Goal: Communication & Community: Answer question/provide support

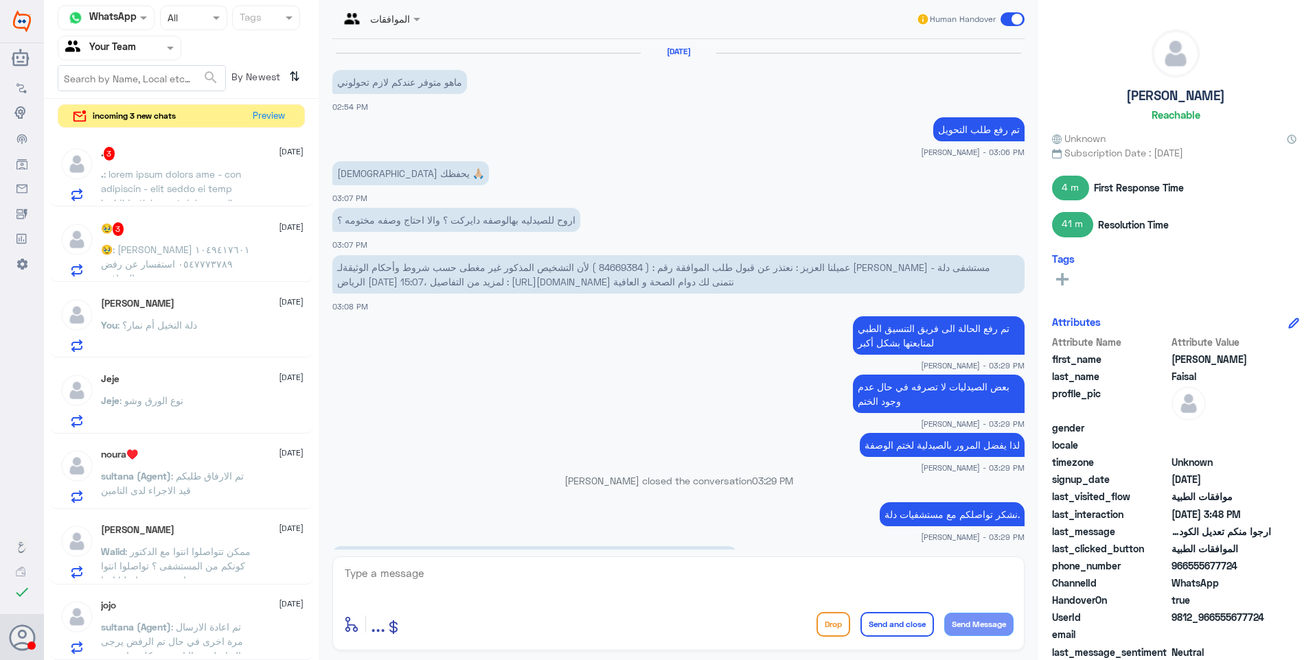
scroll to position [856, 0]
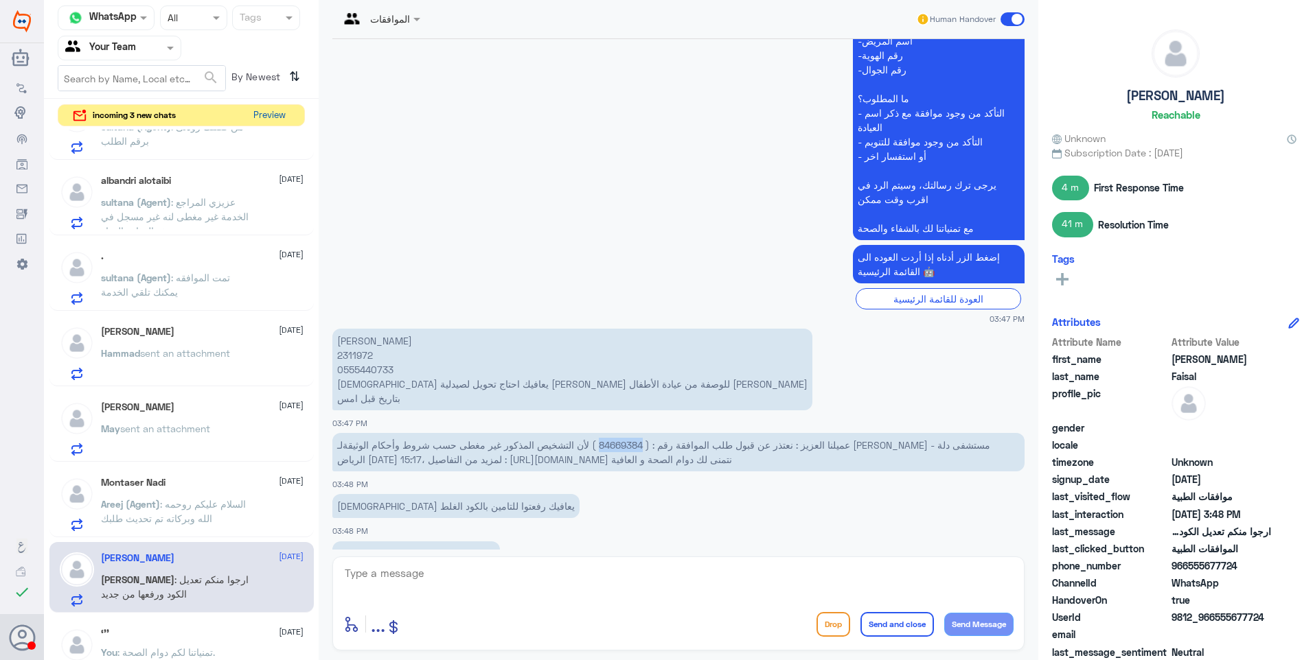
click at [265, 115] on button "Preview" at bounding box center [269, 115] width 43 height 21
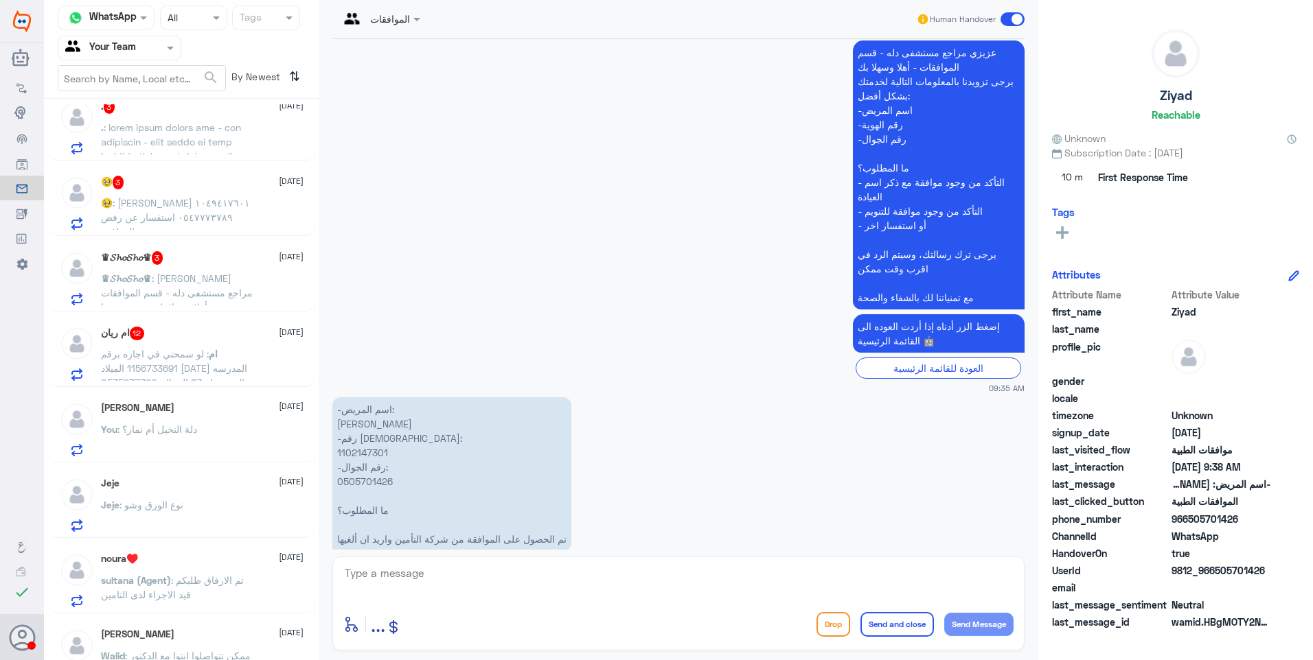
scroll to position [275, 0]
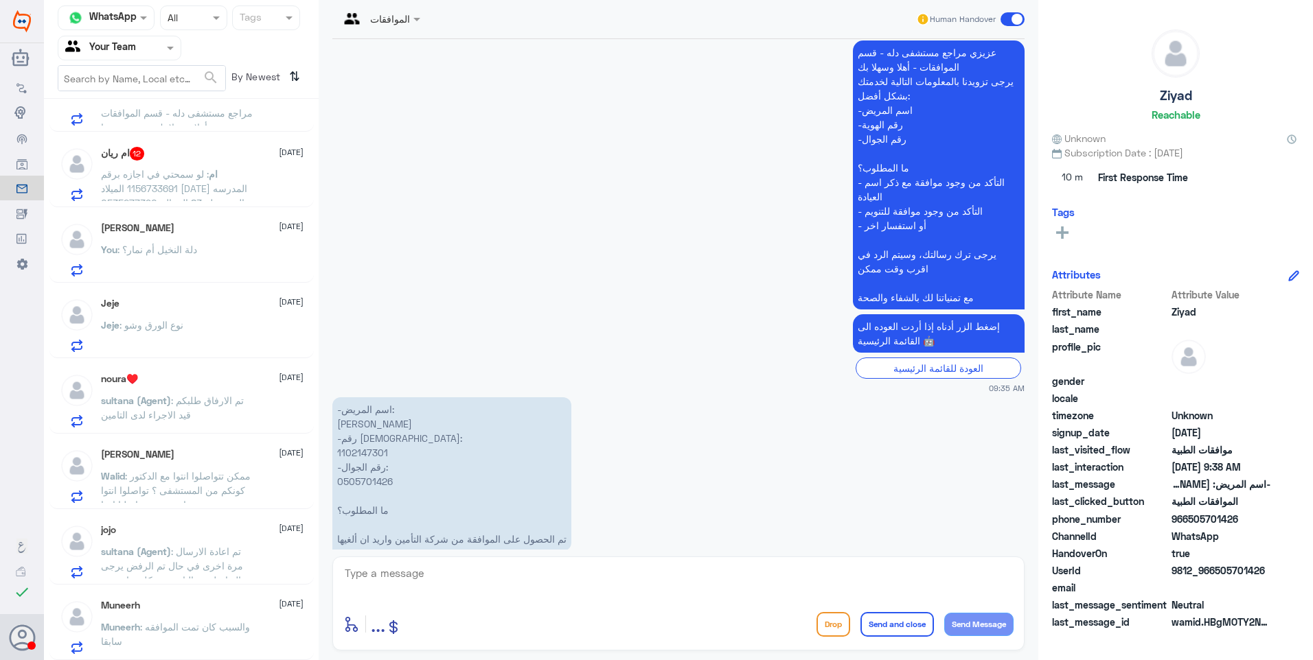
click at [229, 411] on p "sultana (Agent) : تم الارفاق طلبكم قيد الاجراء لدى التامين" at bounding box center [178, 410] width 154 height 34
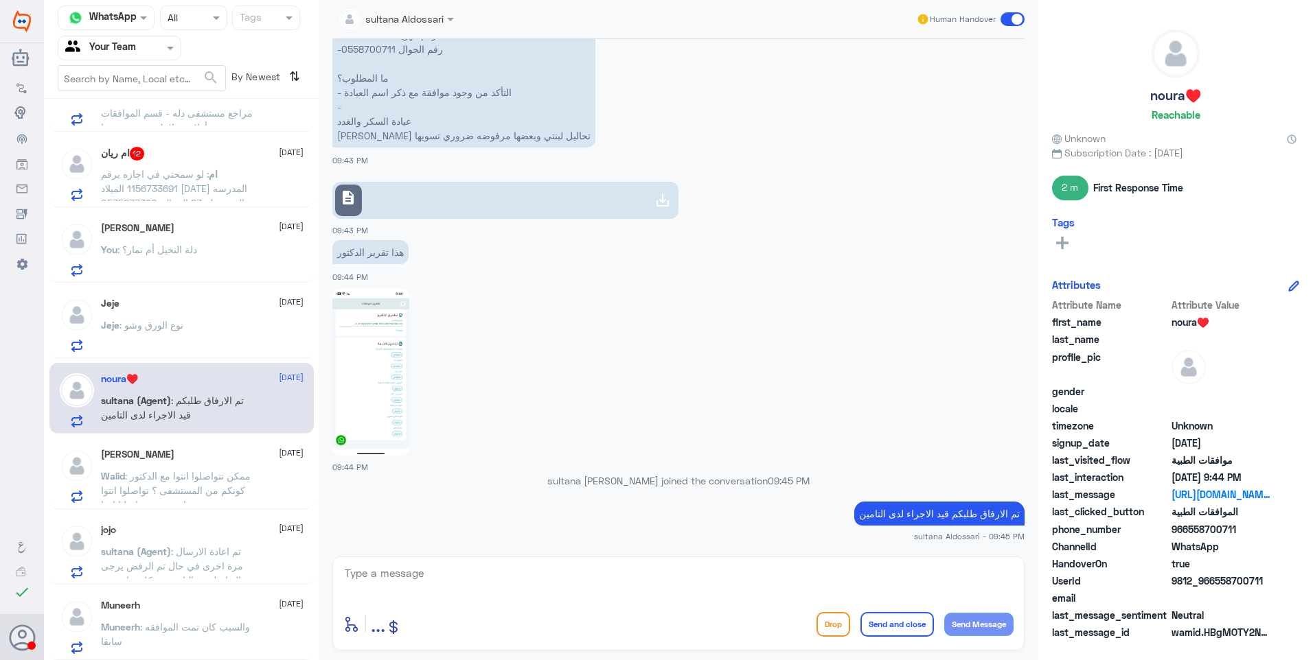
scroll to position [1120, 0]
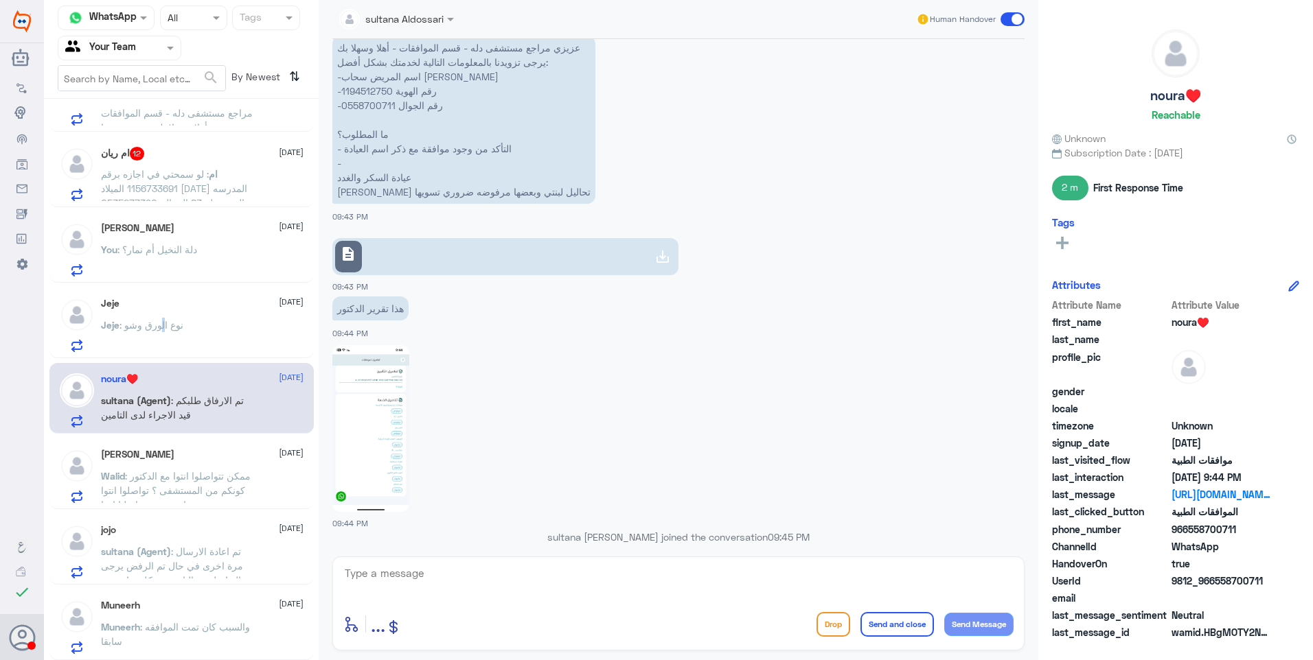
click at [157, 339] on p "Jeje : نوع الورق وشو" at bounding box center [142, 335] width 82 height 34
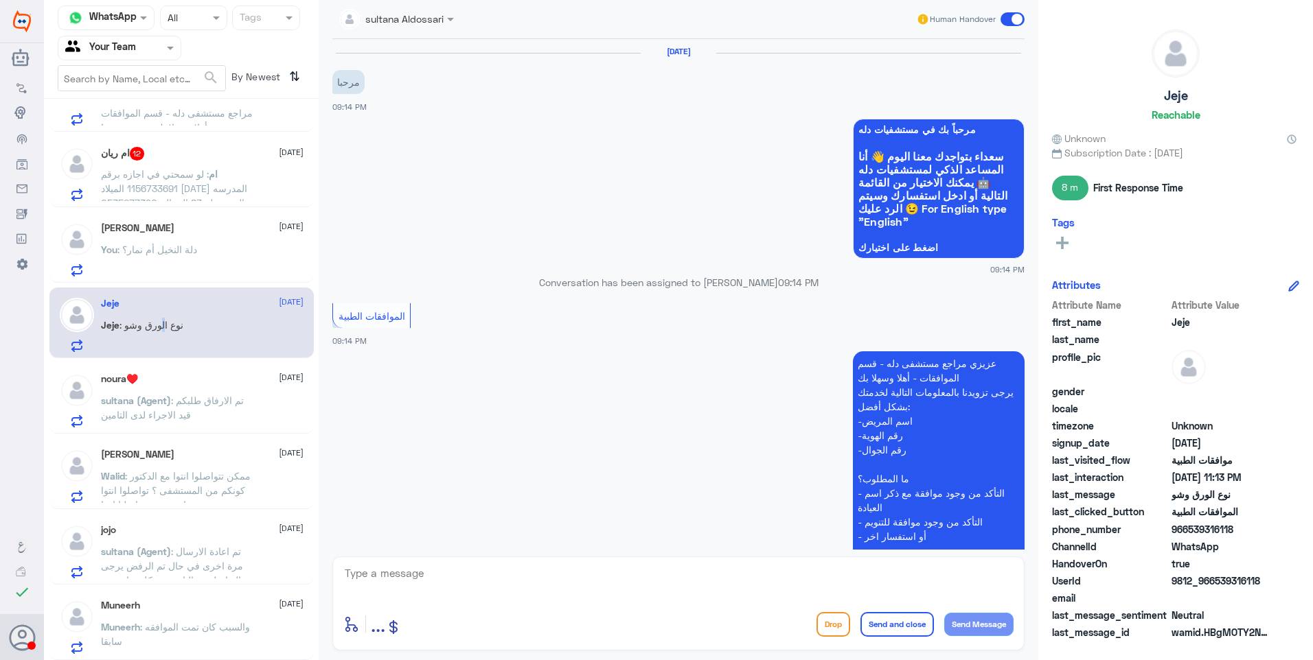
scroll to position [345, 0]
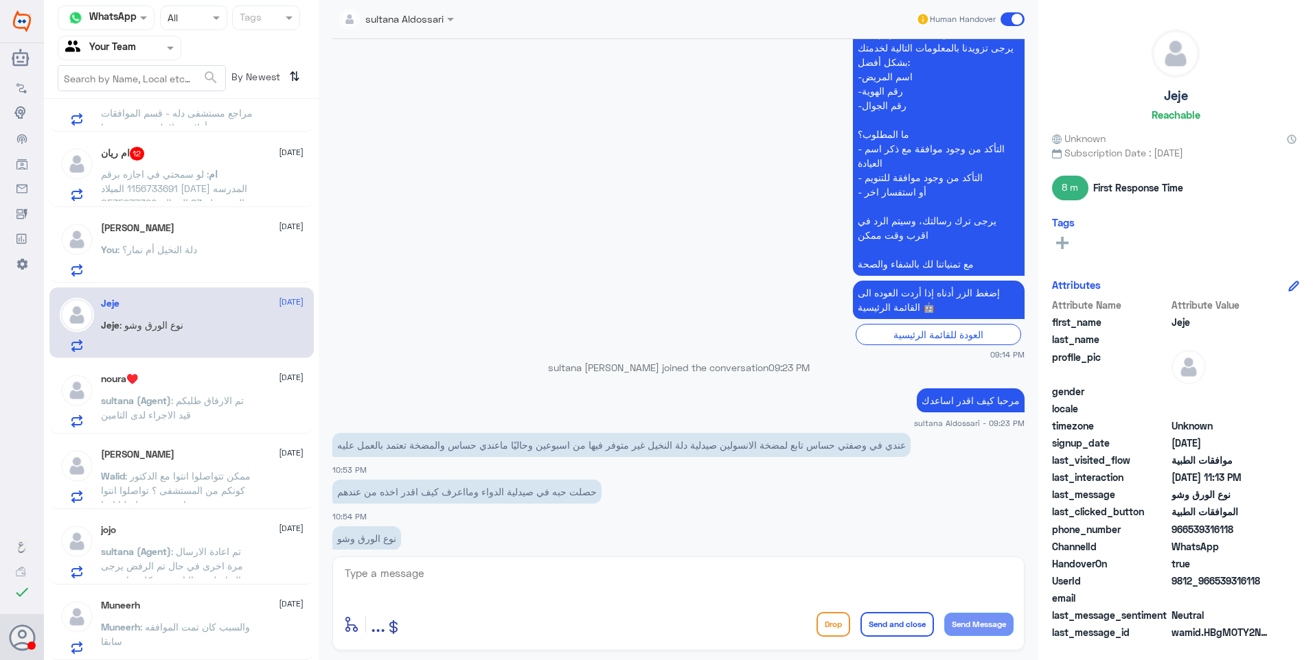
drag, startPoint x: 157, startPoint y: 339, endPoint x: 266, endPoint y: 149, distance: 219.6
click at [279, 149] on span "[DATE]" at bounding box center [291, 152] width 25 height 12
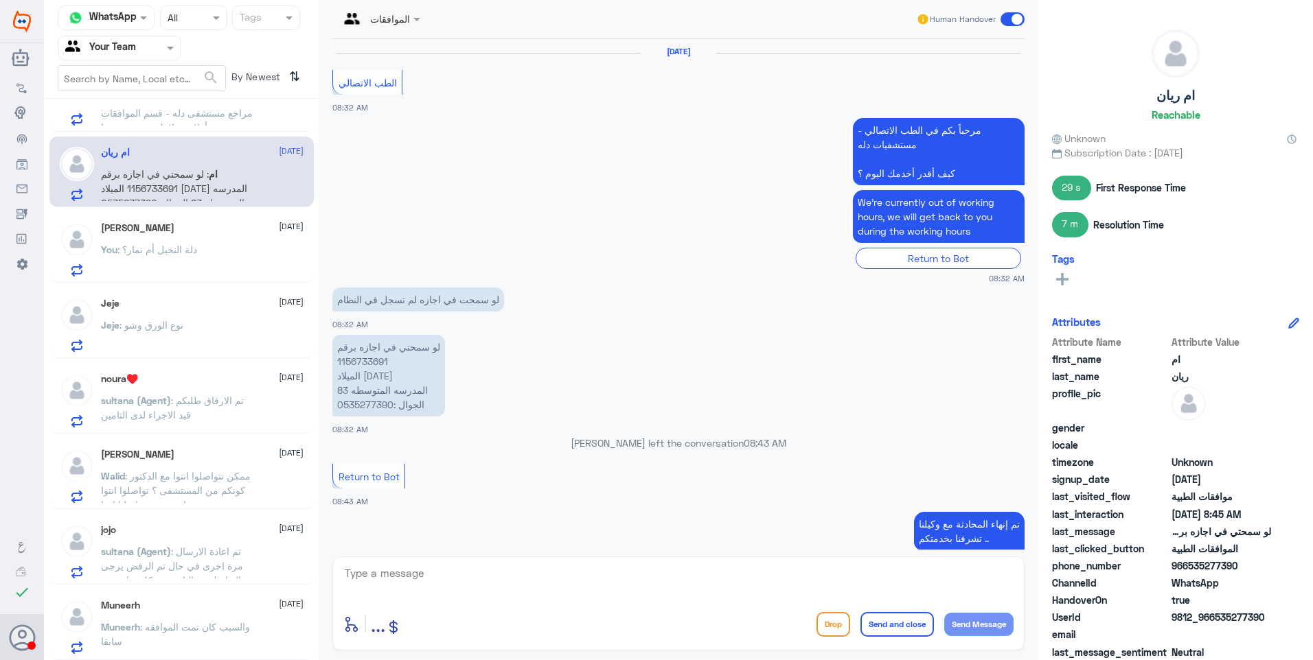
scroll to position [1152, 0]
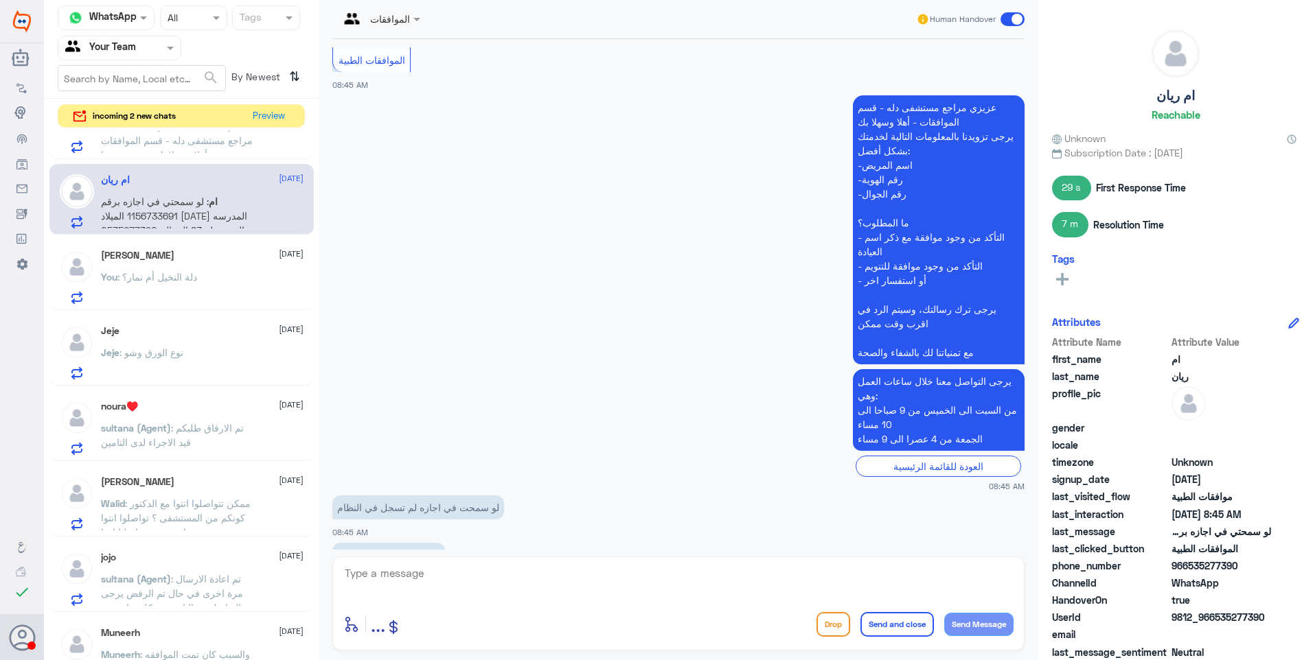
drag, startPoint x: 402, startPoint y: 570, endPoint x: 403, endPoint y: 584, distance: 13.8
click at [403, 581] on textarea at bounding box center [678, 581] width 670 height 34
drag, startPoint x: 463, startPoint y: 591, endPoint x: 523, endPoint y: 586, distance: 60.6
click at [472, 592] on textarea at bounding box center [678, 581] width 670 height 34
drag, startPoint x: 523, startPoint y: 586, endPoint x: 495, endPoint y: 582, distance: 28.4
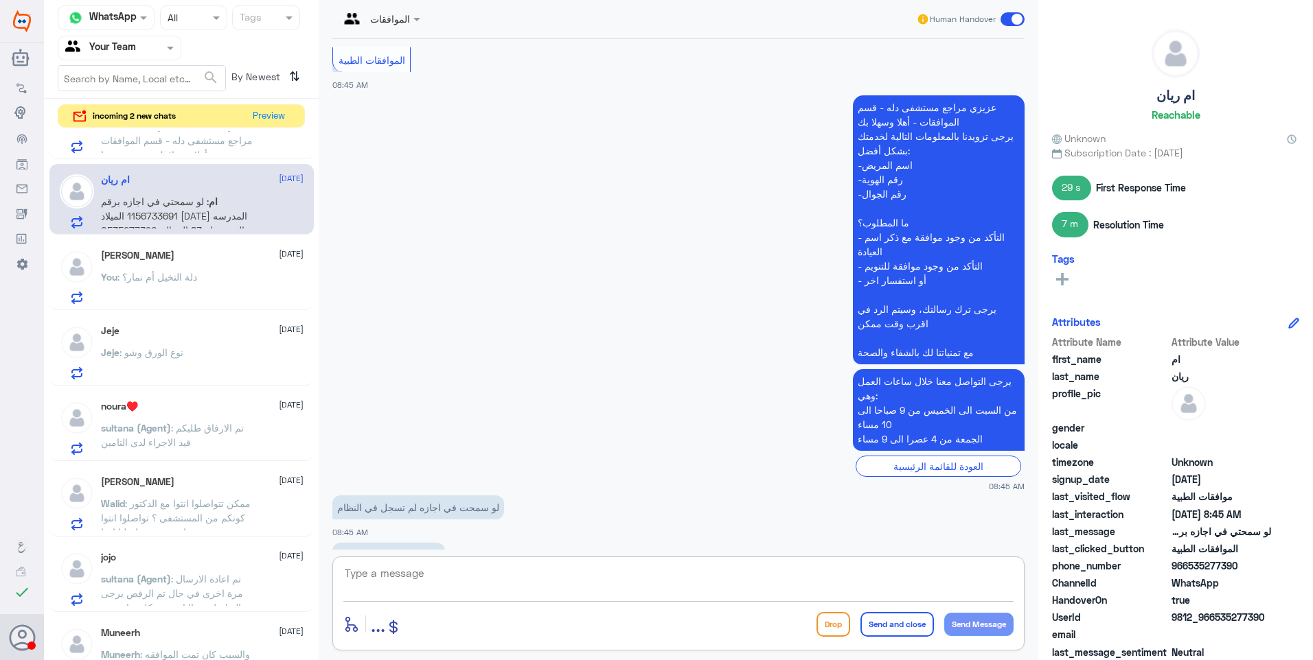
click at [524, 586] on textarea at bounding box center [678, 581] width 670 height 34
paste textarea "للاجازات المرضية يرجى التواصل مع قسم التقارير الطبية على الرقم 0550181732 ( وات…"
type textarea "للاجازات المرضية يرجى التواصل مع قسم التقارير الطبية على الرقم 0550181732 ( وات…"
click at [910, 622] on button "Send and close" at bounding box center [896, 624] width 73 height 25
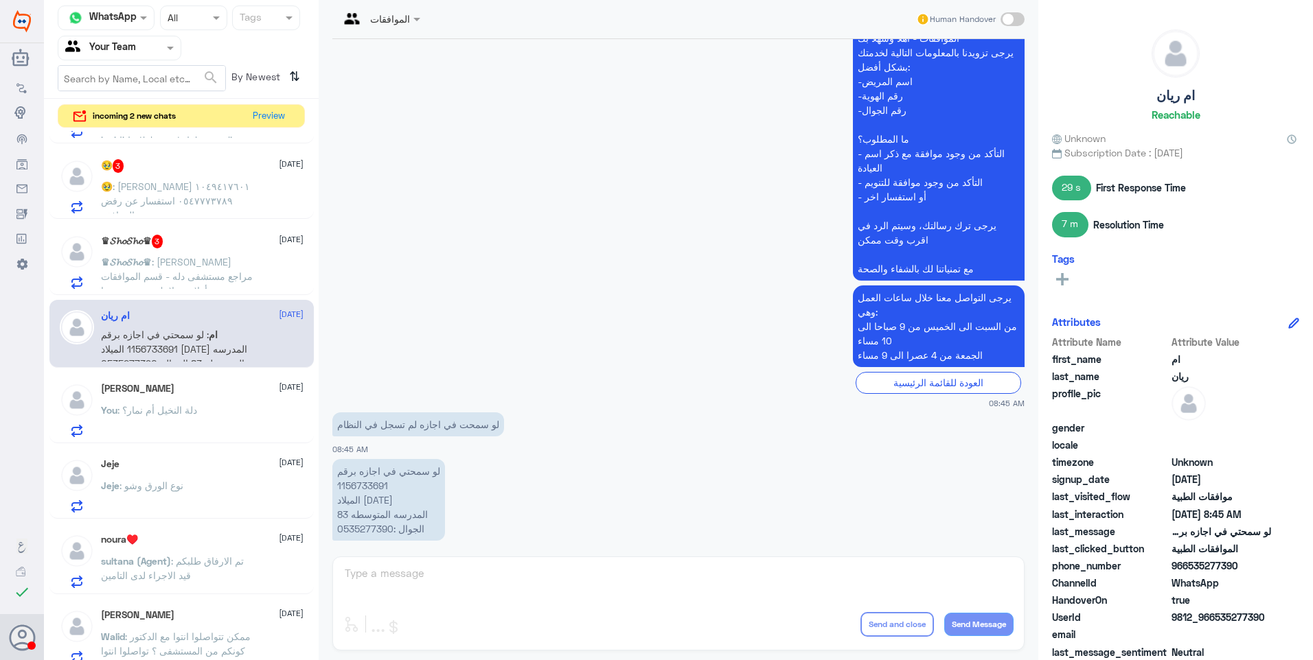
scroll to position [137, 0]
click at [181, 260] on span ": عزيزي مراجع مستشفى دله - قسم الموافقات - أهلا وسهلا بك يرجى تزويدنا بالمعلوما…" at bounding box center [177, 364] width 152 height 214
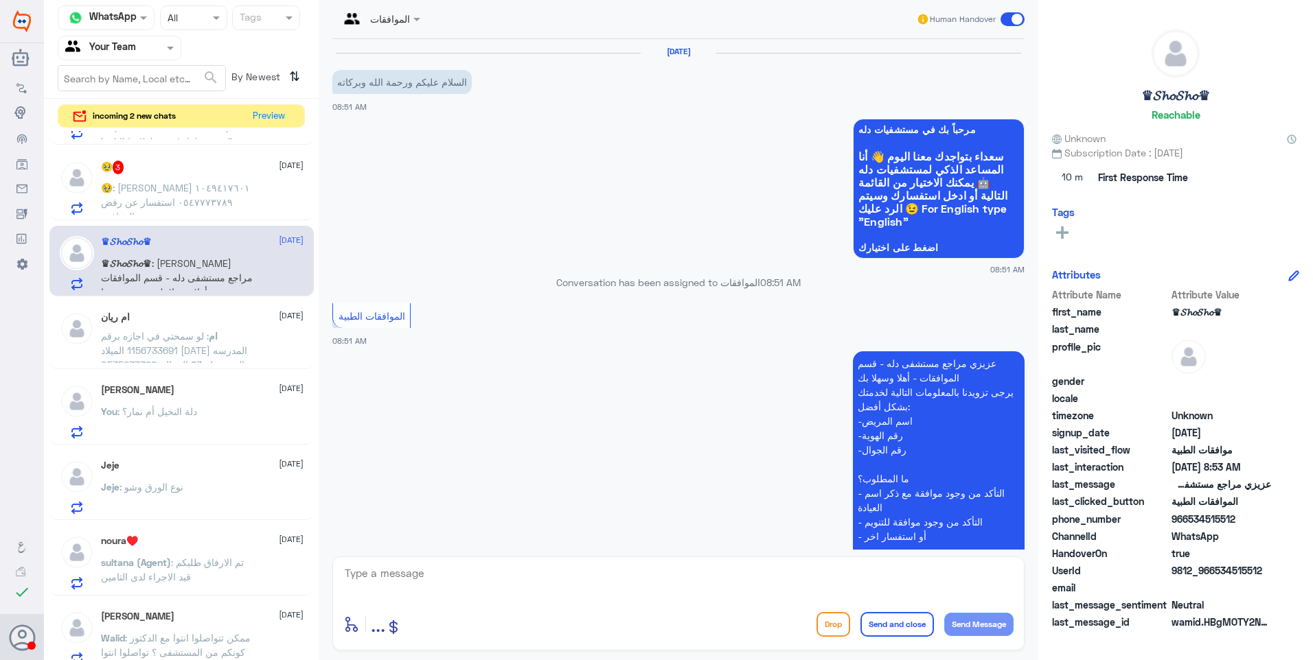
scroll to position [383, 0]
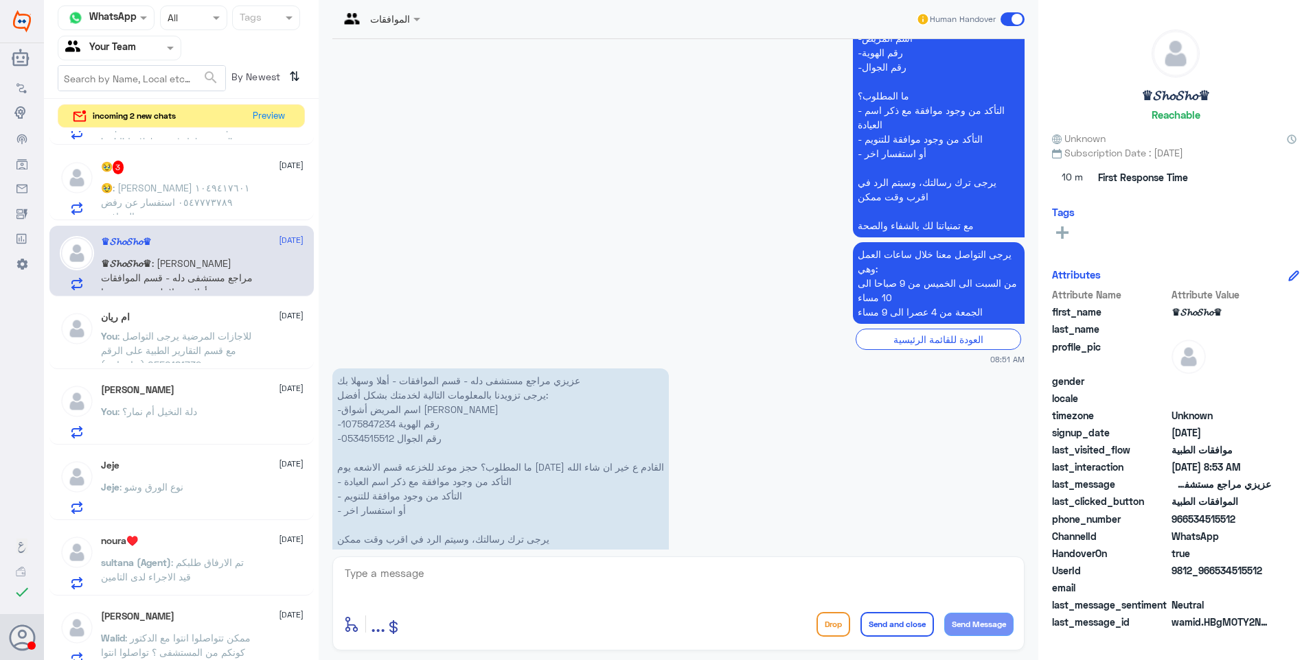
click at [363, 369] on p "عزيزي مراجع مستشفى دله - قسم الموافقات - أهلا وسهلا بك يرجى تزويدنا بالمعلومات …" at bounding box center [500, 474] width 336 height 211
copy p "1075847234"
click at [448, 398] on p "عزيزي مراجع مستشفى دله - قسم الموافقات - أهلا وسهلا بك يرجى تزويدنا بالمعلومات …" at bounding box center [500, 474] width 336 height 211
drag, startPoint x: 533, startPoint y: 406, endPoint x: 406, endPoint y: 411, distance: 127.1
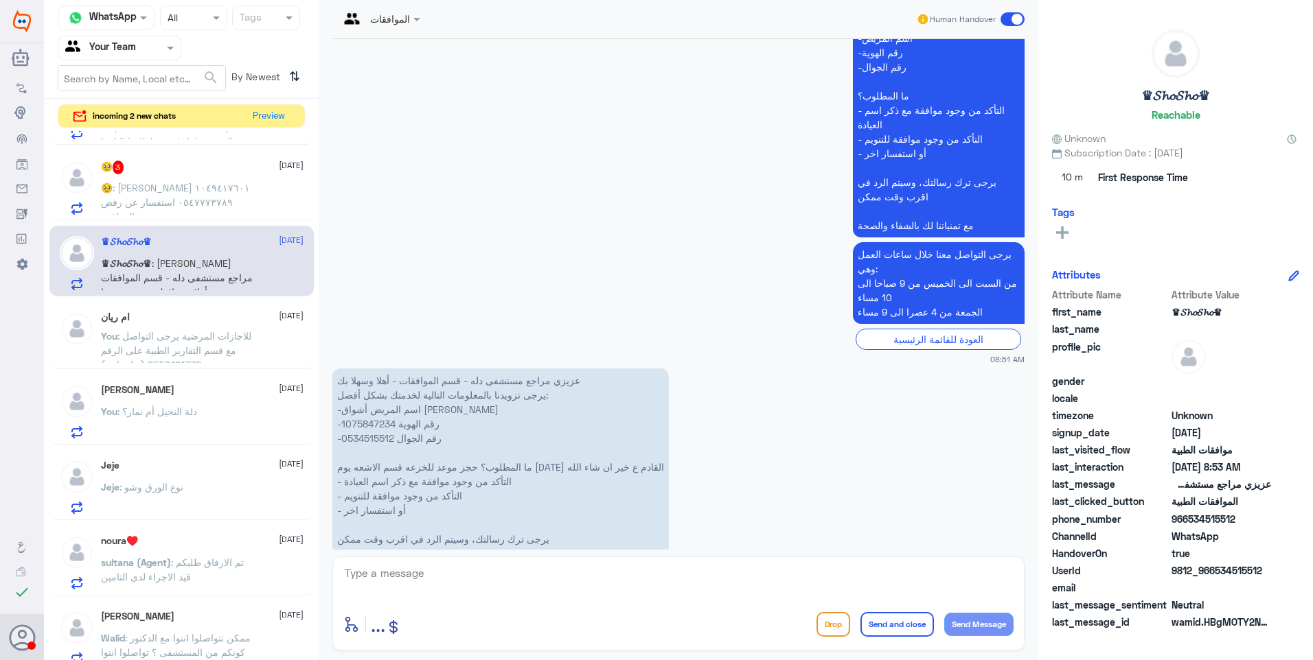
click at [414, 410] on p "عزيزي مراجع مستشفى دله - قسم الموافقات - أهلا وسهلا بك يرجى تزويدنا بالمعلومات …" at bounding box center [500, 474] width 336 height 211
drag, startPoint x: 406, startPoint y: 411, endPoint x: 441, endPoint y: 419, distance: 35.3
click at [441, 419] on p "عزيزي مراجع مستشفى دله - قسم الموافقات - أهلا وسهلا بك يرجى تزويدنا بالمعلومات …" at bounding box center [500, 474] width 336 height 211
click at [418, 428] on p "عزيزي مراجع مستشفى دله - قسم الموافقات - أهلا وسهلا بك يرجى تزويدنا بالمعلومات …" at bounding box center [500, 474] width 336 height 211
click at [336, 622] on div "enter flow name ... Drop Send and close Send Message" at bounding box center [678, 604] width 692 height 94
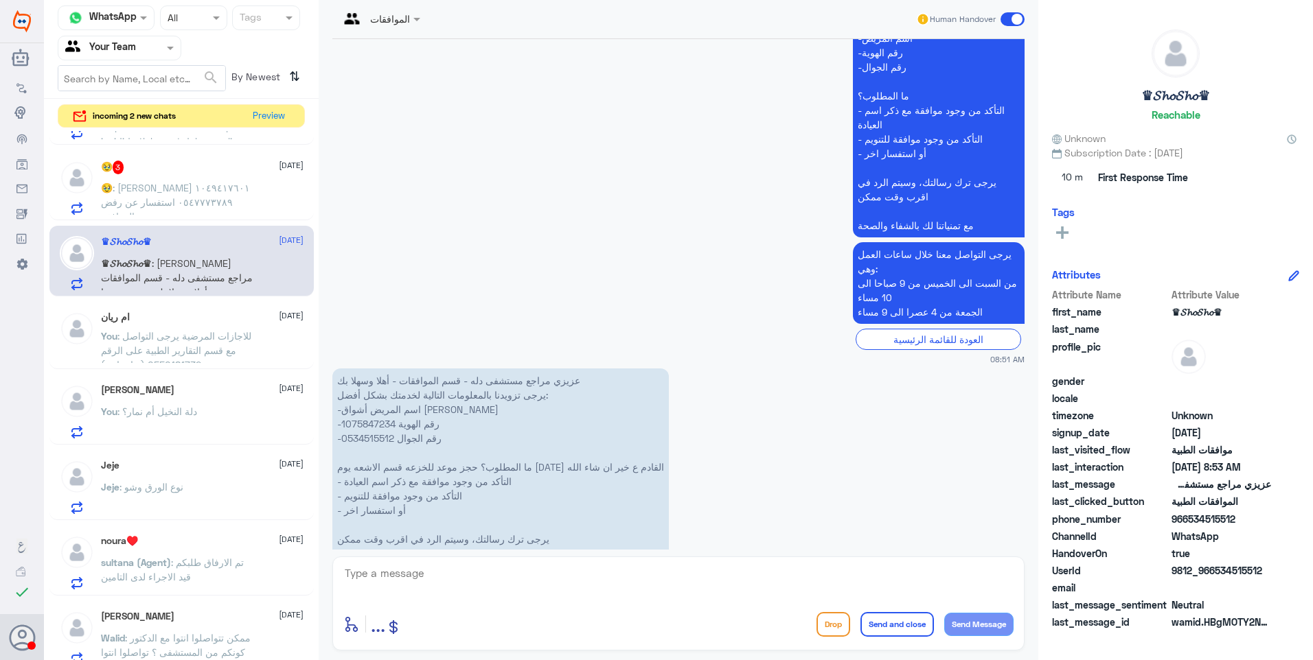
drag, startPoint x: 428, startPoint y: 577, endPoint x: 436, endPoint y: 581, distance: 8.6
click at [432, 579] on textarea at bounding box center [678, 581] width 670 height 34
type textarea "g"
type textarea "ل"
type textarea "لحجز المواعيد يرجى الاتصال هاتفيًا على الرقم الموحد لخدمة العملا 920012222"
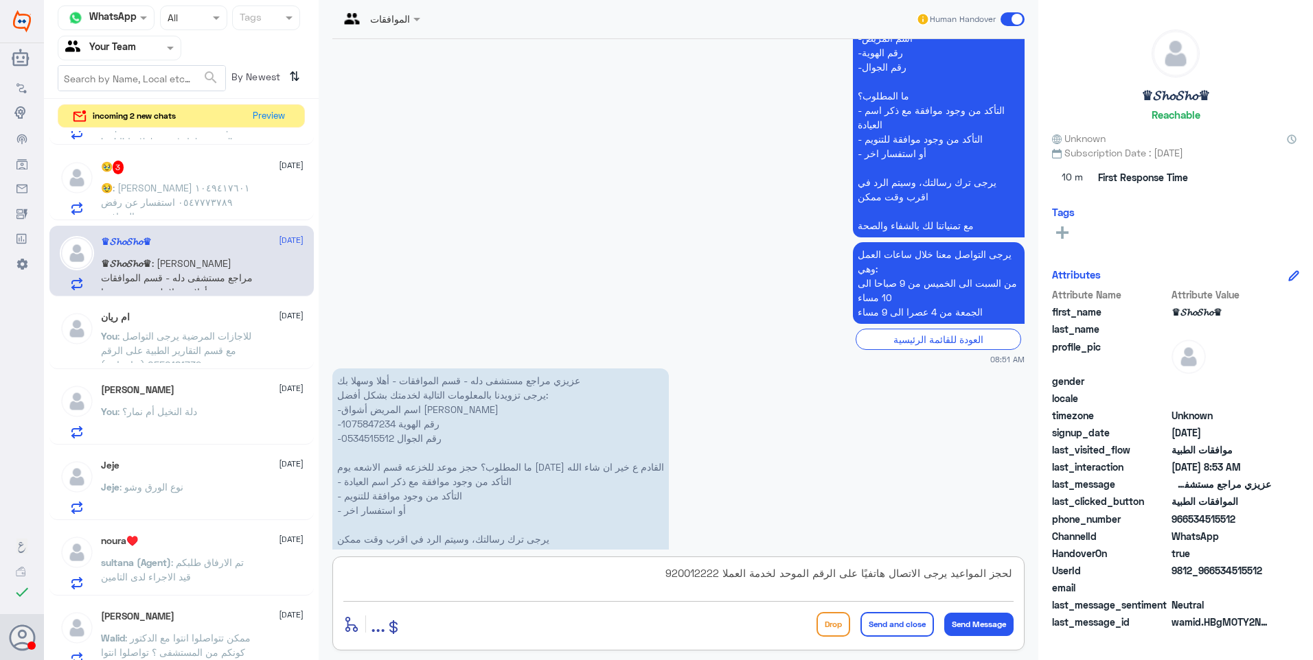
click at [902, 634] on button "Send and close" at bounding box center [896, 624] width 73 height 25
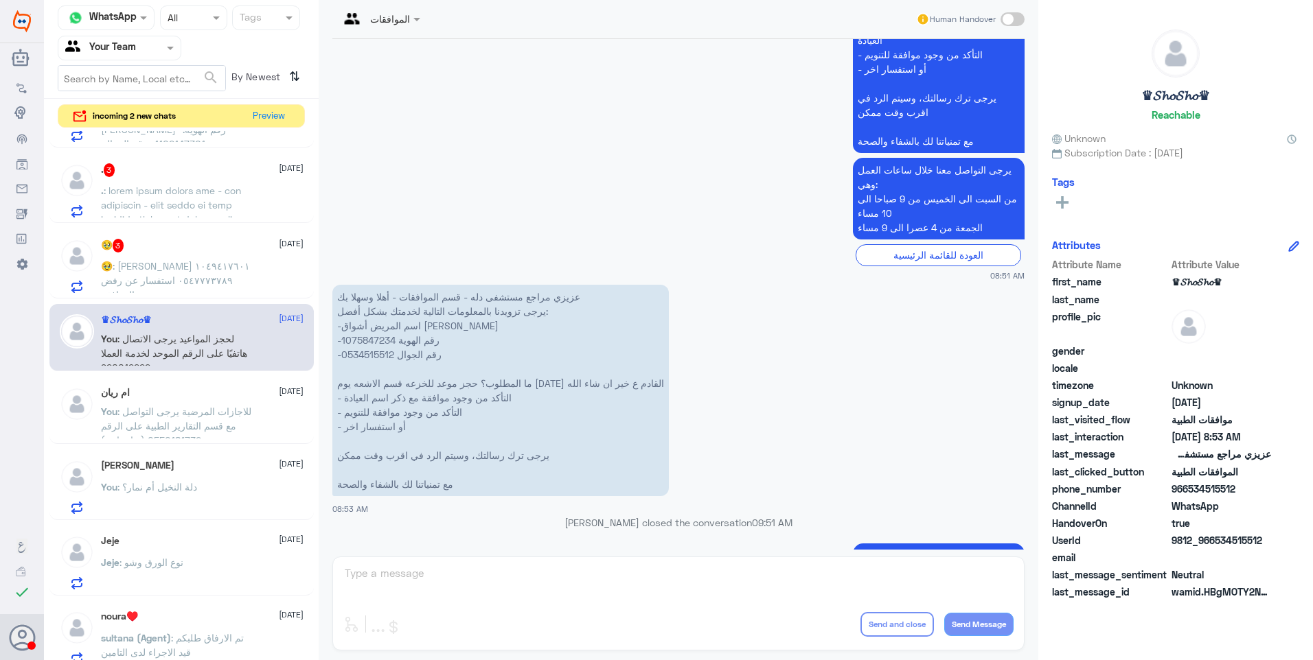
scroll to position [0, 0]
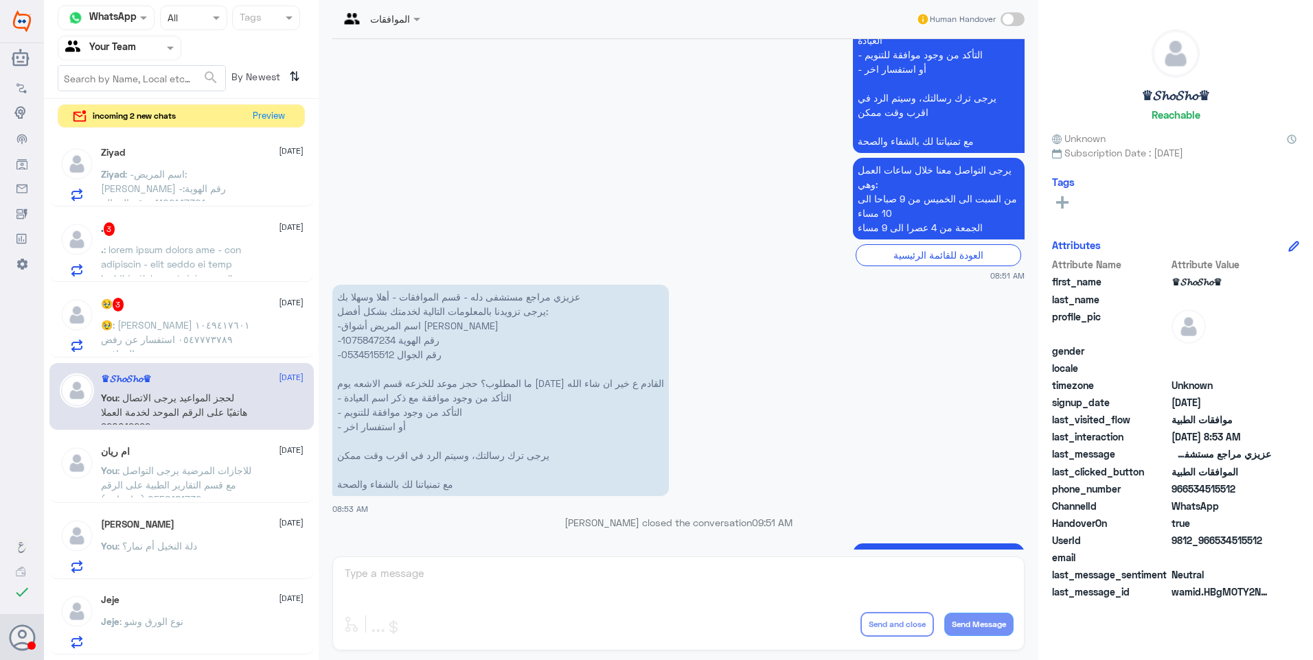
click at [156, 312] on div "🥹 3 25 September 🥹 : نجلاء عبدالله بن جري ١٠٤٩٤١٧٦٠١ ٠٥٤٧٧٧٣٧٨٩ استفسار عن رفض …" at bounding box center [202, 325] width 203 height 54
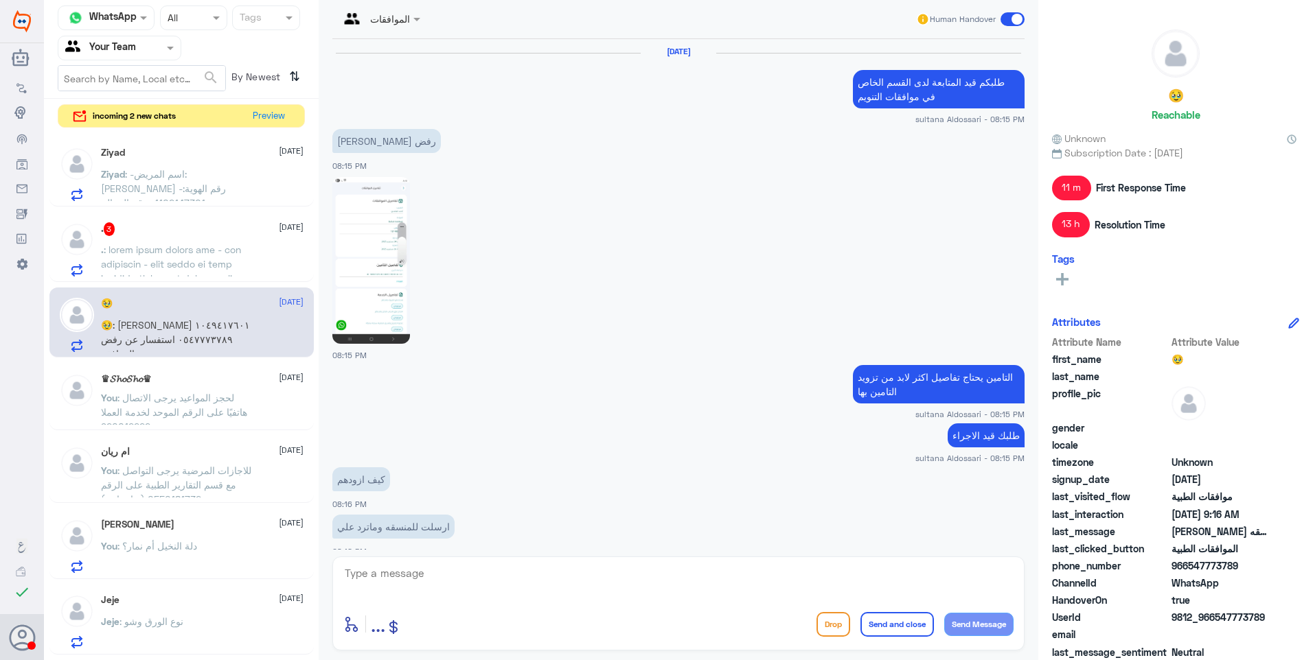
scroll to position [1032, 0]
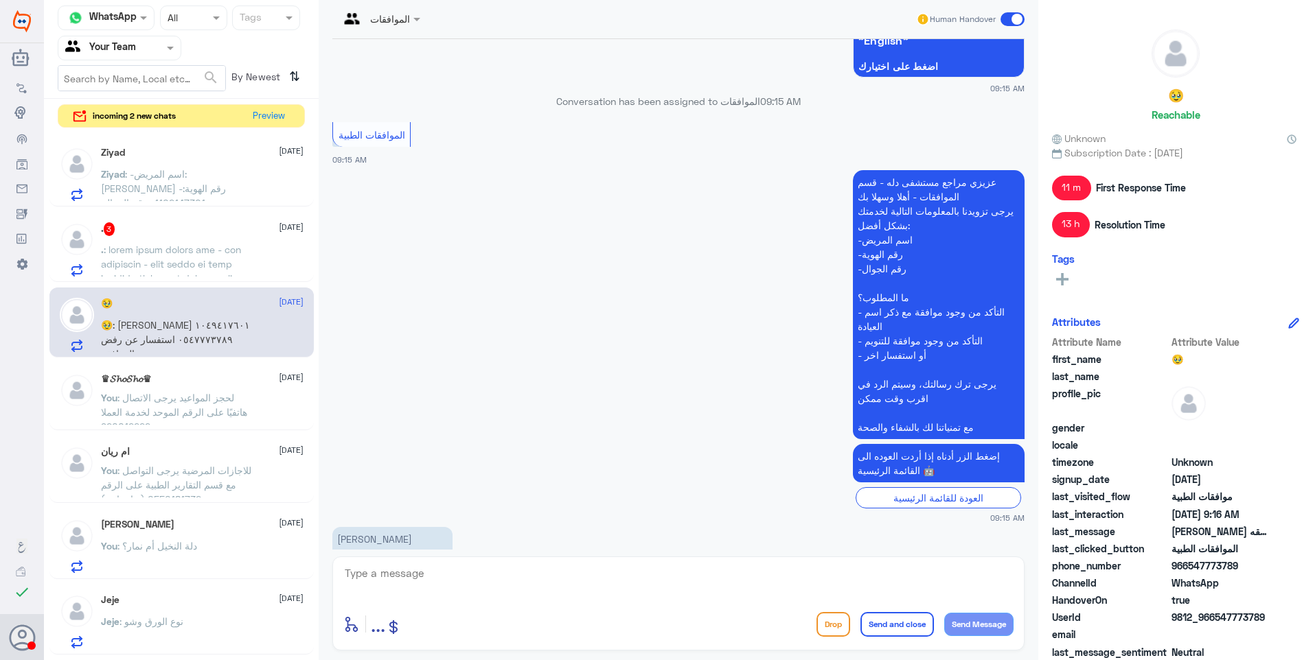
drag, startPoint x: 386, startPoint y: 567, endPoint x: 384, endPoint y: 579, distance: 12.4
click at [384, 577] on textarea at bounding box center [678, 581] width 670 height 34
drag, startPoint x: 450, startPoint y: 575, endPoint x: 357, endPoint y: 561, distance: 93.7
click at [331, 555] on div "الموافقات Human Handover 24 Sep 2025 طلبكم قيد المتابعة لدى القسم الخاص في مواف…" at bounding box center [678, 332] width 719 height 665
click at [320, 636] on div "الموافقات Human Handover 24 Sep 2025 طلبكم قيد المتابعة لدى القسم الخاص في مواف…" at bounding box center [678, 332] width 719 height 665
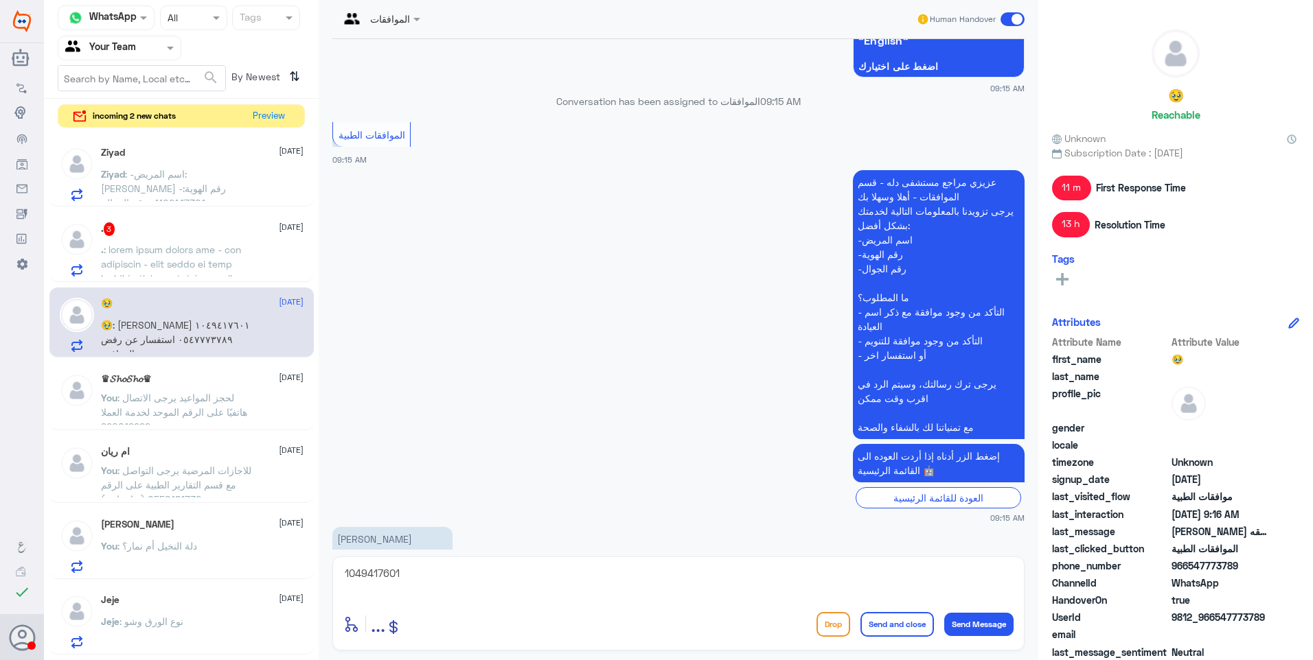
drag, startPoint x: 394, startPoint y: 573, endPoint x: 447, endPoint y: 578, distance: 53.1
click at [411, 575] on textarea "1049417601" at bounding box center [678, 581] width 670 height 34
click at [309, 603] on app-inbox-user "Jeje [DATE] Jeje : نوع الورق وشو" at bounding box center [181, 619] width 275 height 71
drag, startPoint x: 430, startPoint y: 575, endPoint x: 372, endPoint y: 573, distance: 57.7
click at [332, 579] on div "1049417601 enter flow name ... Drop Send and close Send Message" at bounding box center [678, 604] width 692 height 94
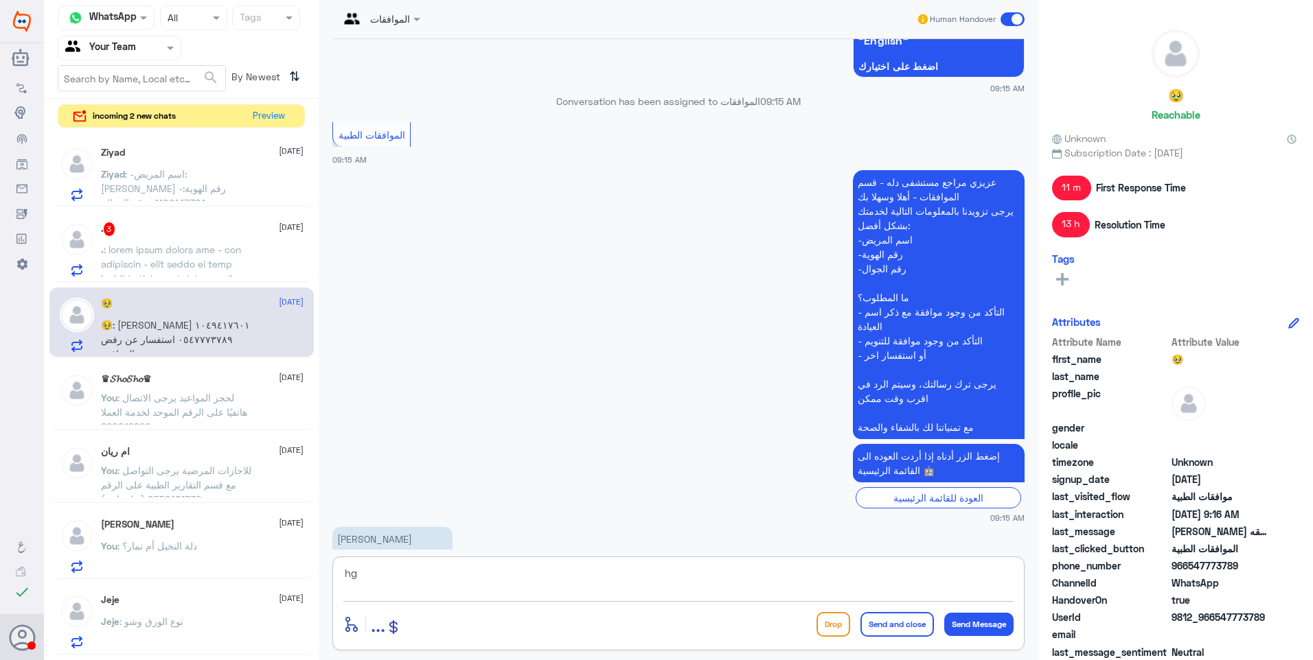
type textarea "h"
paste textarea "gastric bypass"
type textarea "التأمين يطلب تغيير نوع الاجراء المرفوض الى gastric bypass"
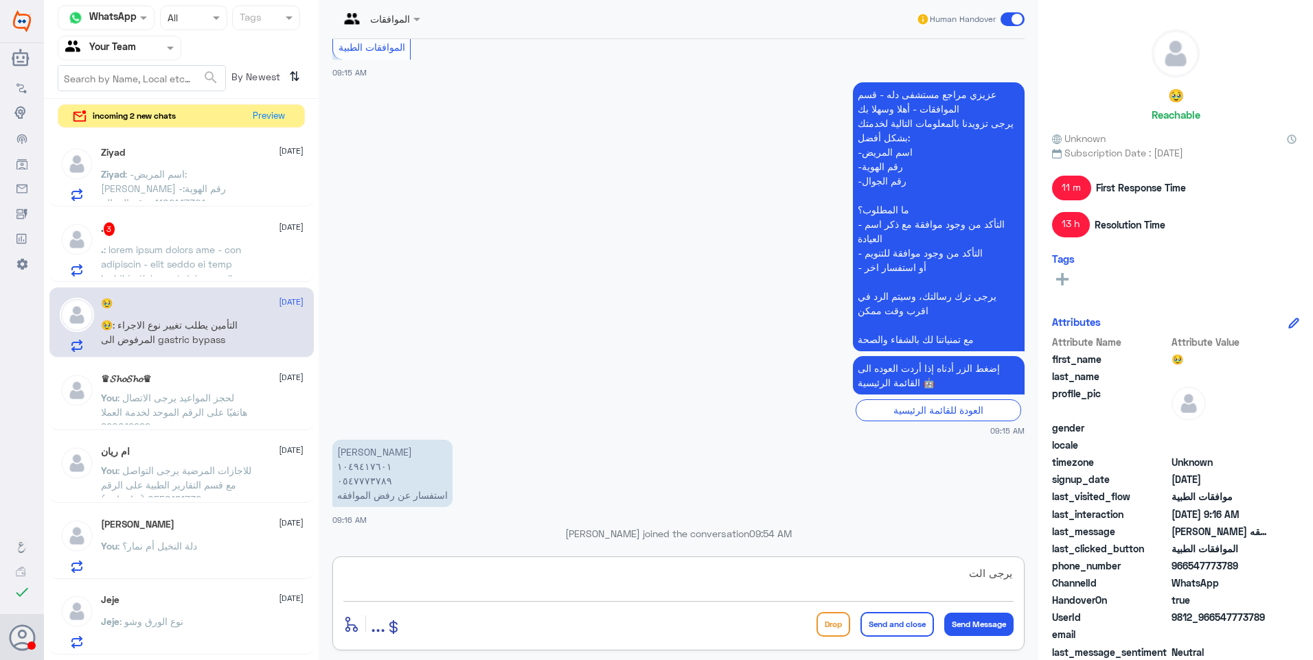
scroll to position [1087, 0]
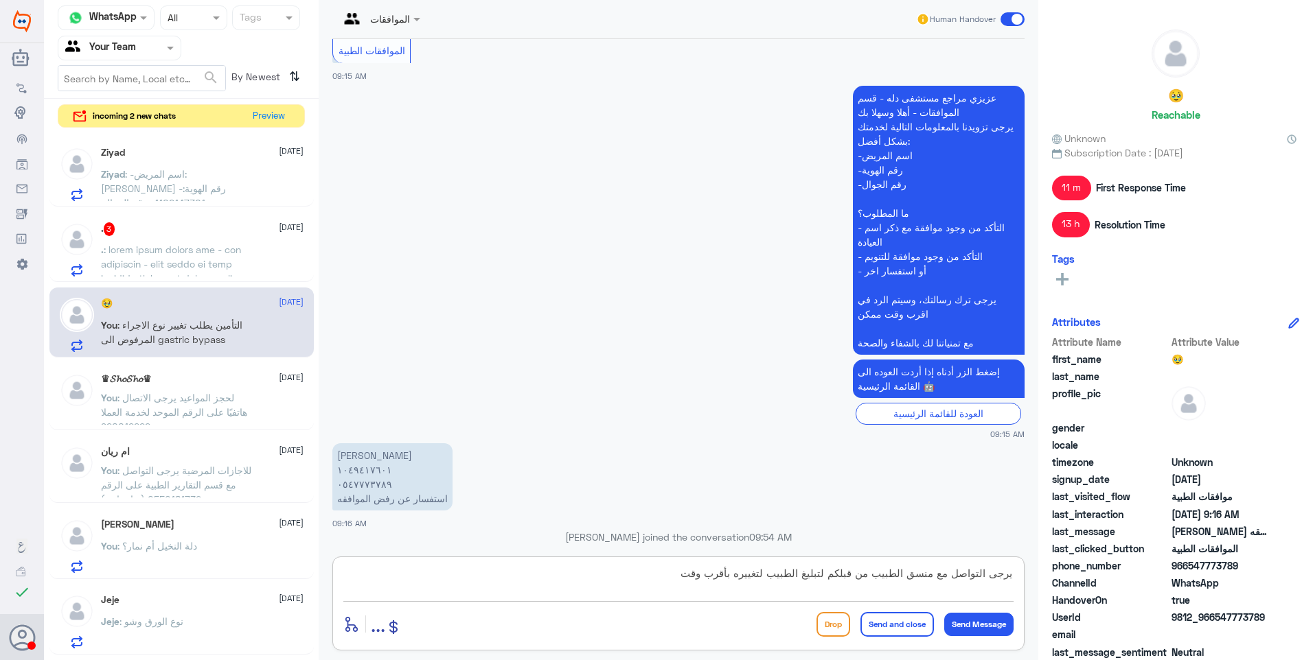
type textarea "يرجى التواصل مع منسق الطبيب من قبلكم لتبليغ الطبيب لتغييره بأقرب وقت"
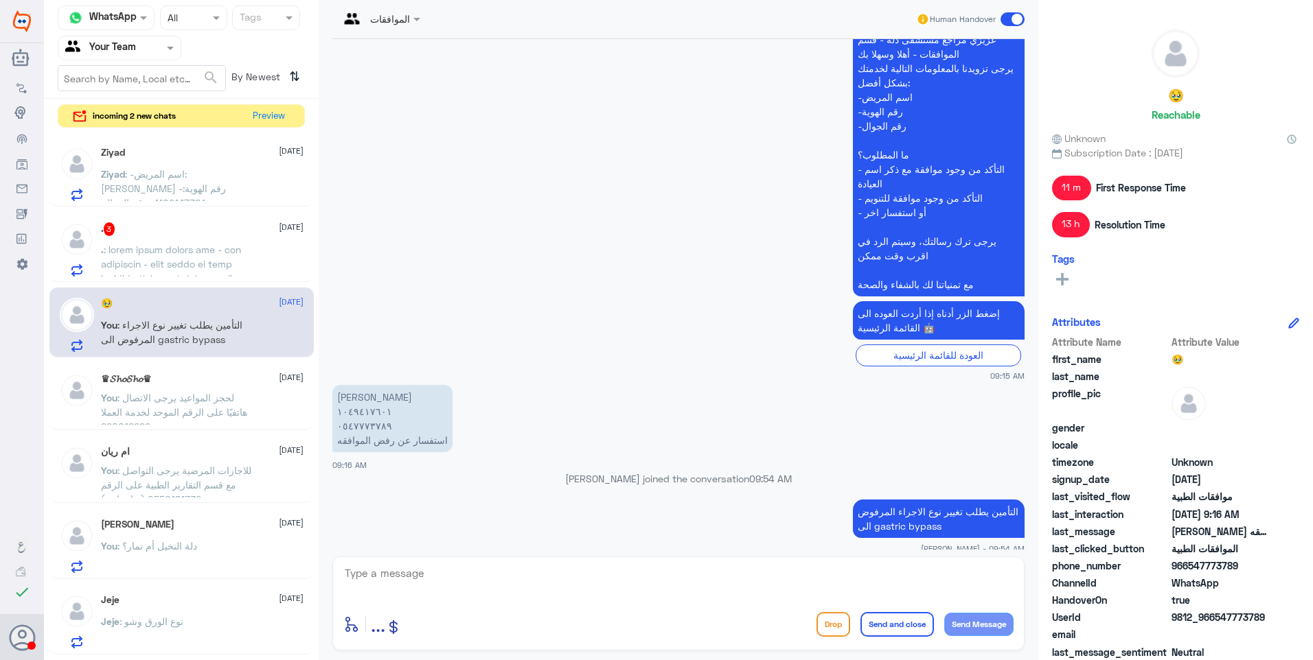
click at [188, 255] on p "." at bounding box center [178, 259] width 154 height 34
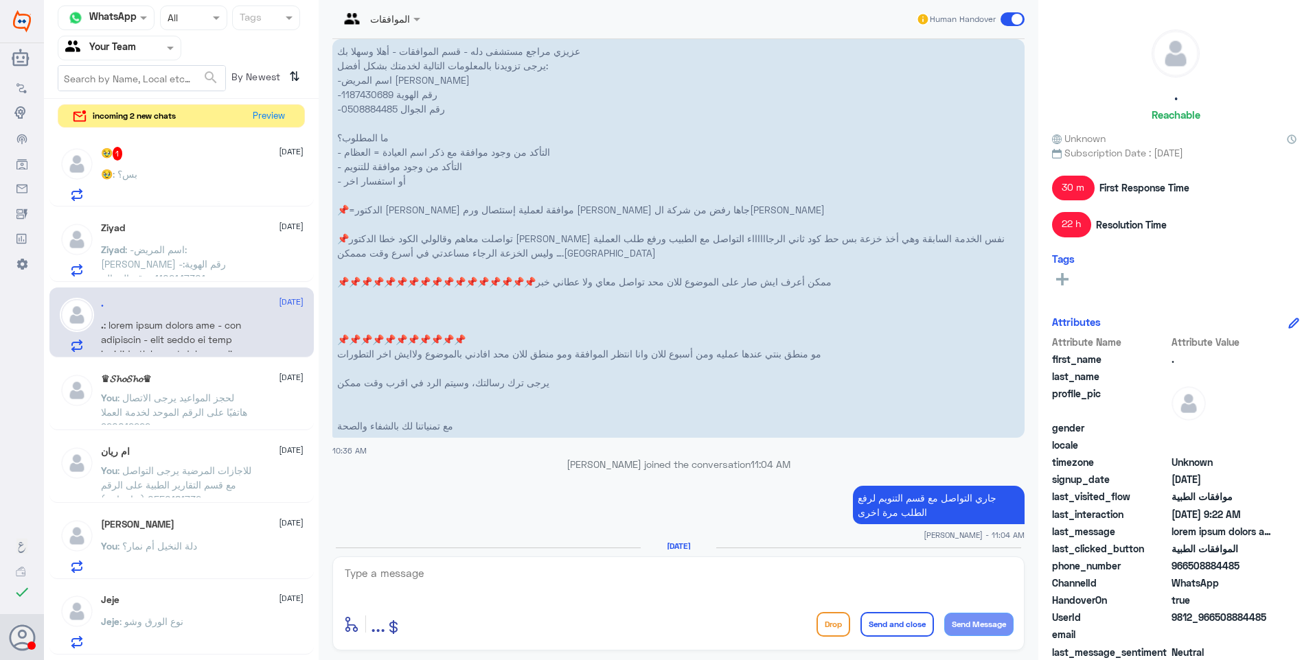
scroll to position [815, 0]
click at [181, 261] on span ": -اسم المريض: زياد سعد الدعجاني -رقم الهوية: 1102147301 -رقم الجوال: 050570142…" at bounding box center [166, 286] width 130 height 84
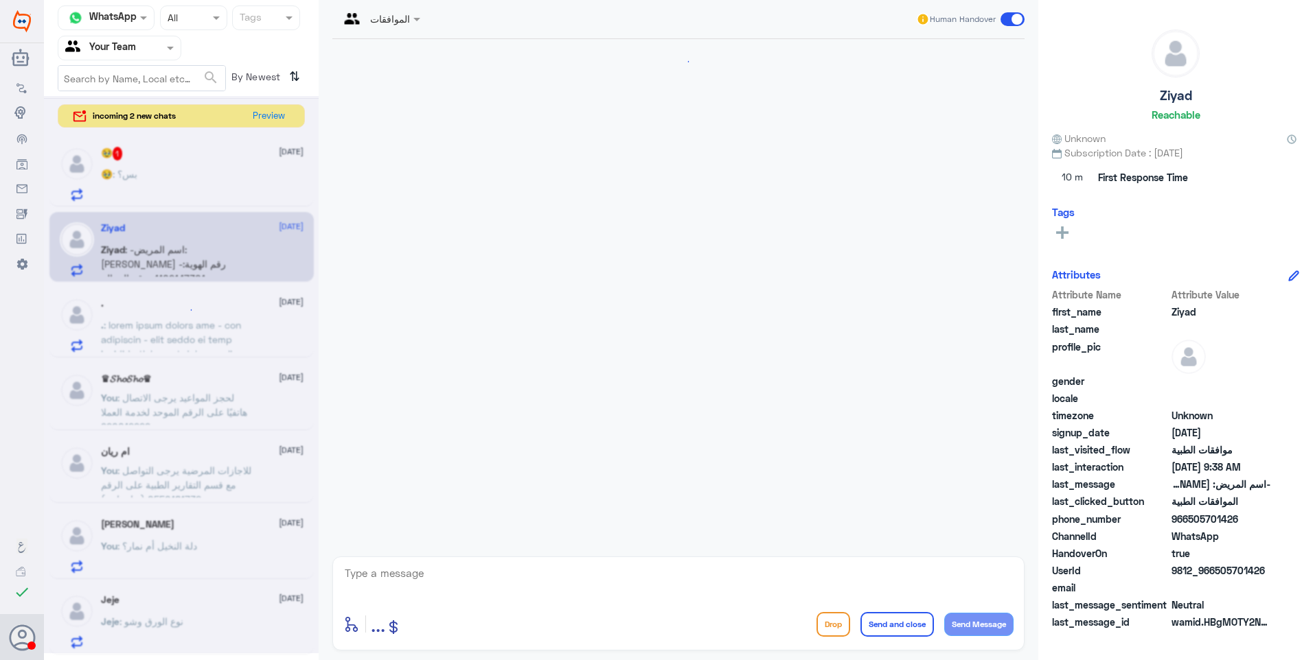
scroll to position [325, 0]
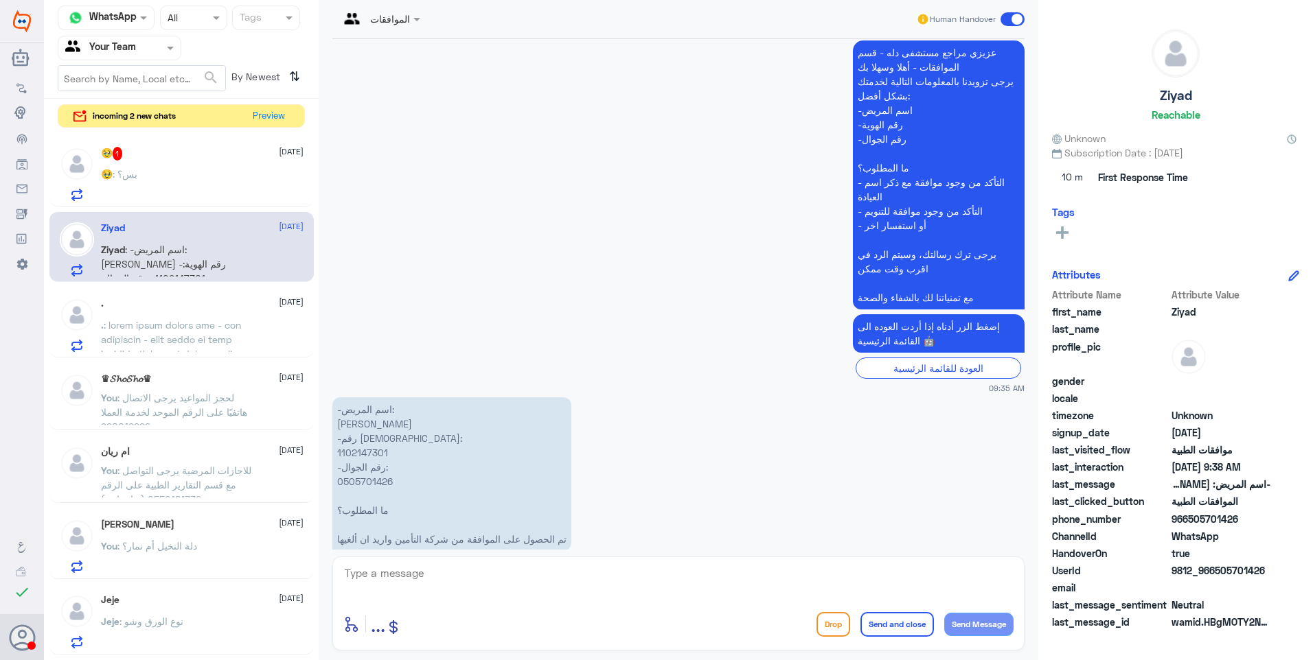
click at [359, 424] on p "-اسم المريض: زياد سعد الدعجاني -رقم الهوية: 1102147301 -رقم الجوال: 0505701426 …" at bounding box center [451, 475] width 239 height 154
copy p "1102147301"
click at [407, 579] on textarea at bounding box center [678, 581] width 670 height 34
type textarea "رقم الموافقة لو تكرمت"
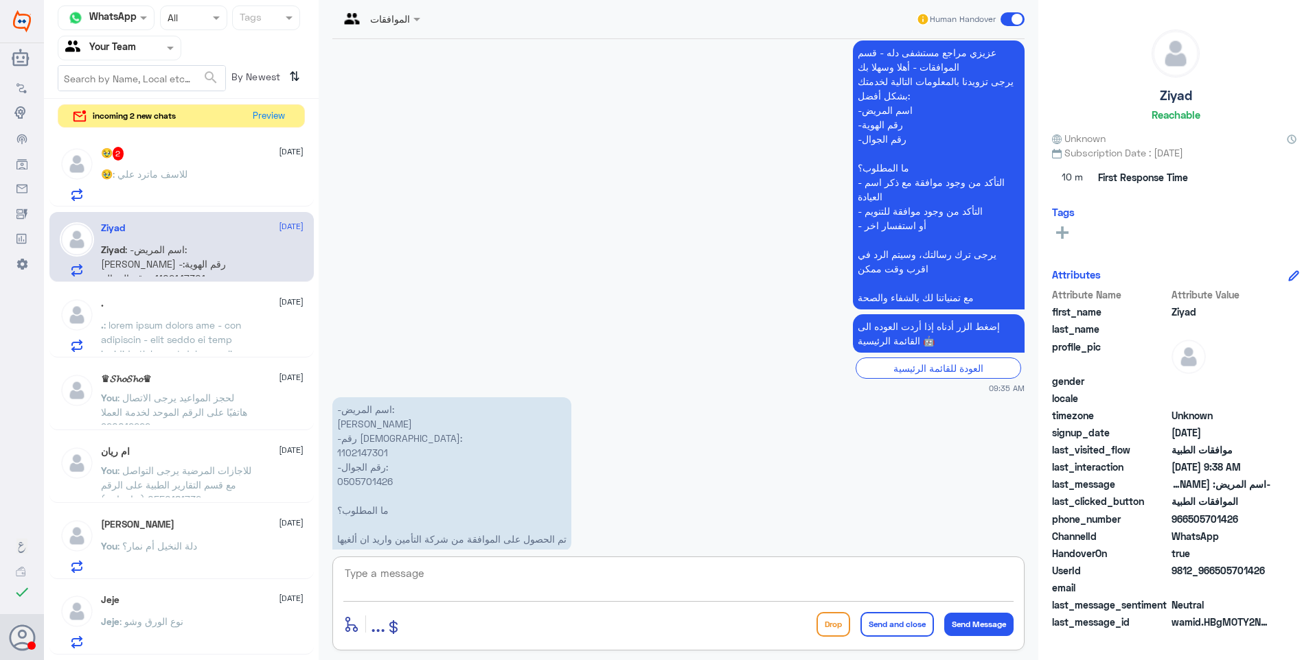
scroll to position [370, 0]
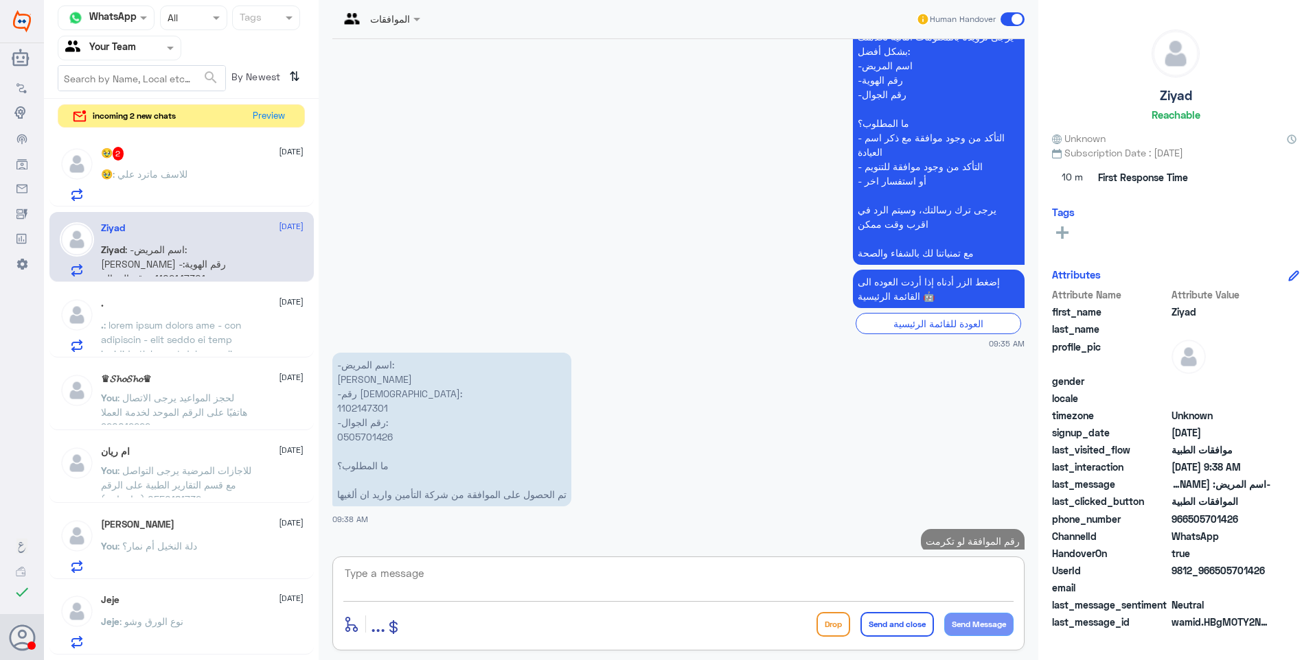
click at [146, 180] on p "🥹 : للاسف ماترد علي" at bounding box center [144, 184] width 87 height 34
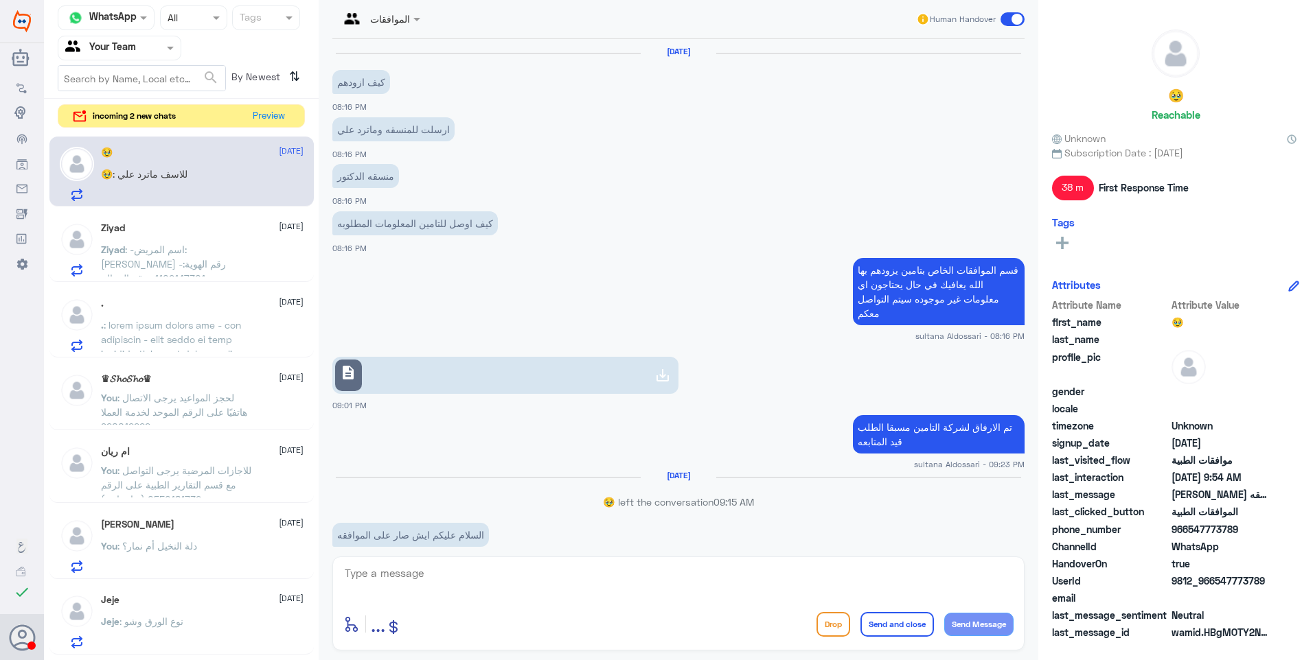
scroll to position [885, 0]
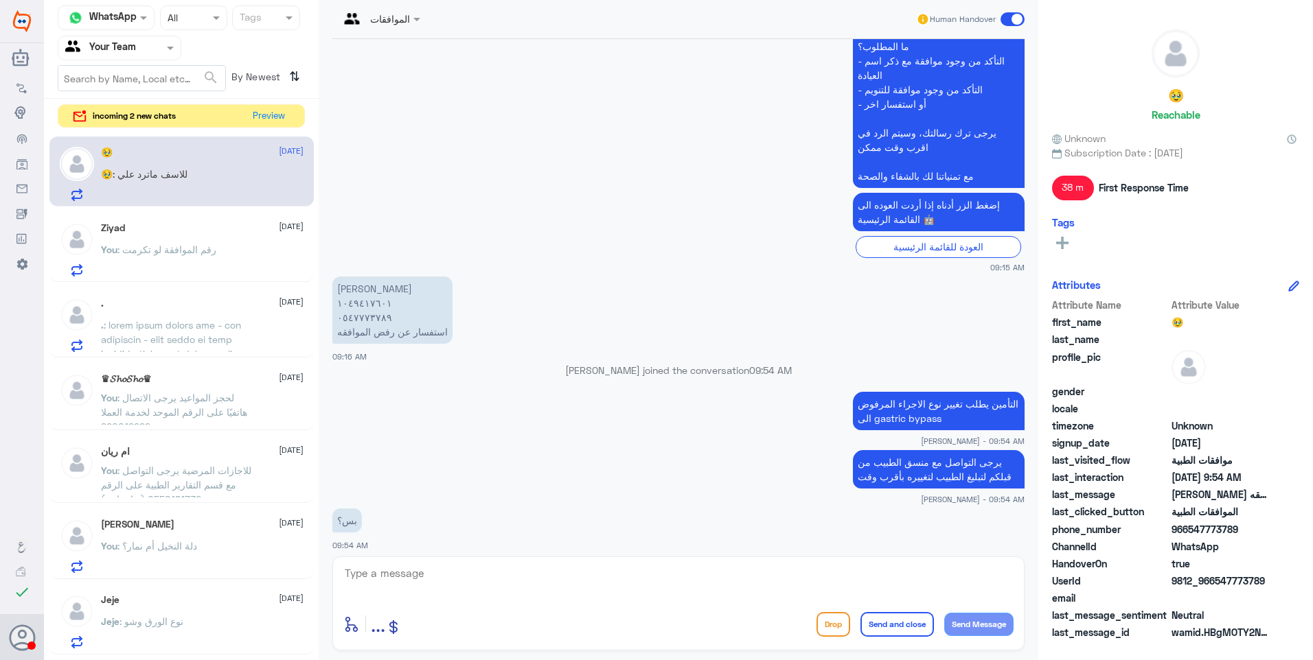
click at [395, 571] on textarea at bounding box center [678, 581] width 670 height 34
type textarea "م"
type textarea "نعم الطبيب هو المخول فقط بتغيير الاجراء"
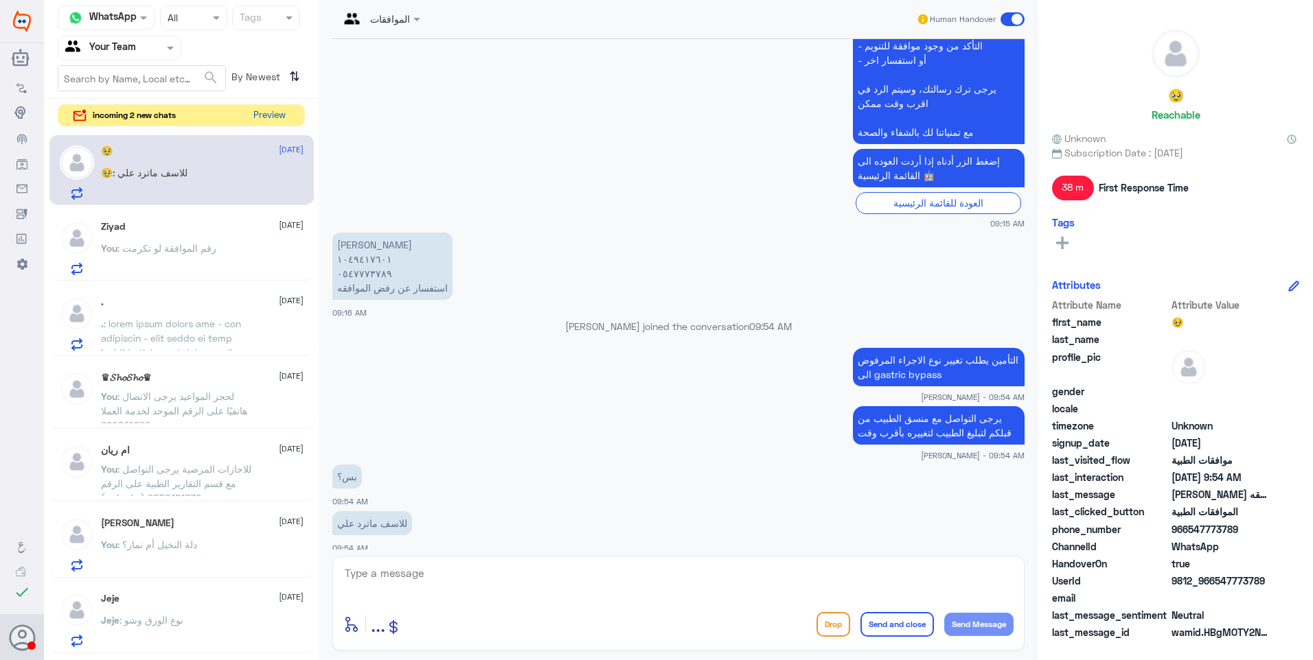
click at [273, 113] on button "Preview" at bounding box center [269, 115] width 43 height 21
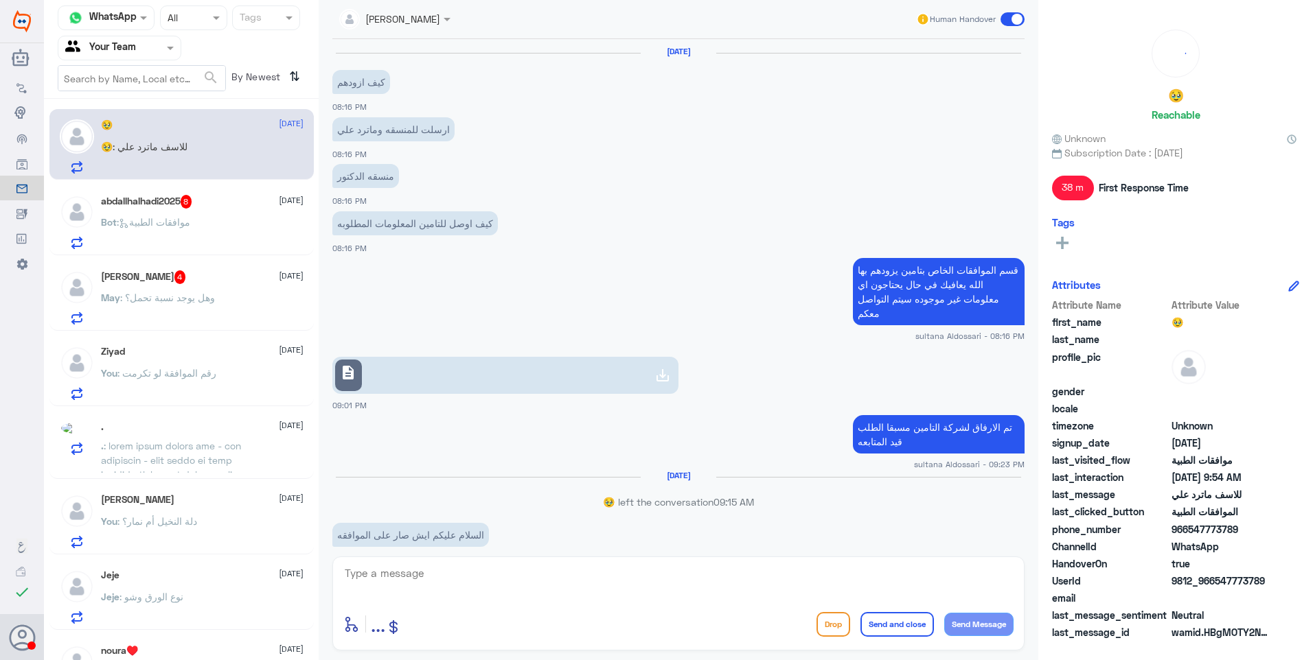
scroll to position [885, 0]
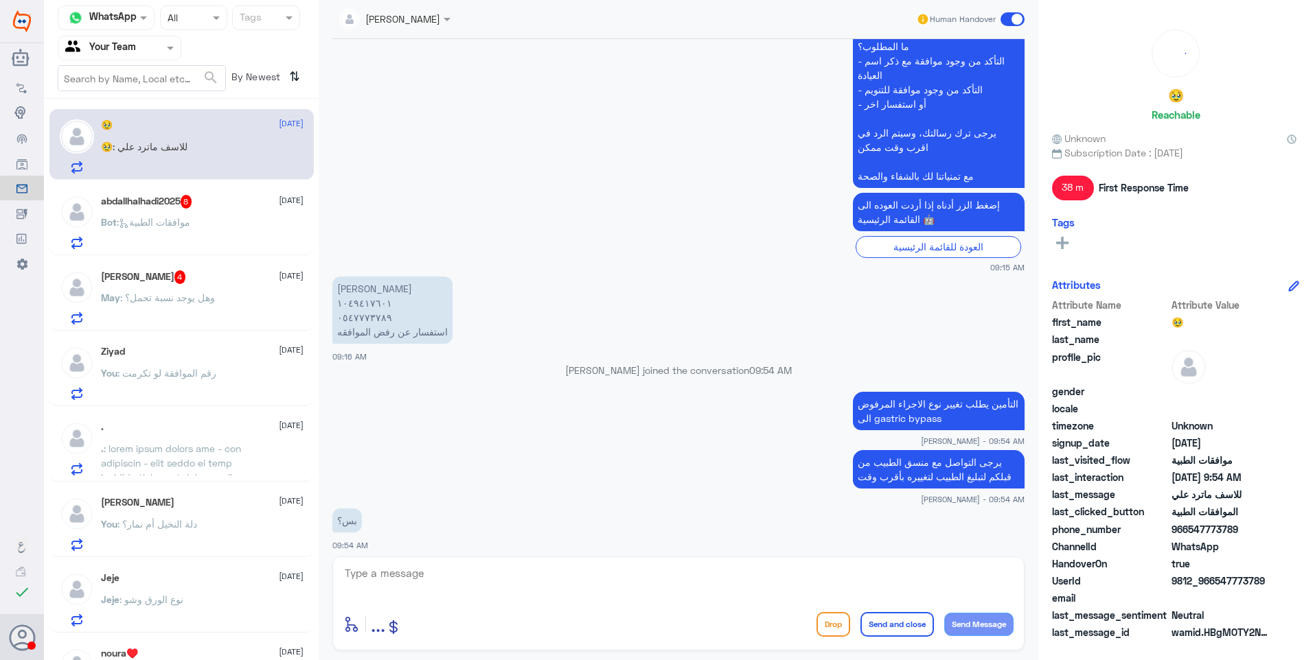
click at [162, 200] on h5 "abdallhalhadi2025 8" at bounding box center [146, 202] width 91 height 14
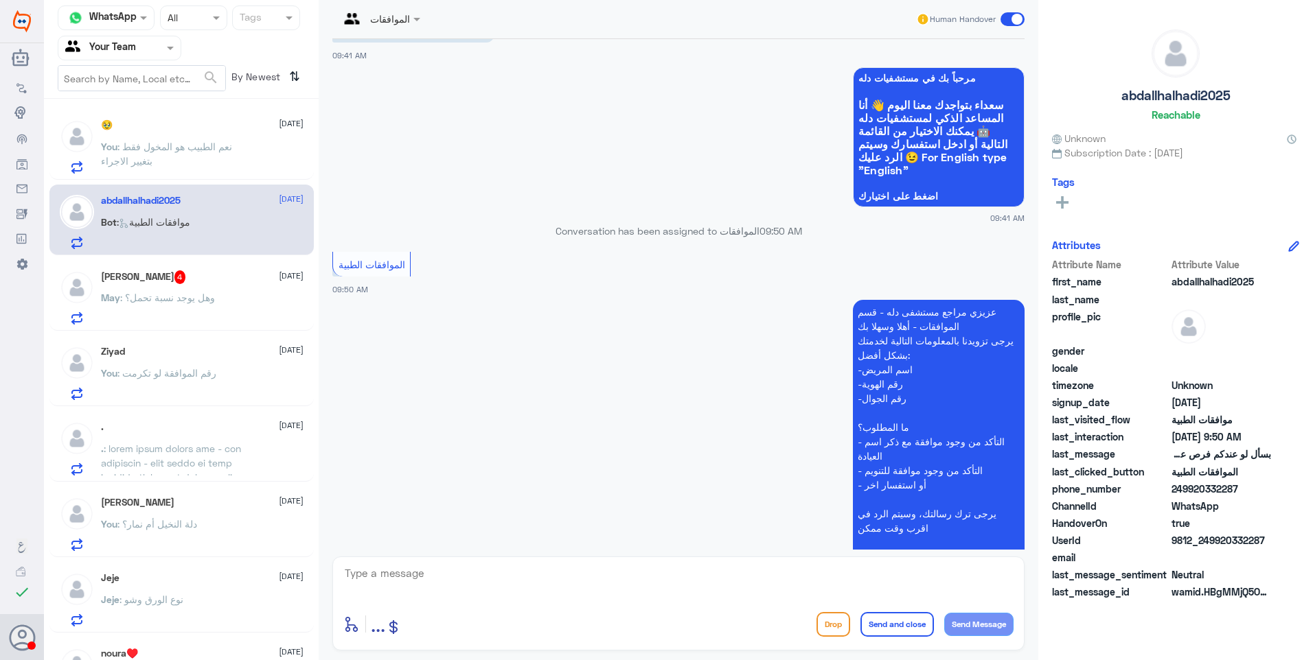
scroll to position [1306, 0]
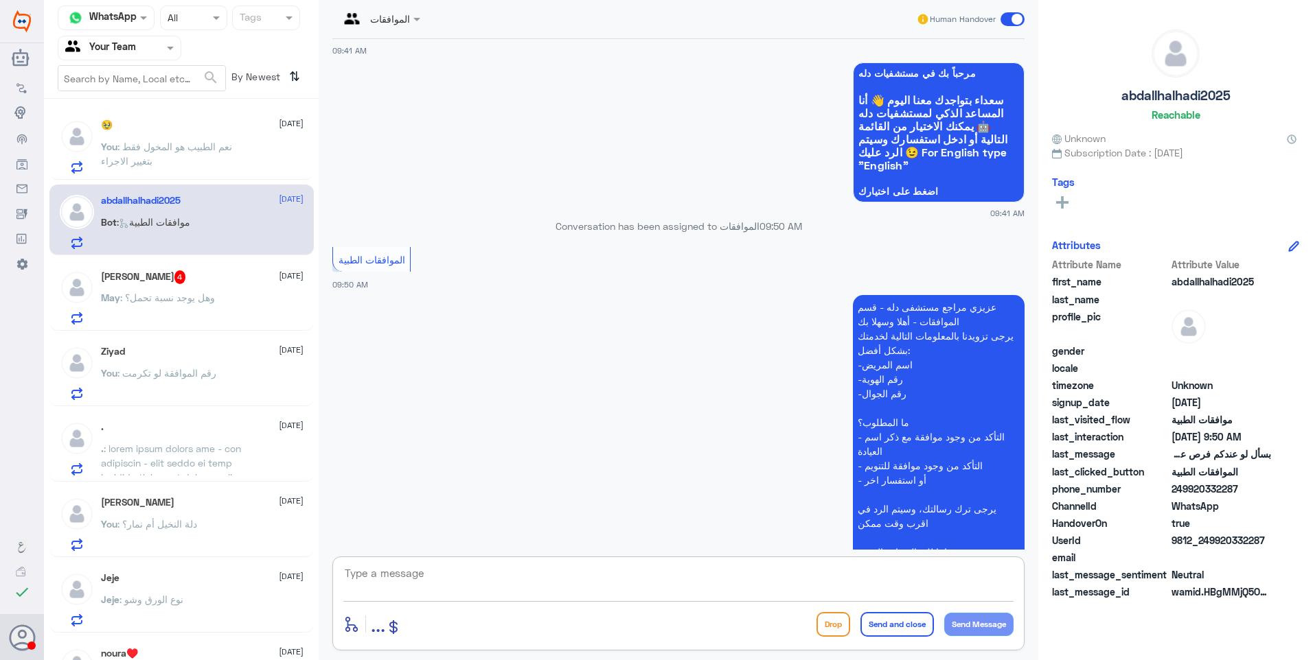
drag, startPoint x: 648, startPoint y: 571, endPoint x: 744, endPoint y: 556, distance: 97.2
click at [652, 573] on textarea at bounding box center [678, 581] width 670 height 34
paste textarea "نشكر تواصلكم مع مستشفيات دلة."
drag, startPoint x: 885, startPoint y: 579, endPoint x: 1086, endPoint y: 582, distance: 201.2
click at [1083, 582] on div "Channel WhatsApp Status × All Tags Agent Filter Your Team search By Newest ⇅ 🥹 …" at bounding box center [678, 332] width 1269 height 665
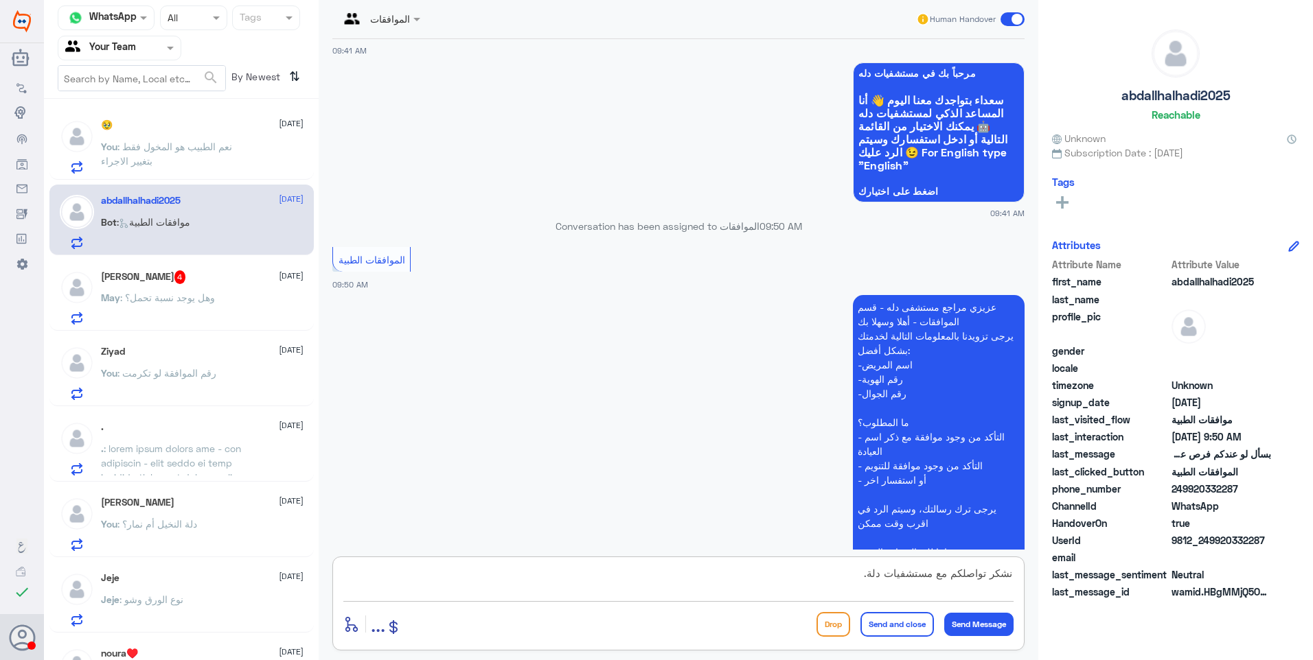
paste textarea "ضلاً زودنا ببياناتك ووضح لنا استفسارك"
type textarea "فضلاً زودنا ببياناتك ووضح لنا استفسارك"
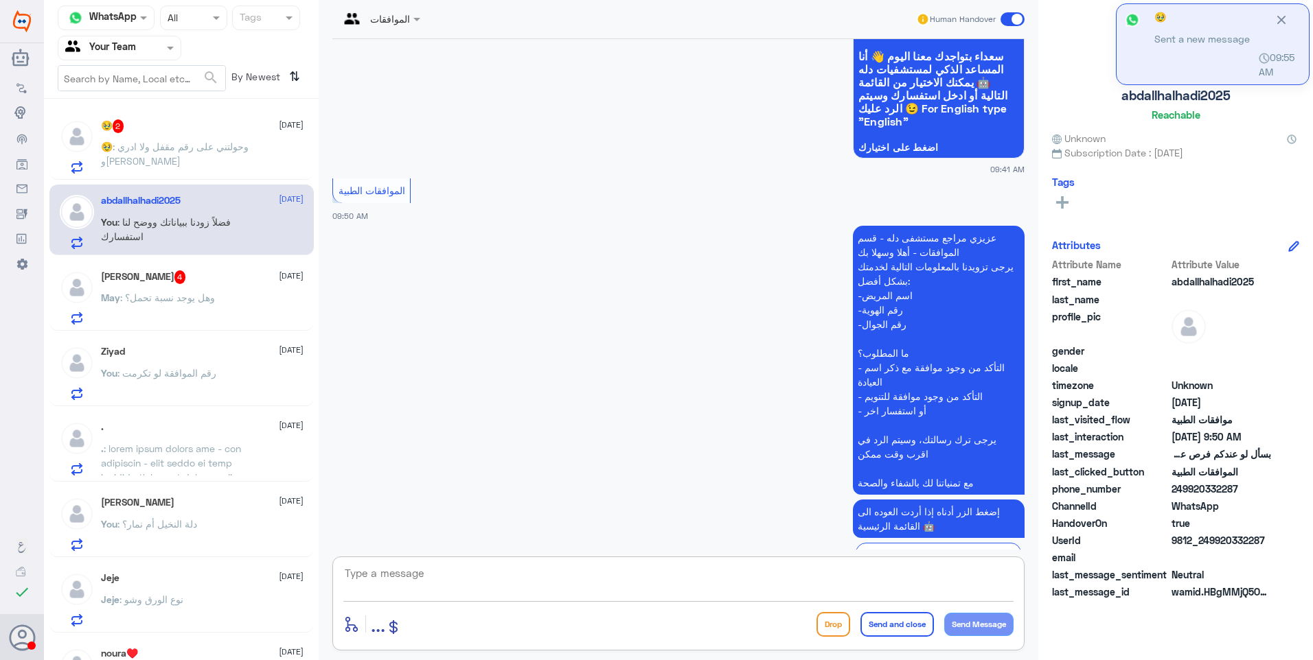
click at [321, 620] on div "الموافقات Human Handover 25 Sep 2025 السلام عليكم 09:41 AM مرحباً بك في مستشفيا…" at bounding box center [678, 332] width 719 height 665
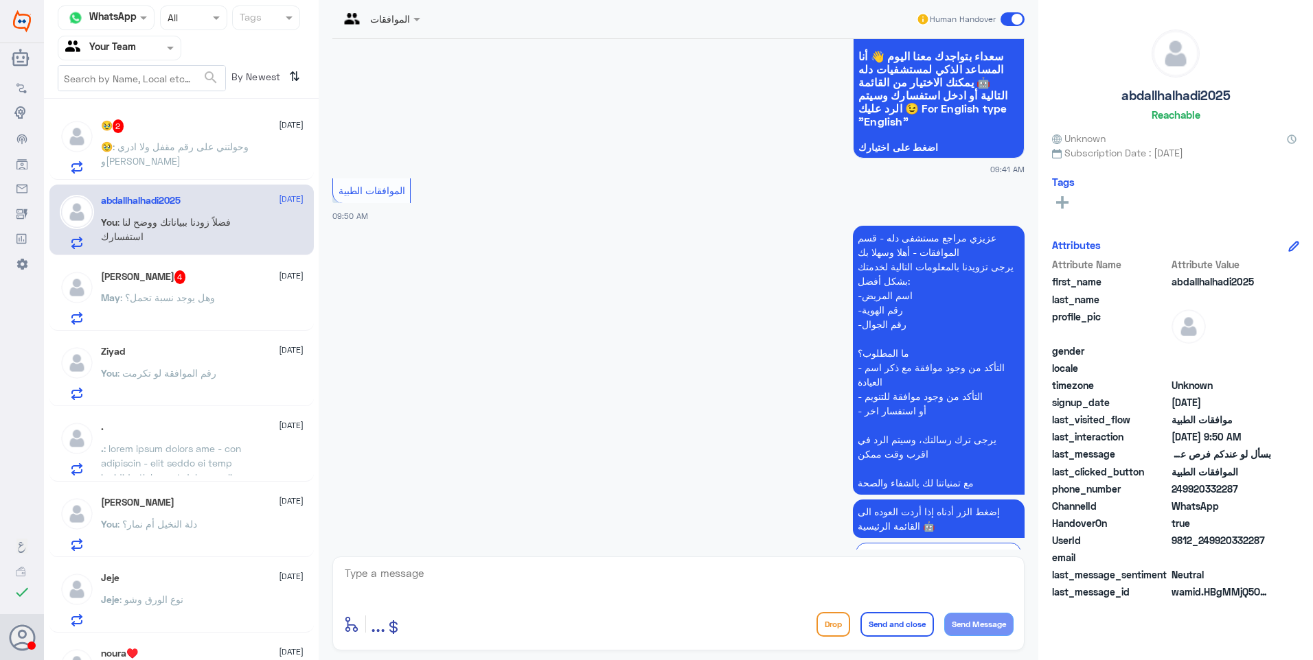
click at [198, 307] on div "May : وهل يوجد نسبة تحمل؟" at bounding box center [202, 309] width 203 height 31
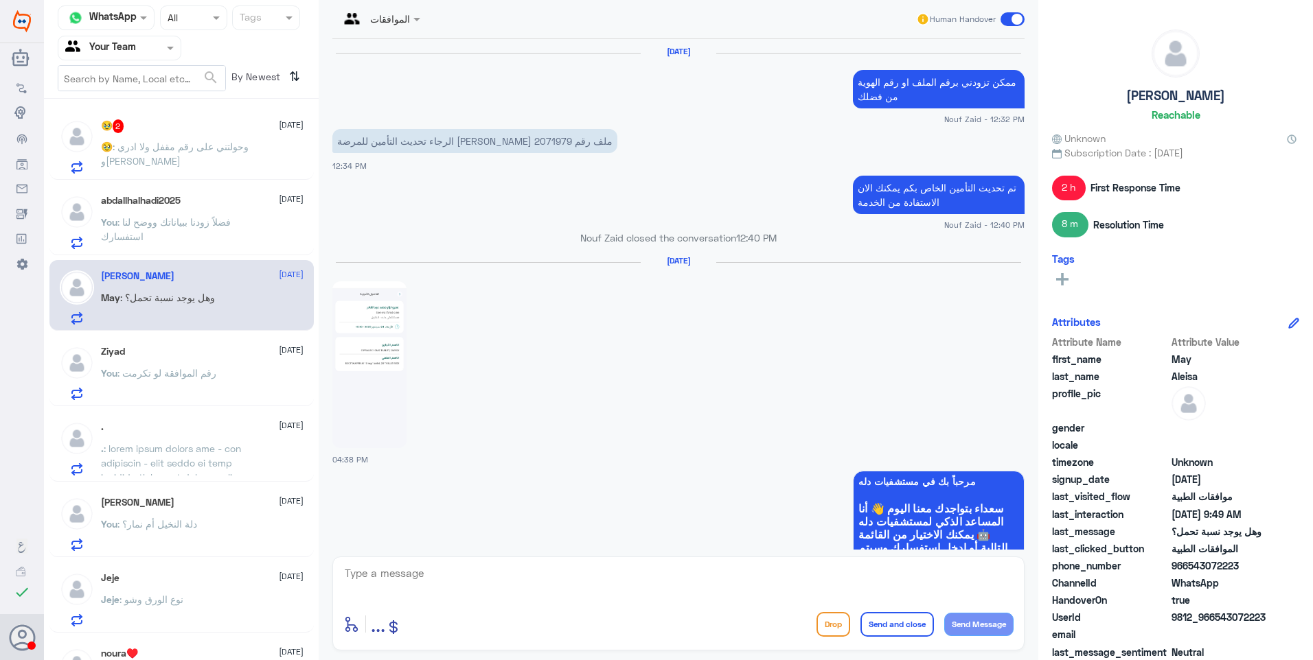
scroll to position [1559, 0]
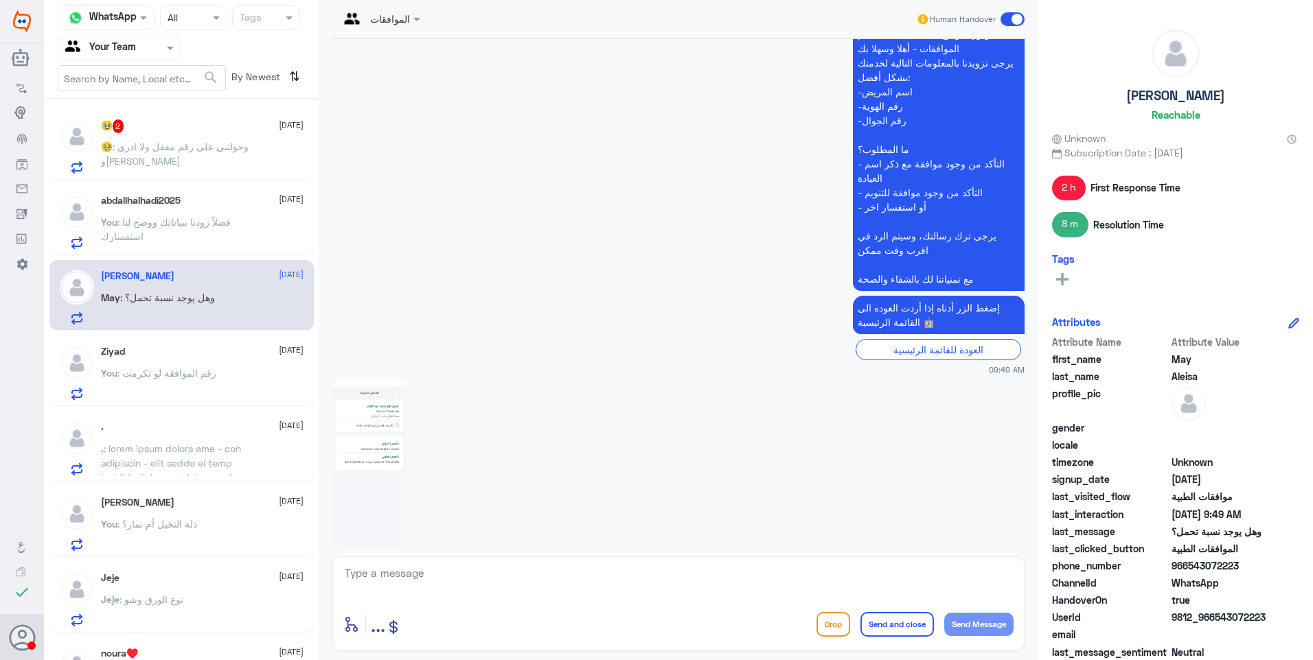
click at [369, 391] on img at bounding box center [369, 463] width 74 height 167
click at [370, 380] on img at bounding box center [369, 463] width 74 height 167
click at [454, 579] on textarea at bounding box center [678, 581] width 670 height 34
type textarea "رقم الملف؟"
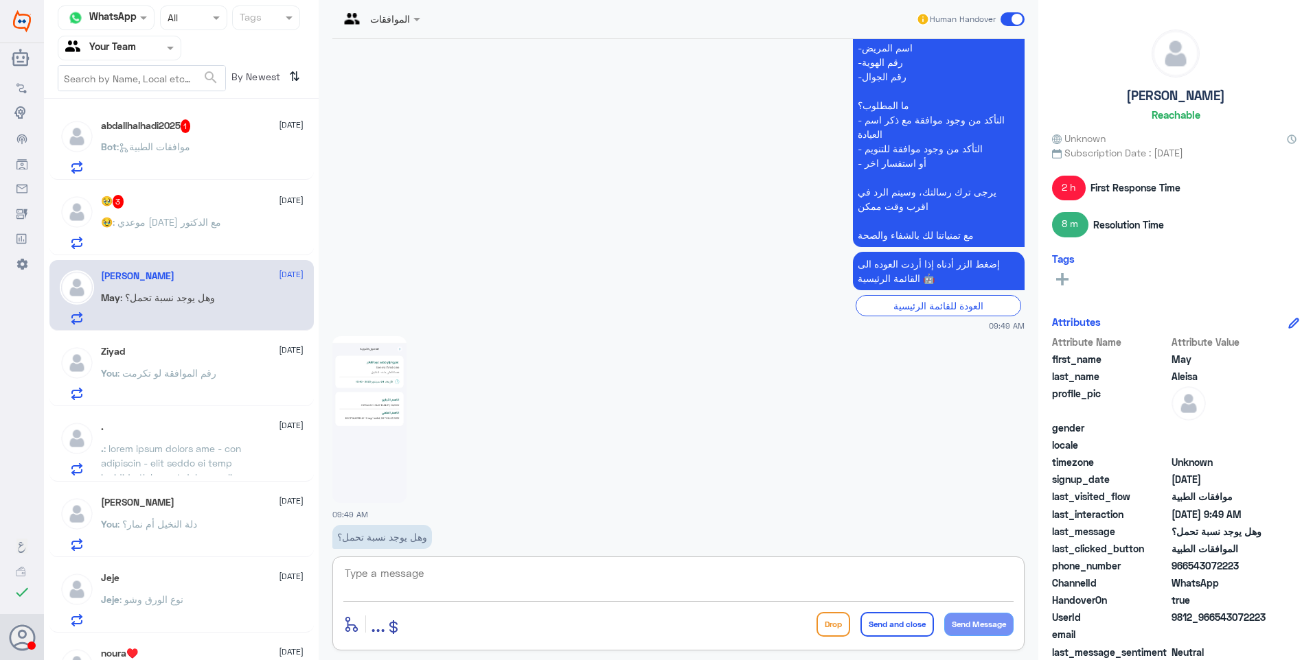
click at [214, 157] on div "Bot : موافقات الطبية" at bounding box center [202, 158] width 203 height 31
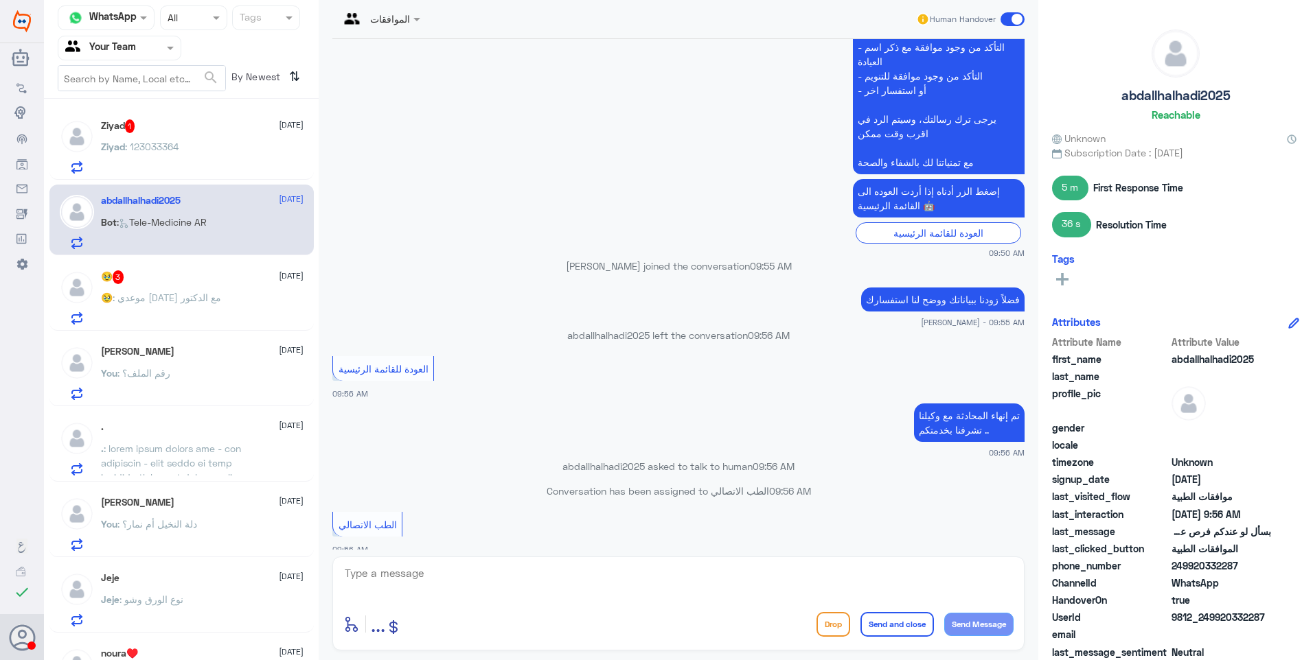
scroll to position [1464, 0]
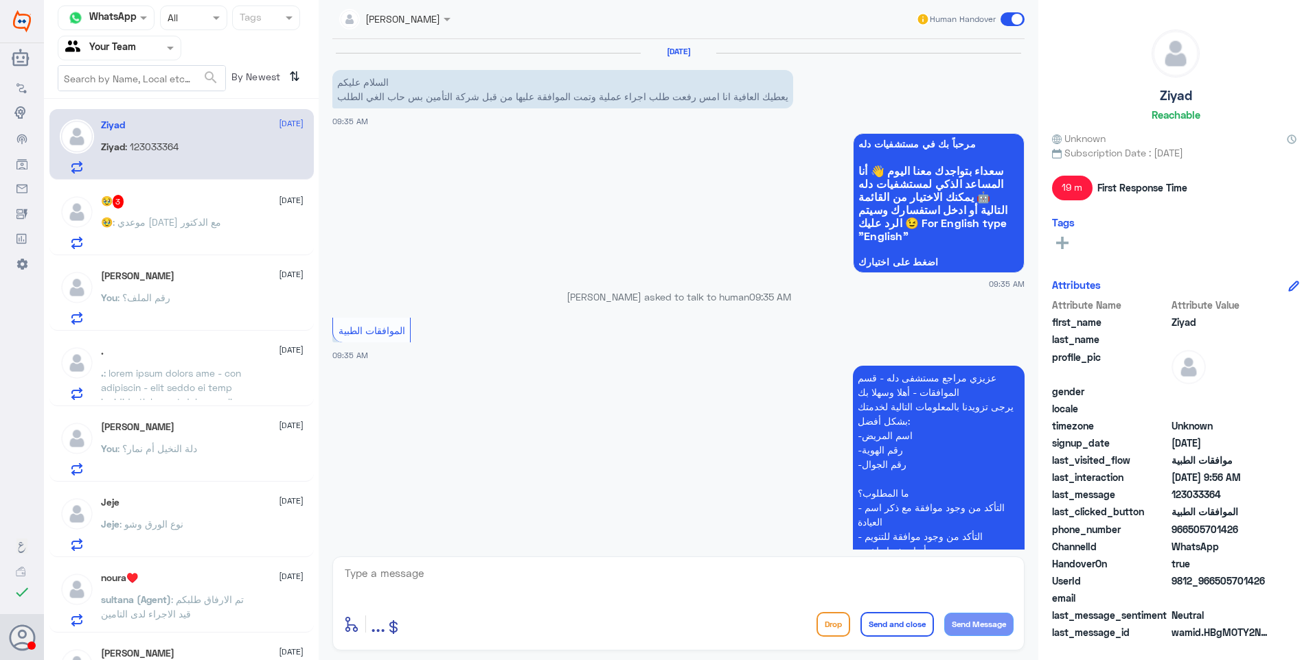
scroll to position [469, 0]
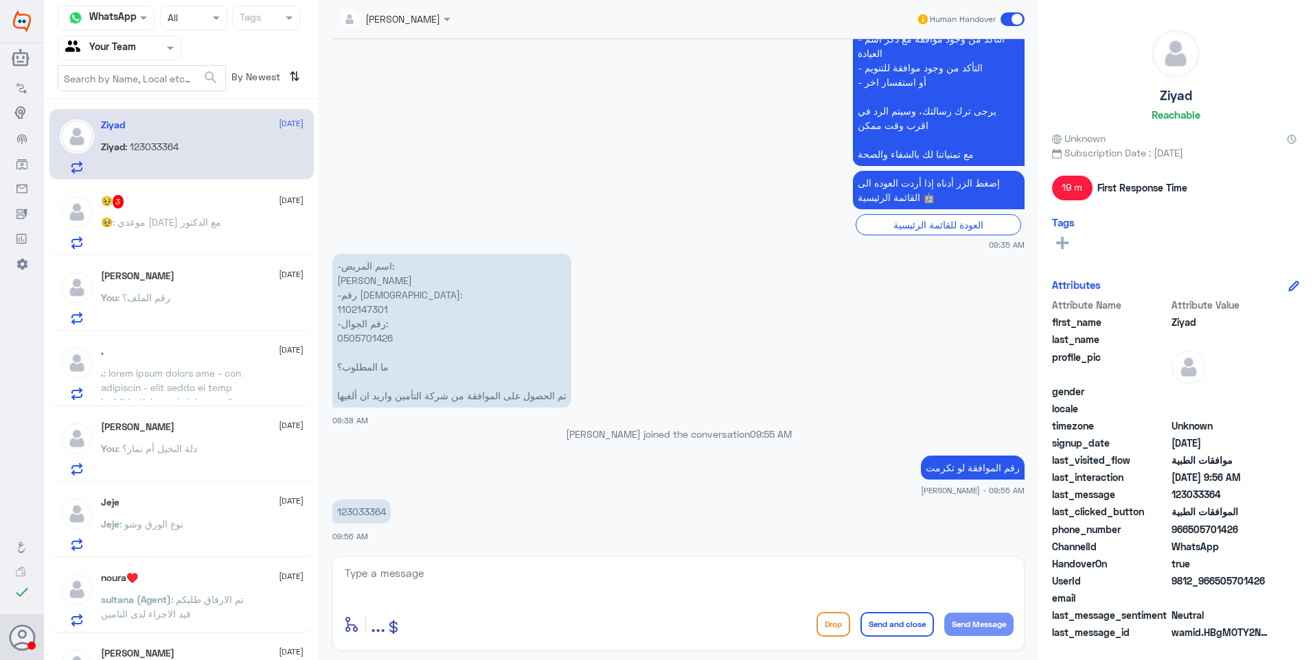
click at [362, 501] on p "123033364" at bounding box center [361, 512] width 58 height 24
click at [365, 513] on p "123033364" at bounding box center [361, 512] width 58 height 24
copy p "123033364"
click at [325, 609] on div "Ahlam Alshehri Human Handover [DATE] السلام عليكم يعطيك العافية انا امس رفعت طل…" at bounding box center [678, 332] width 719 height 665
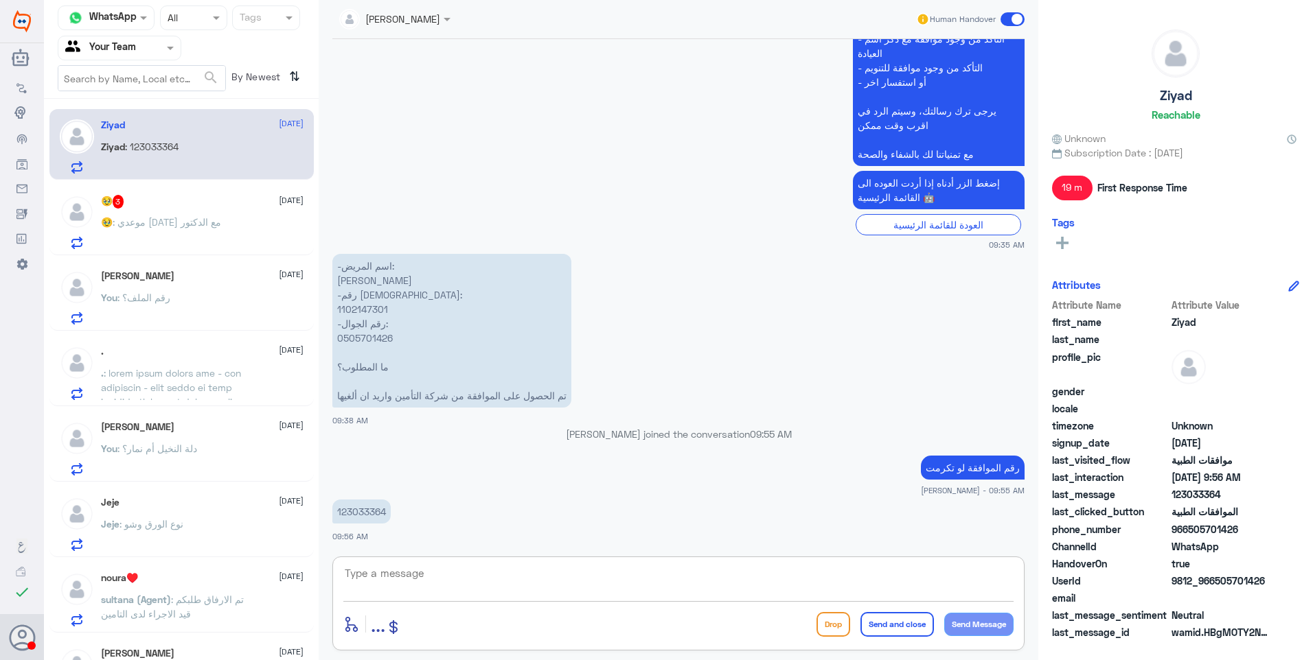
click at [417, 571] on textarea at bounding box center [678, 581] width 670 height 34
type textarea "ابشر"
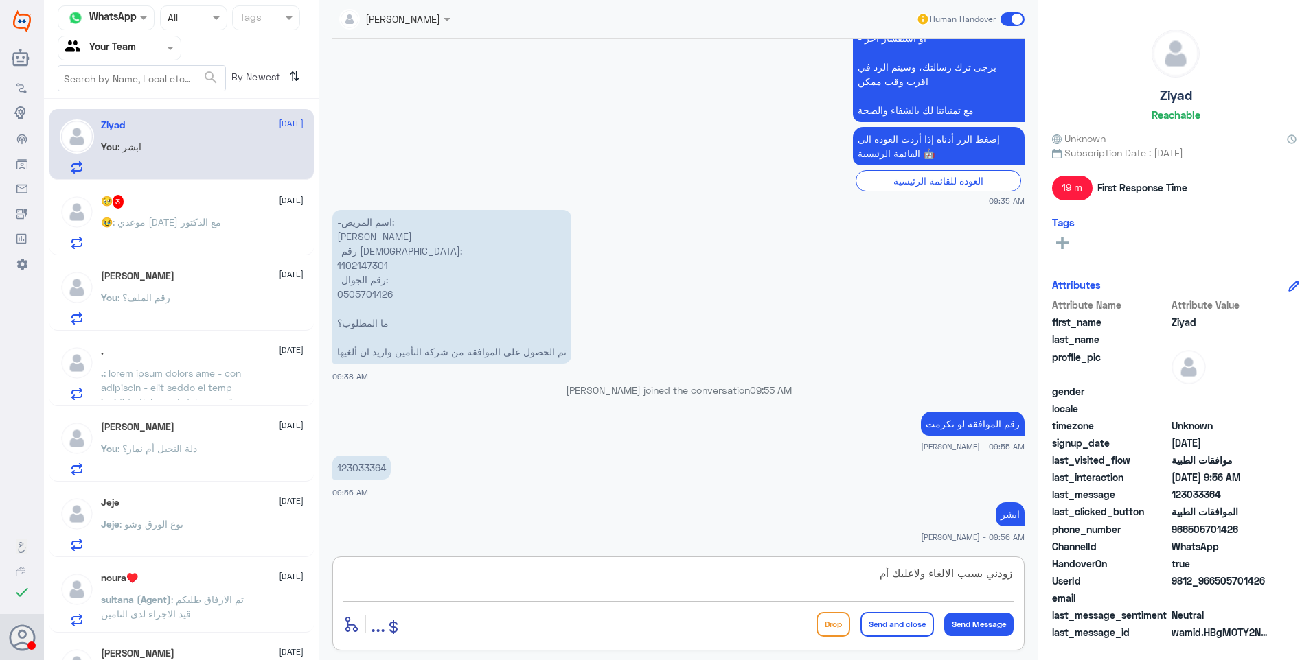
type textarea "زودني بسبب الالغاء ولاعليك أمر"
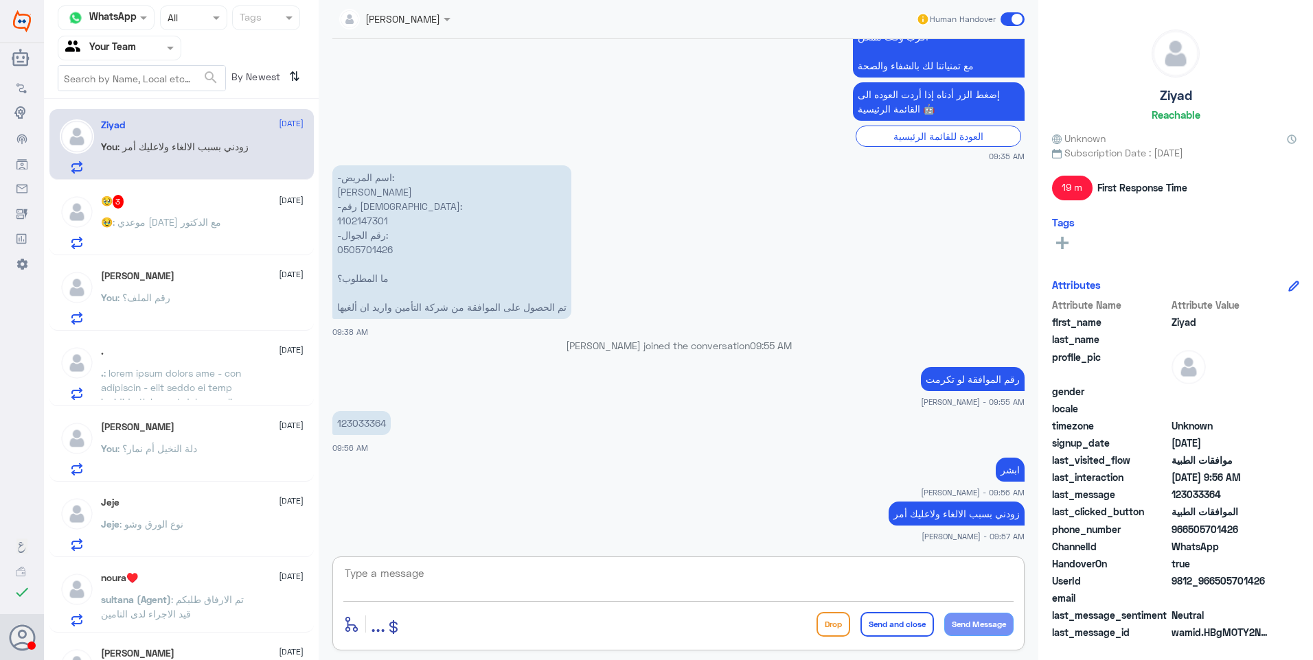
click at [176, 216] on p "🥹 : موعدي [DATE] مع الدكتور" at bounding box center [161, 232] width 120 height 34
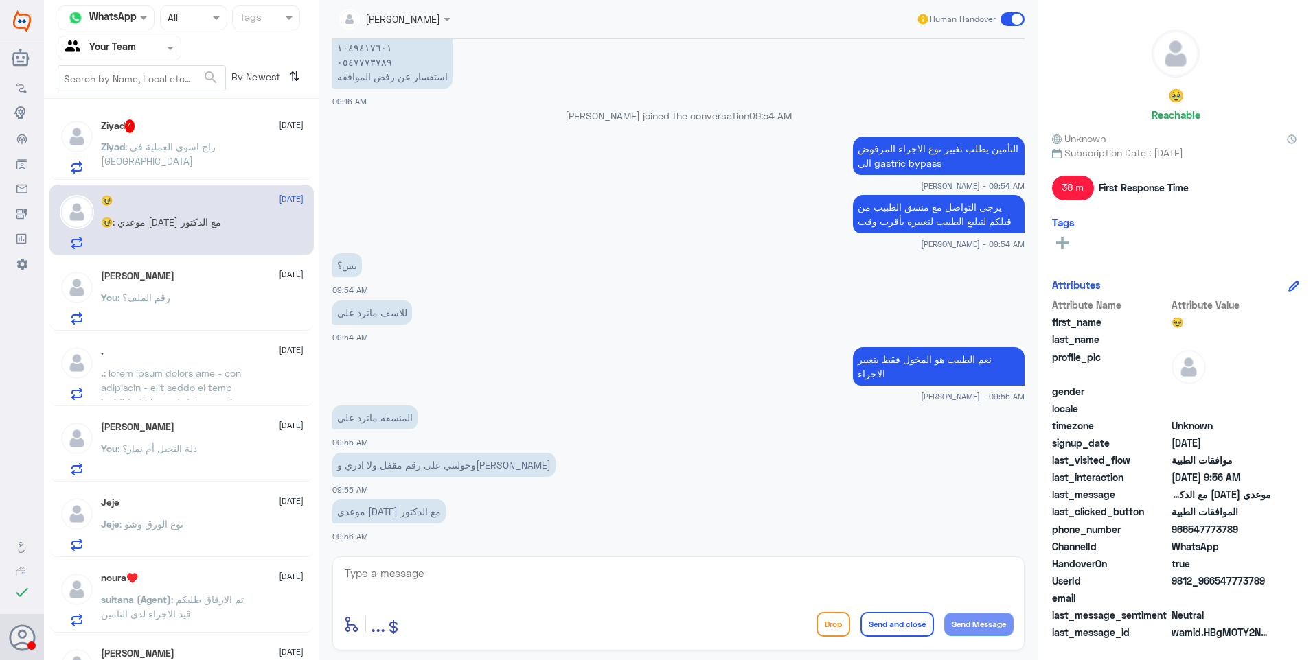
click at [171, 157] on span ": راح اسوي العملية في [GEOGRAPHIC_DATA]" at bounding box center [158, 154] width 115 height 26
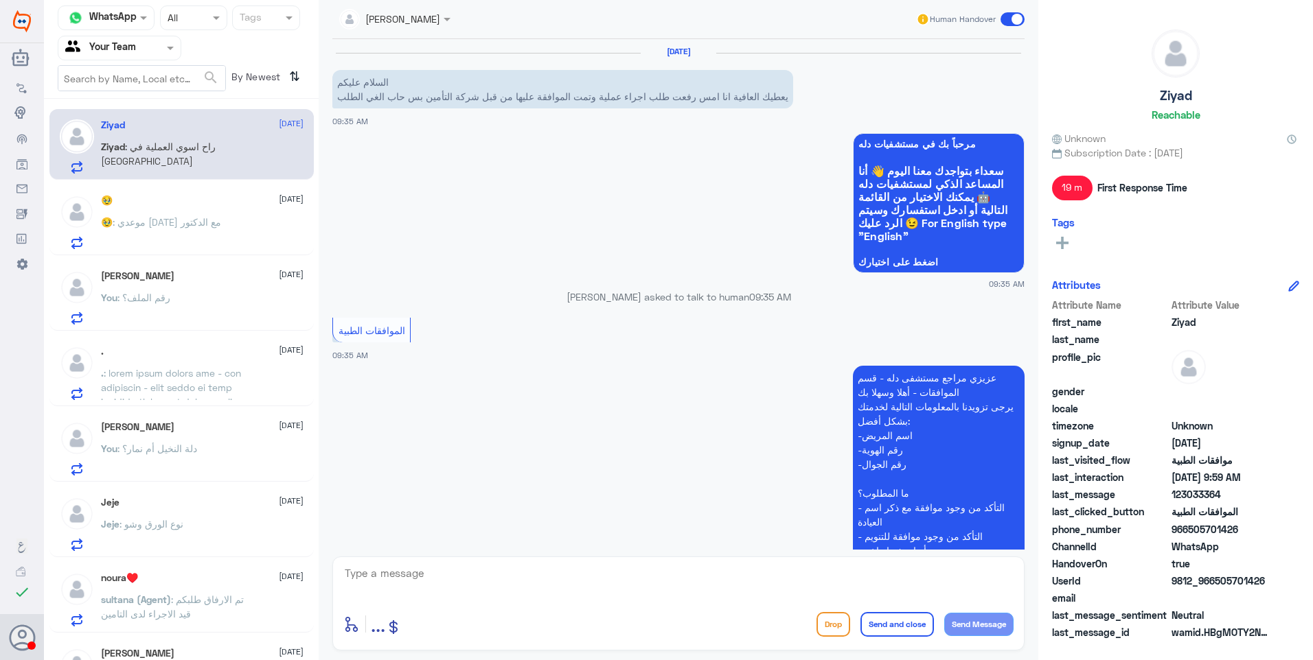
scroll to position [604, 0]
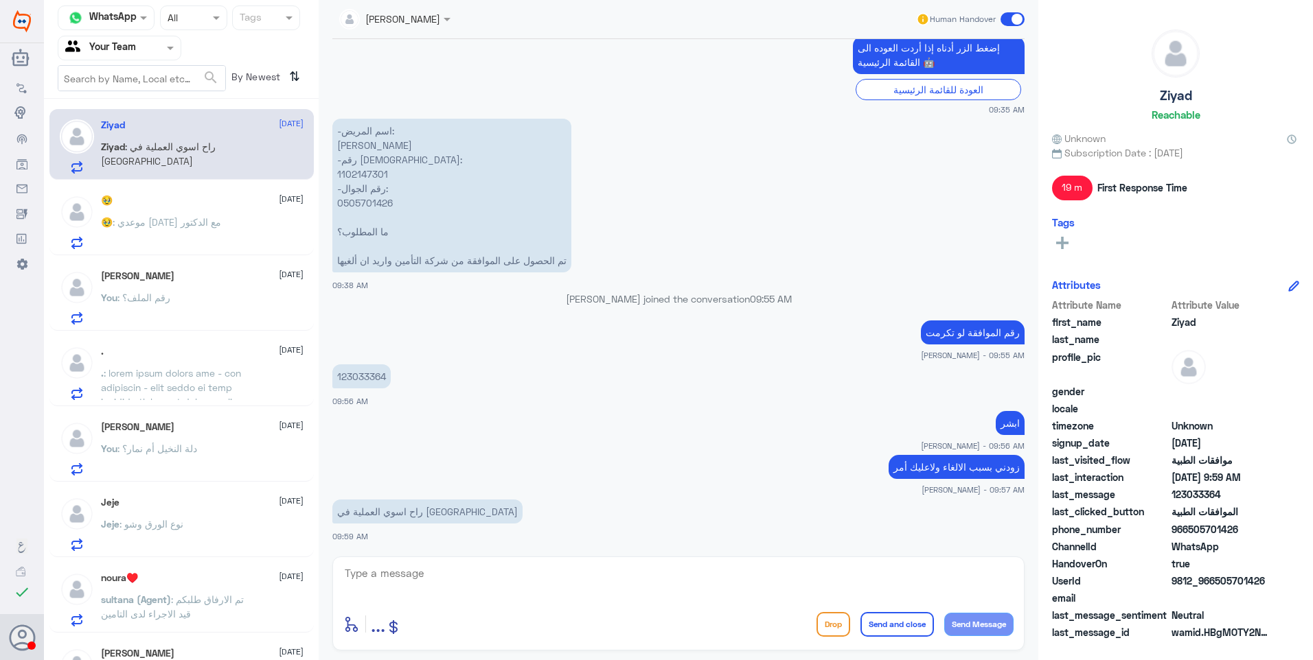
drag, startPoint x: 459, startPoint y: 575, endPoint x: 467, endPoint y: 577, distance: 8.7
click at [463, 577] on textarea at bounding box center [678, 581] width 670 height 34
click at [293, 608] on div "sultana (Agent) : تم الارفاق طلبكم قيد الاجراء لدى التامين" at bounding box center [202, 611] width 203 height 31
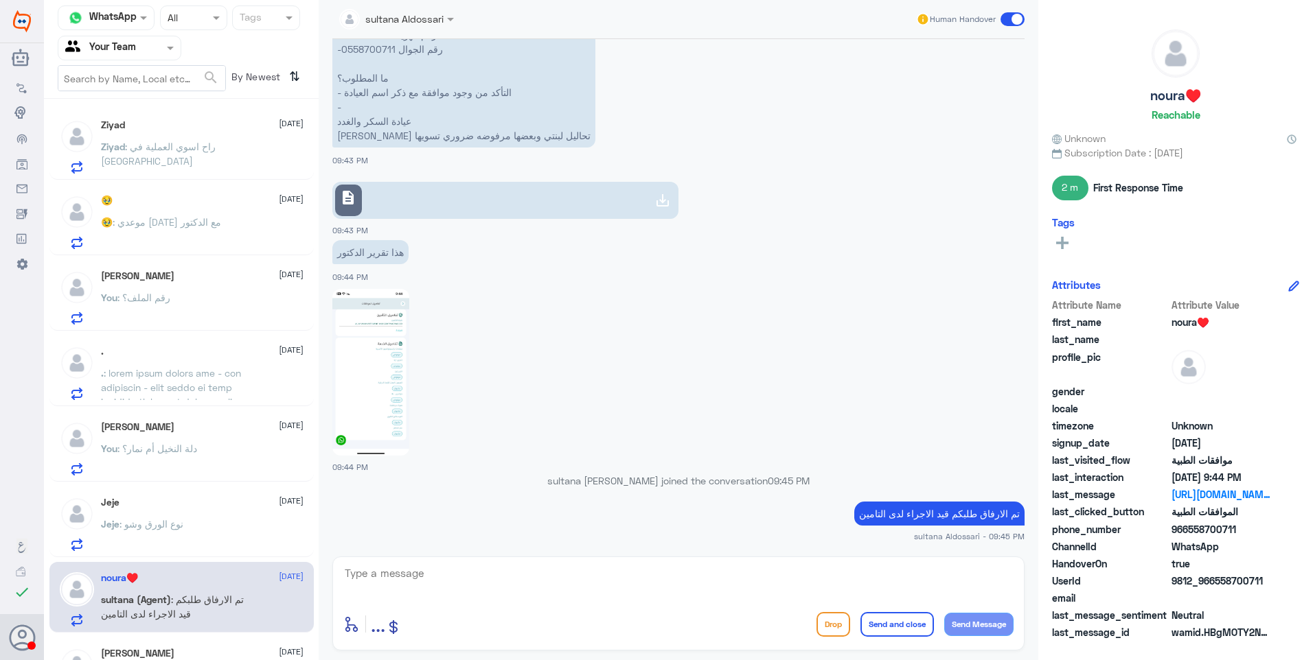
scroll to position [1176, 0]
click at [199, 492] on div "Jeje [DATE] Jeje : نوع الورق وشو" at bounding box center [181, 522] width 264 height 71
click at [192, 423] on div "[PERSON_NAME]⚽️ [DATE]" at bounding box center [202, 428] width 203 height 12
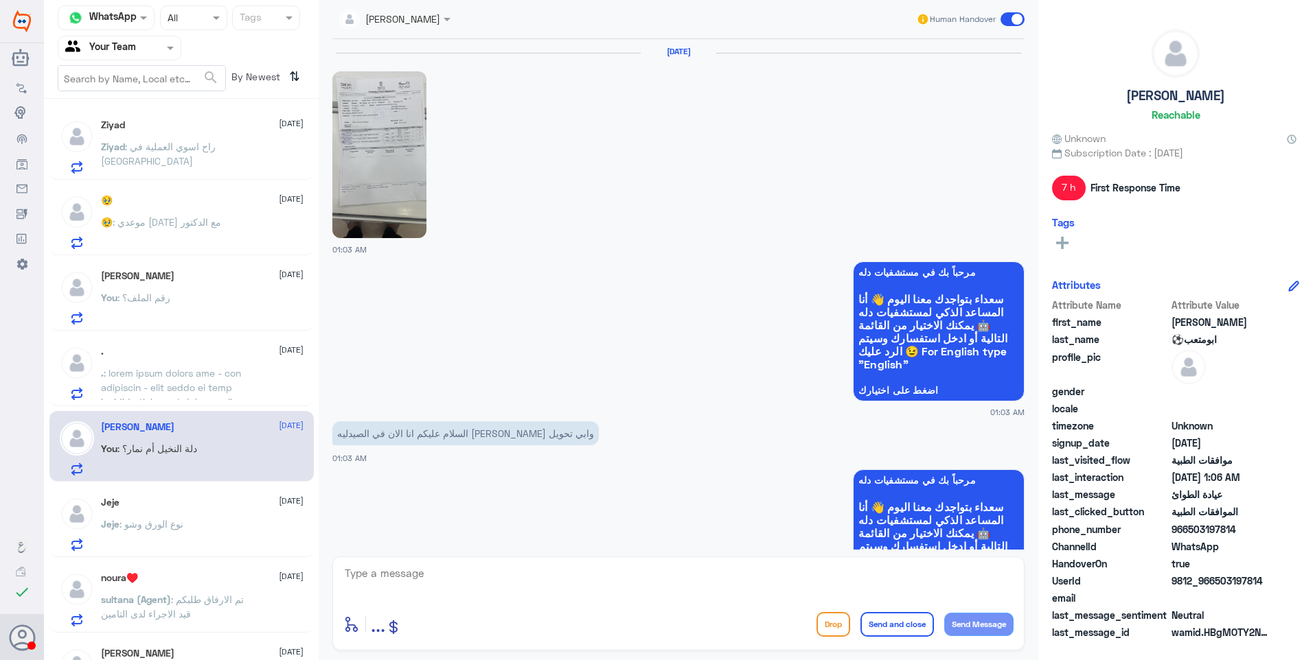
scroll to position [748, 0]
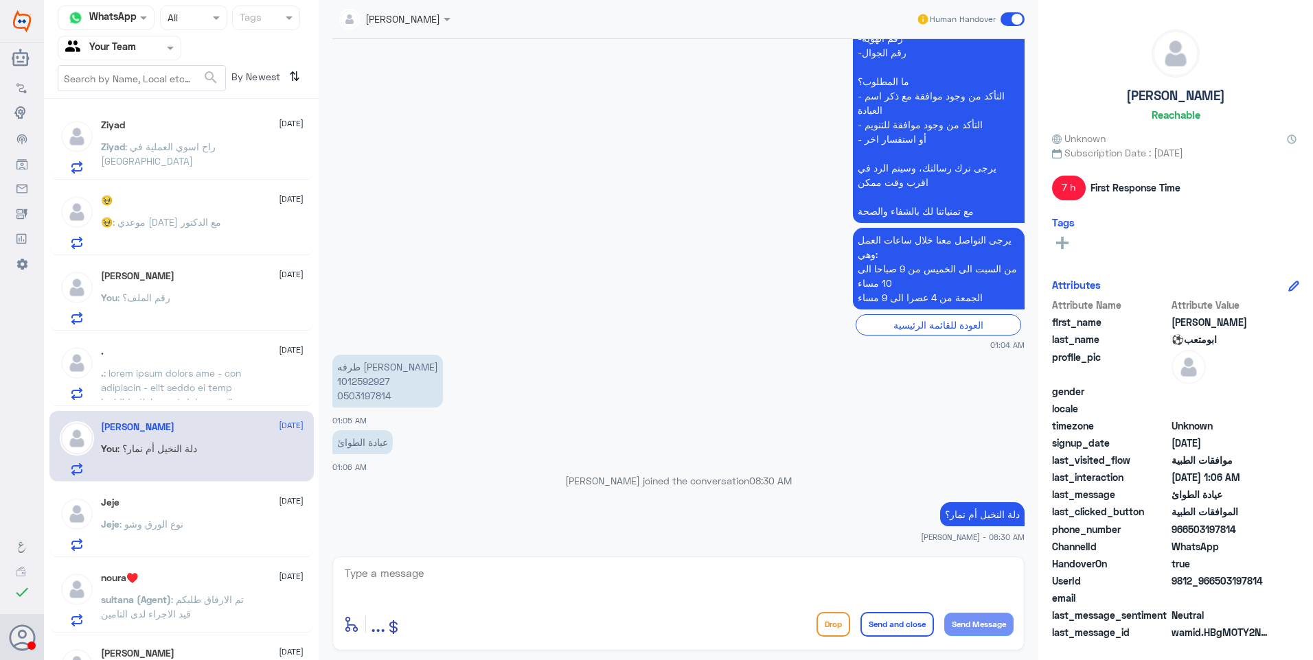
click at [185, 364] on div ". [DATE] ." at bounding box center [202, 373] width 203 height 54
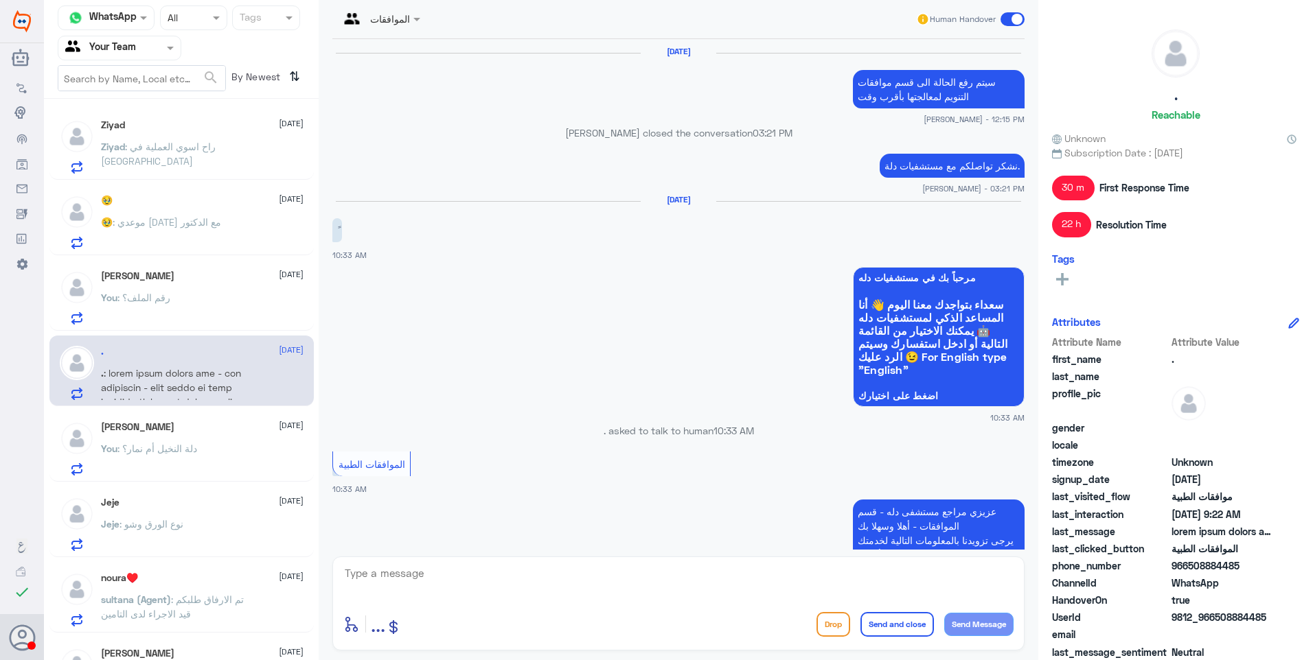
scroll to position [1968, 0]
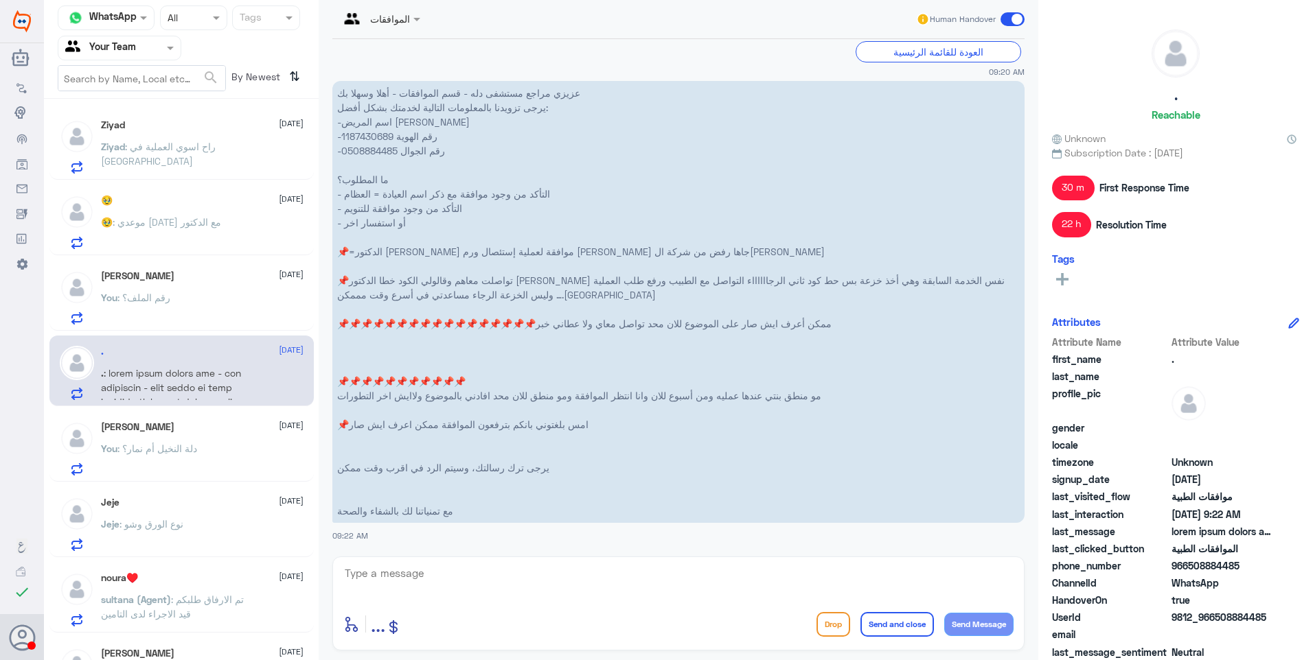
click at [226, 305] on div "You : رقم الملف؟" at bounding box center [202, 309] width 203 height 31
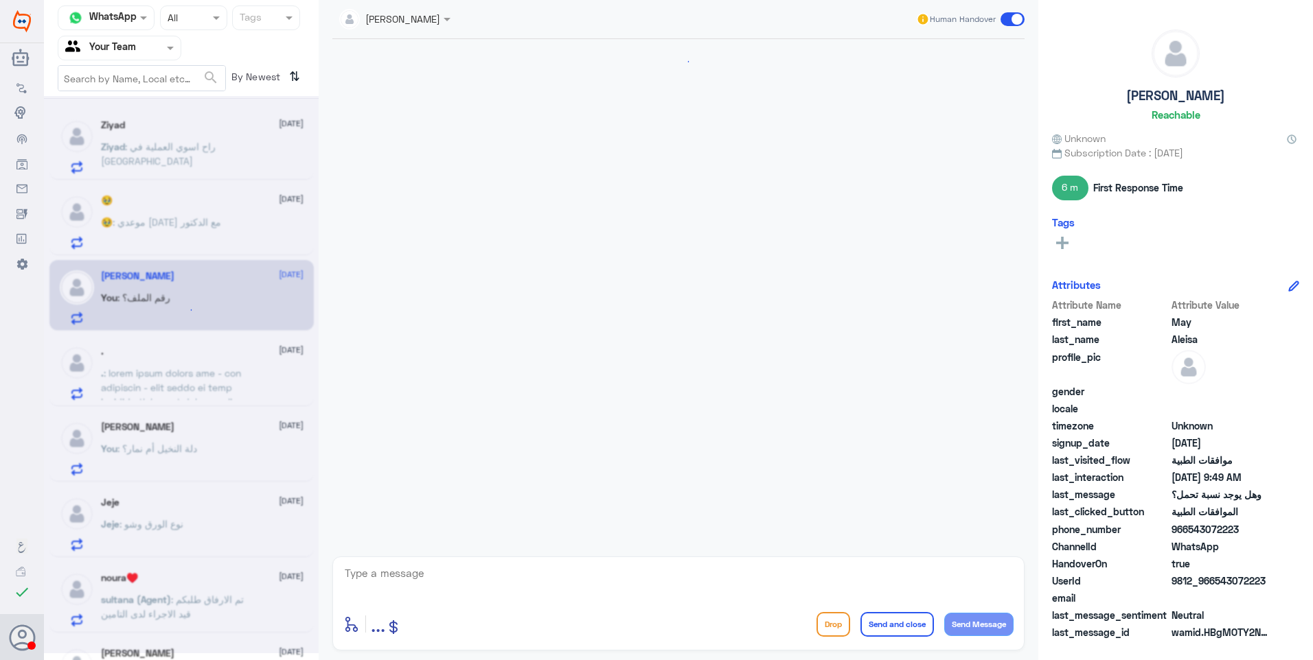
scroll to position [1592, 0]
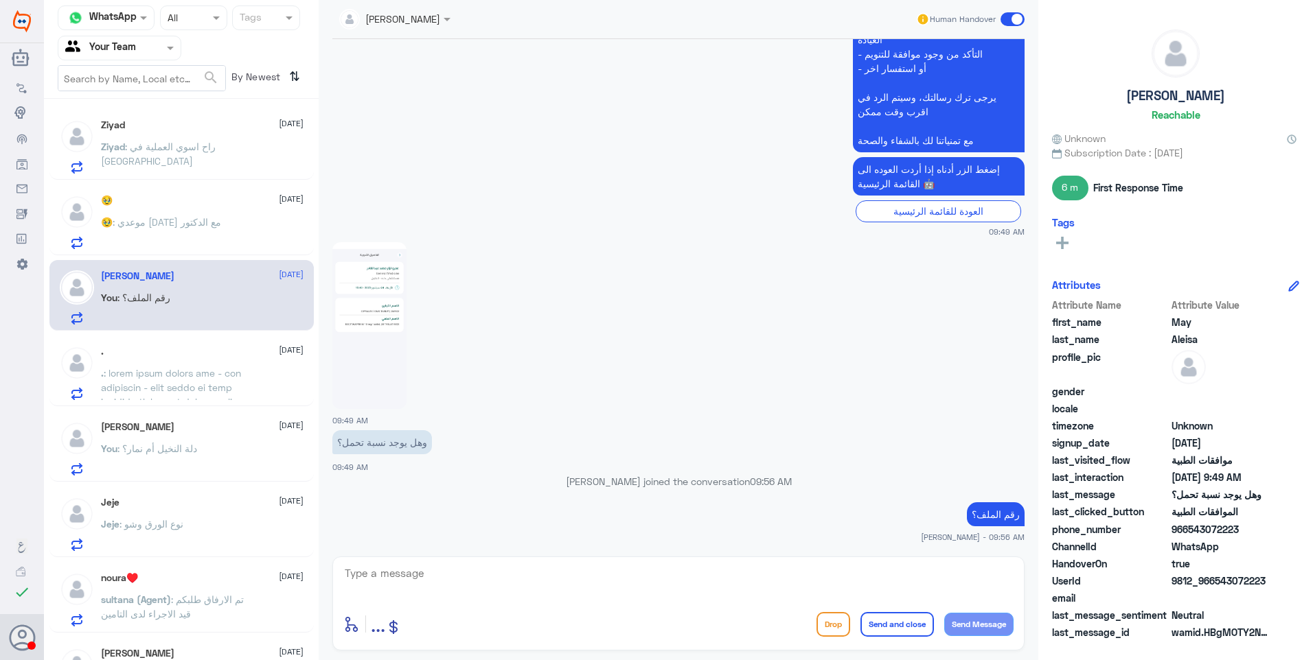
click at [163, 220] on span ": موعدي [DATE] مع الدكتور" at bounding box center [167, 222] width 108 height 12
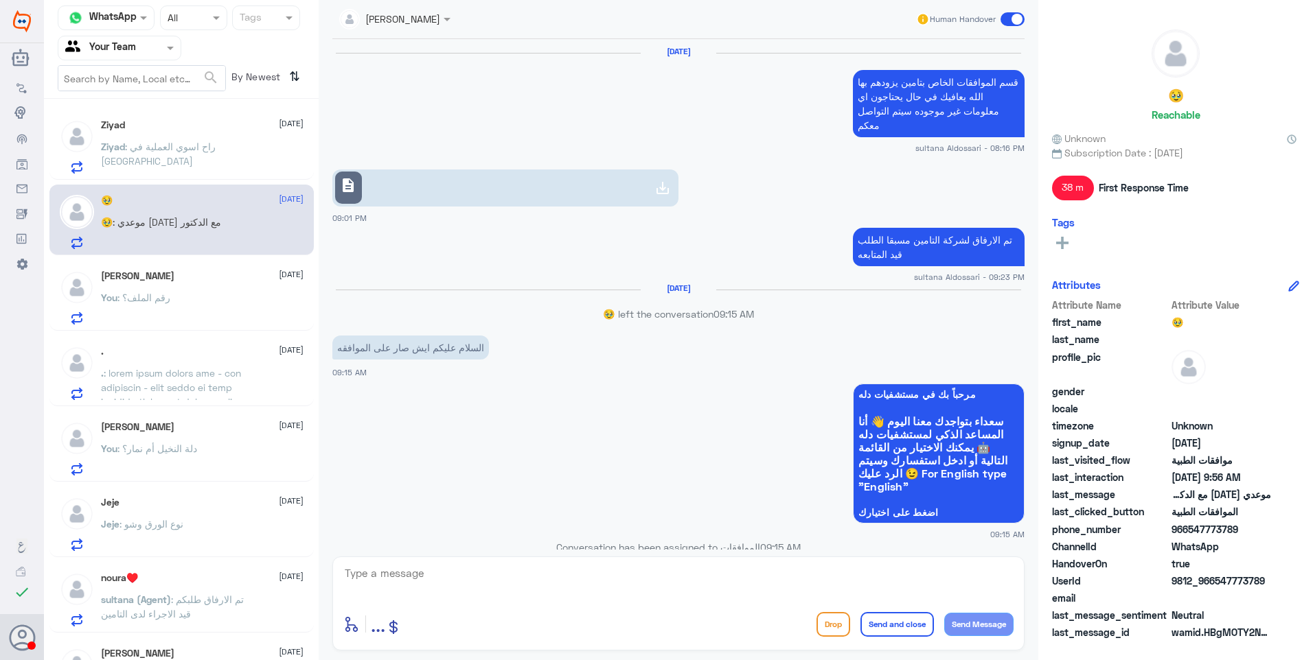
scroll to position [952, 0]
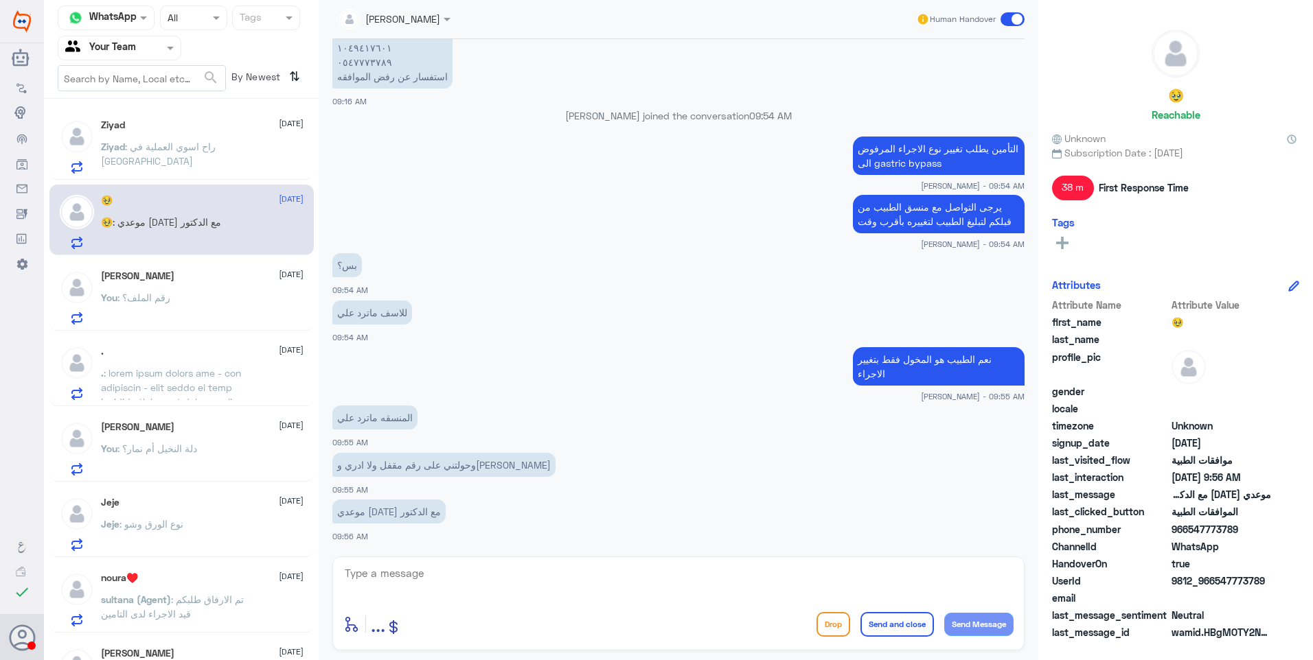
click at [193, 156] on p "Ziyad : راح اسوي العملية في [GEOGRAPHIC_DATA]" at bounding box center [178, 156] width 154 height 34
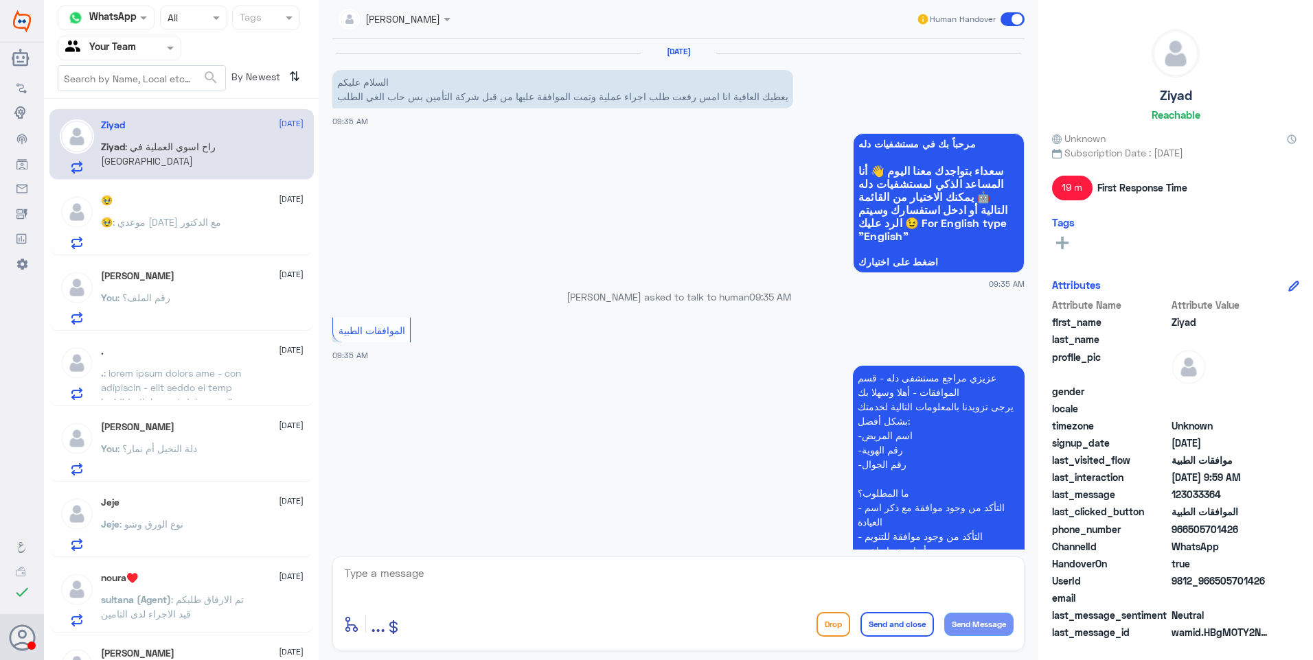
scroll to position [604, 0]
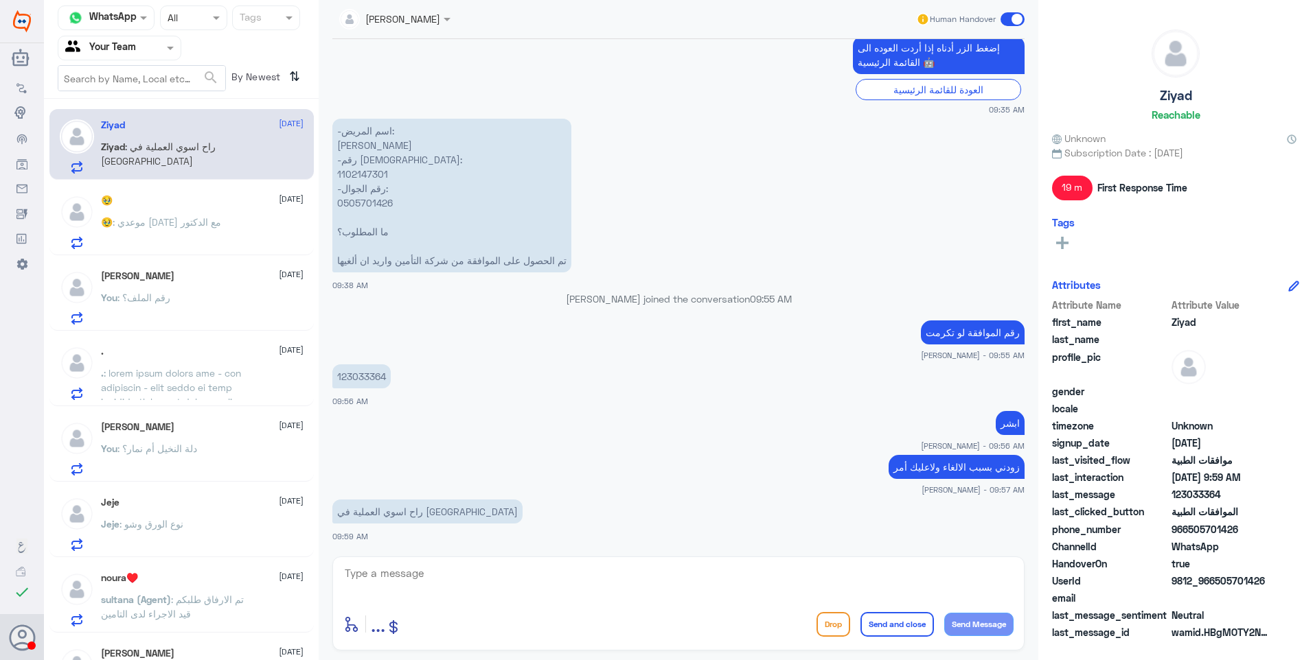
click at [279, 274] on span "[DATE]" at bounding box center [291, 274] width 25 height 12
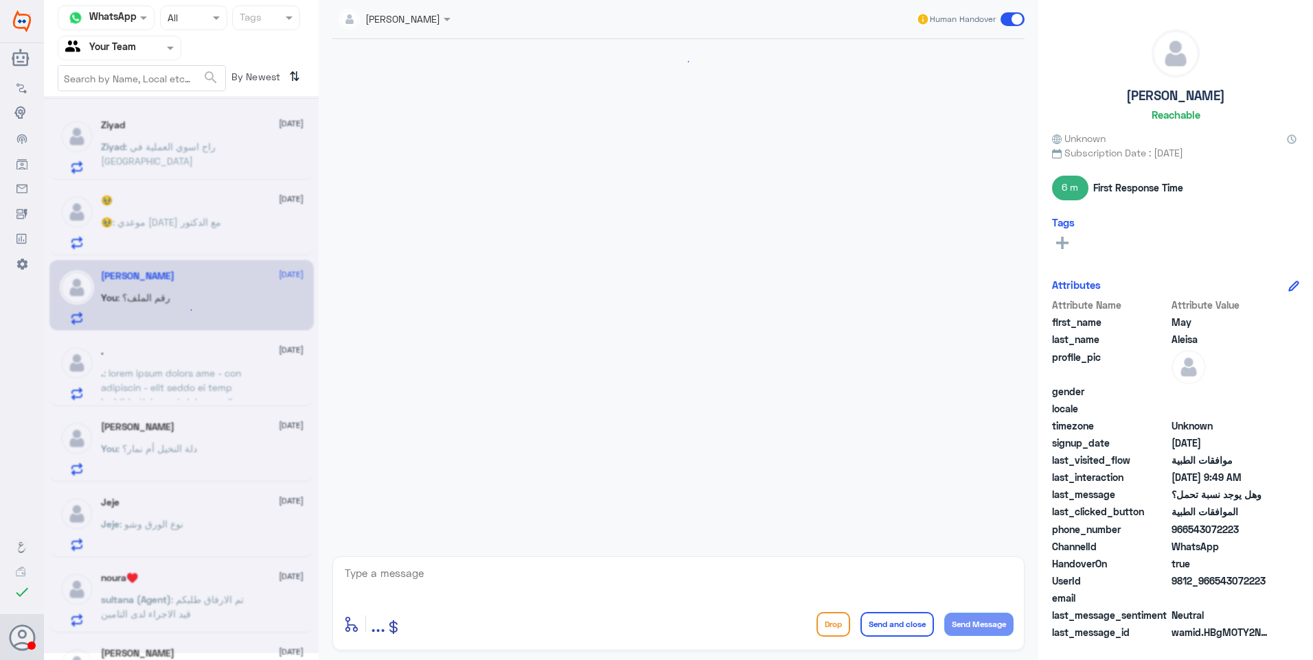
scroll to position [1592, 0]
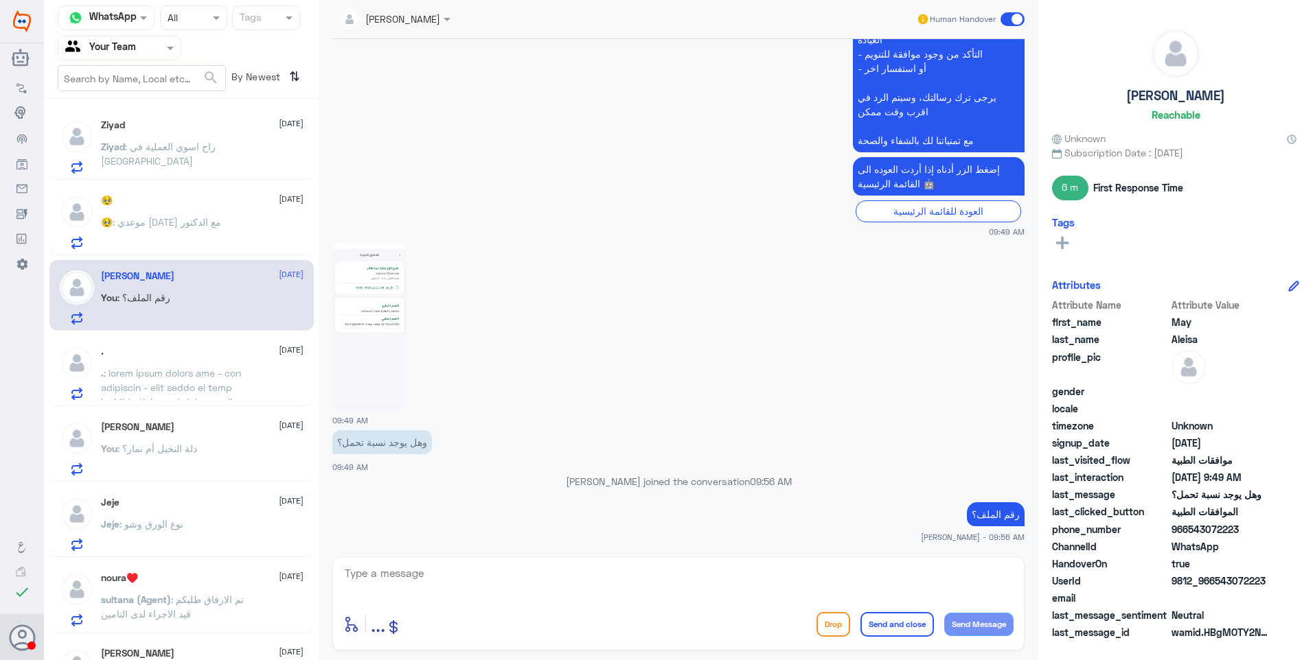
click at [170, 150] on span ": راح اسوي العملية في [GEOGRAPHIC_DATA]" at bounding box center [158, 154] width 115 height 26
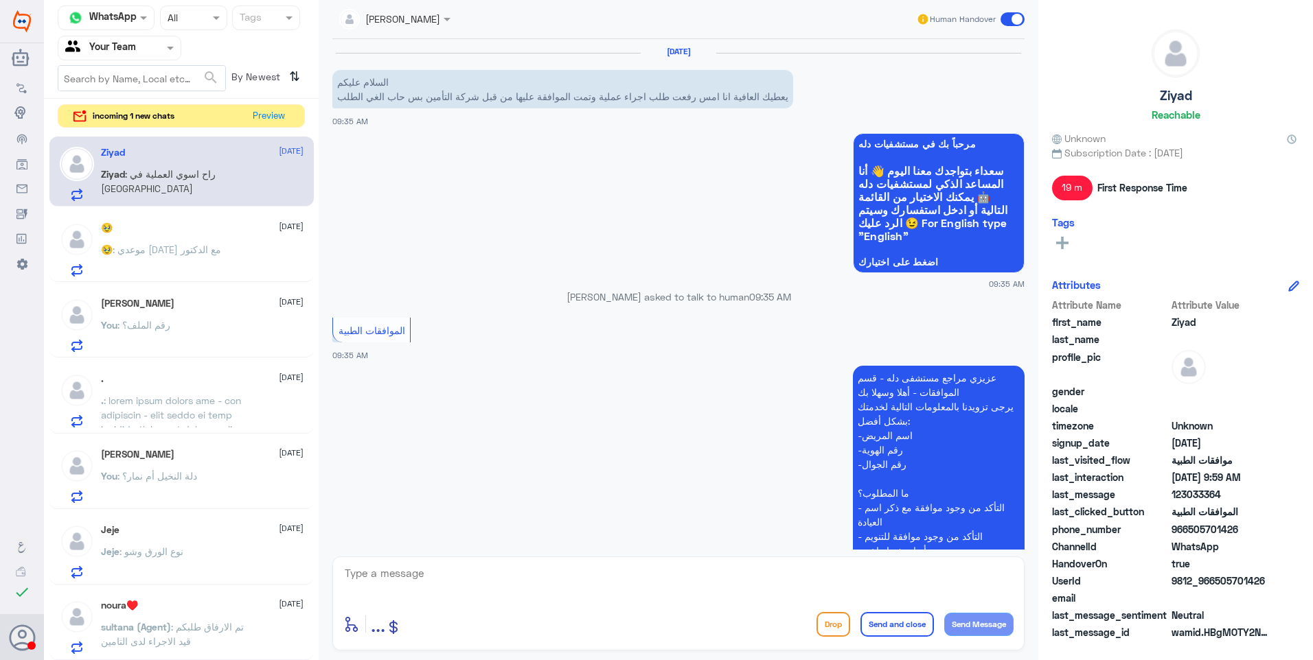
scroll to position [604, 0]
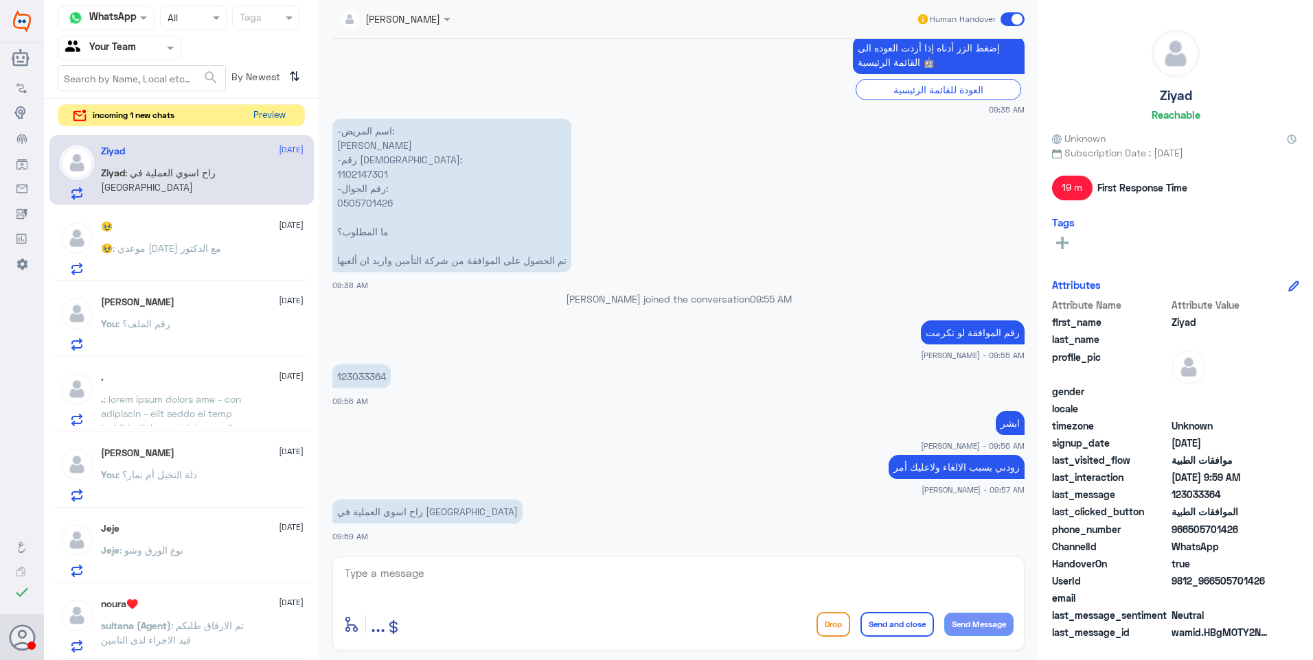
click at [271, 113] on button "Preview" at bounding box center [269, 115] width 43 height 21
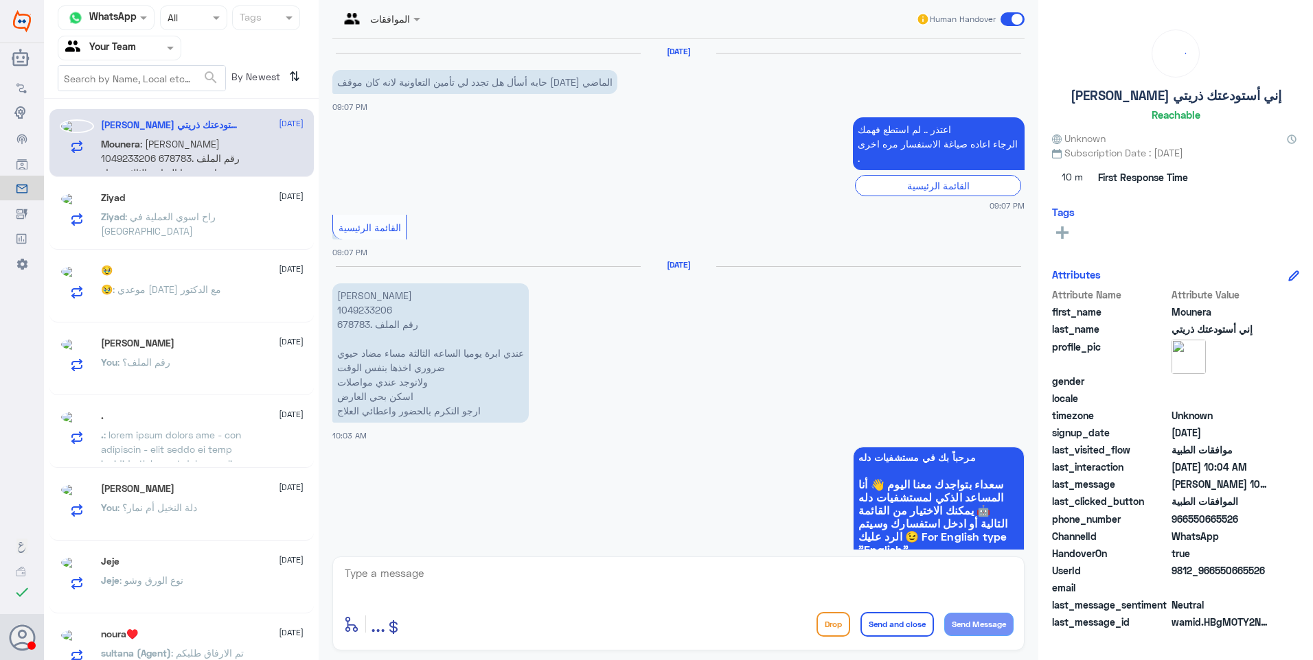
scroll to position [638, 0]
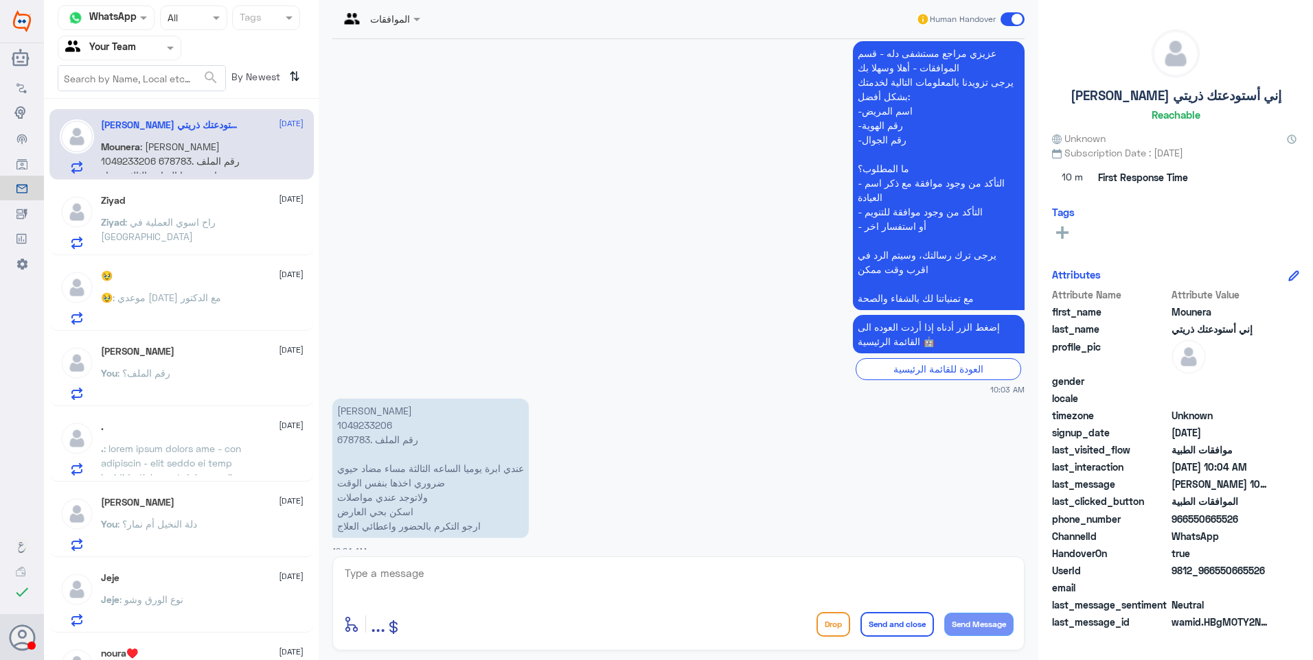
click at [369, 415] on p "[PERSON_NAME] 1049233206 678783. رقم الملف عندي ابرة يوميا الساعه الثالثة مساء …" at bounding box center [430, 468] width 196 height 139
click at [367, 415] on p "[PERSON_NAME] 1049233206 678783. رقم الملف عندي ابرة يوميا الساعه الثالثة مساء …" at bounding box center [430, 468] width 196 height 139
click at [348, 422] on p "[PERSON_NAME] 1049233206 678783. رقم الملف عندي ابرة يوميا الساعه الثالثة مساء …" at bounding box center [430, 468] width 196 height 139
copy p "678783"
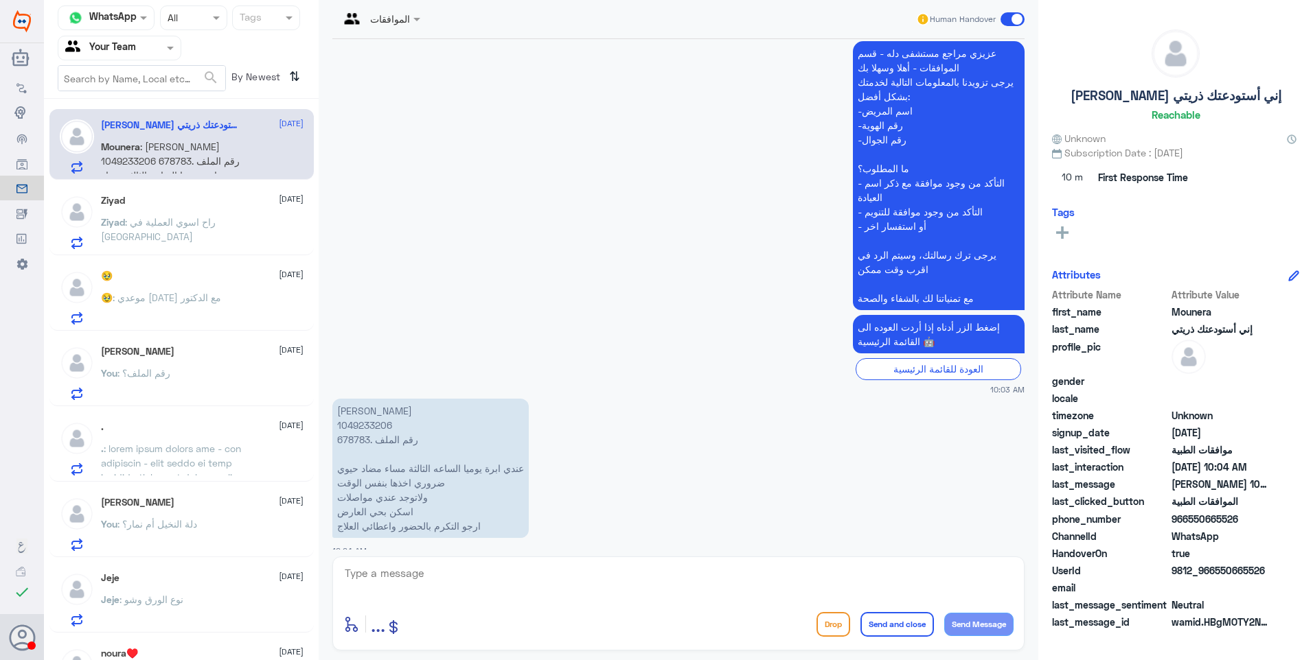
click at [516, 465] on p "[PERSON_NAME] 1049233206 678783. رقم الملف عندي ابرة يوميا الساعه الثالثة مساء …" at bounding box center [430, 468] width 196 height 139
click at [464, 580] on textarea at bounding box center [678, 581] width 670 height 34
type textarea "v"
type textarea "u"
type textarea "اعتذر منك لكن هذا قسم موافقات الطبية لا علاقة لنا بالخدمات المنزلية"
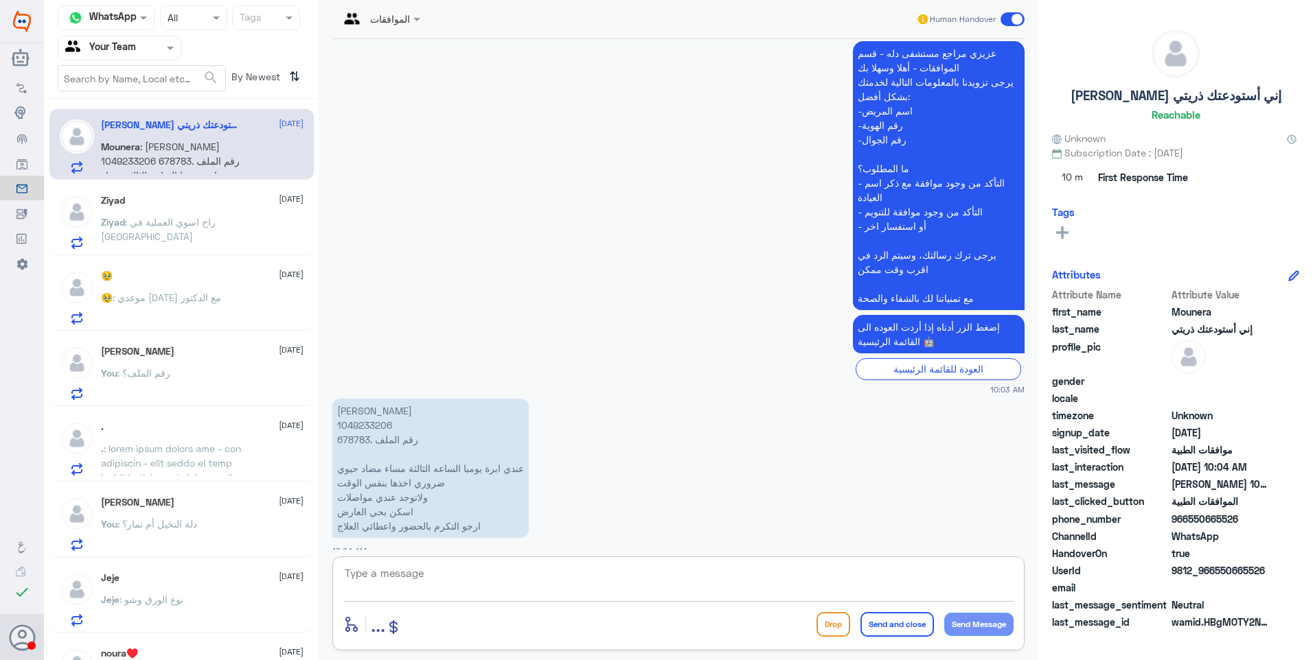
scroll to position [697, 0]
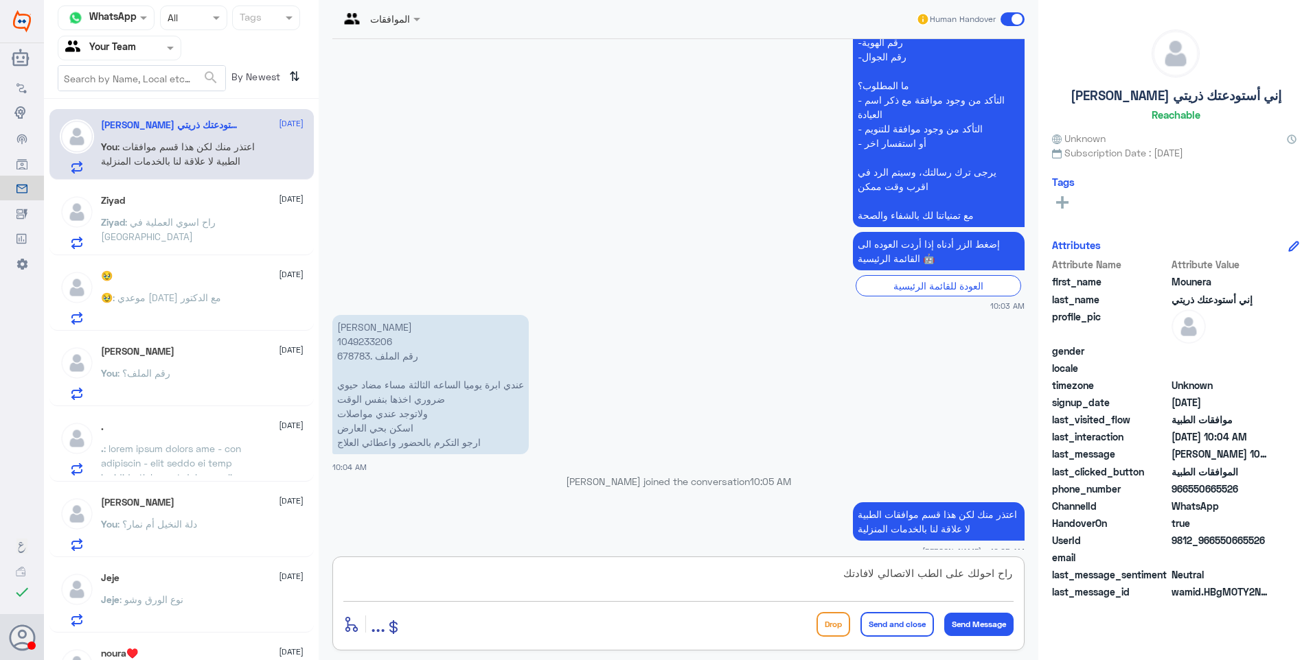
type textarea "راح احولك على الطب الاتصالي لافادتك"
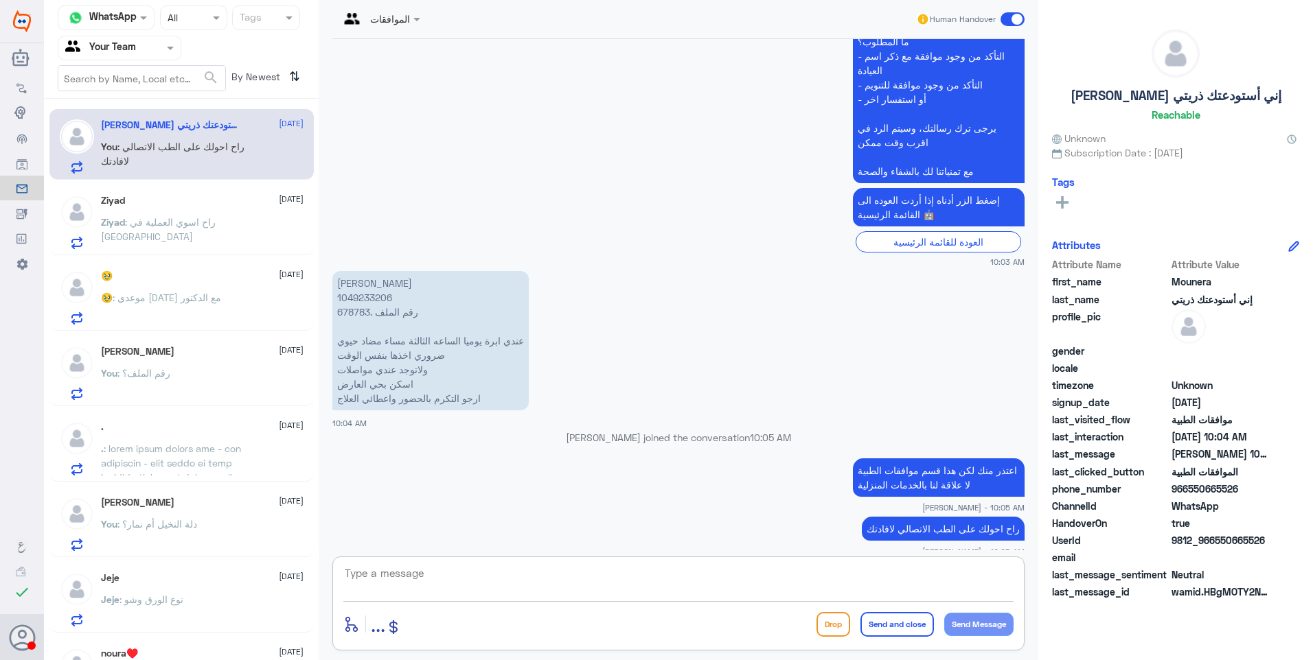
click at [417, 13] on span at bounding box center [418, 19] width 17 height 14
click at [427, 80] on div "[PERSON_NAME]" at bounding box center [418, 84] width 75 height 14
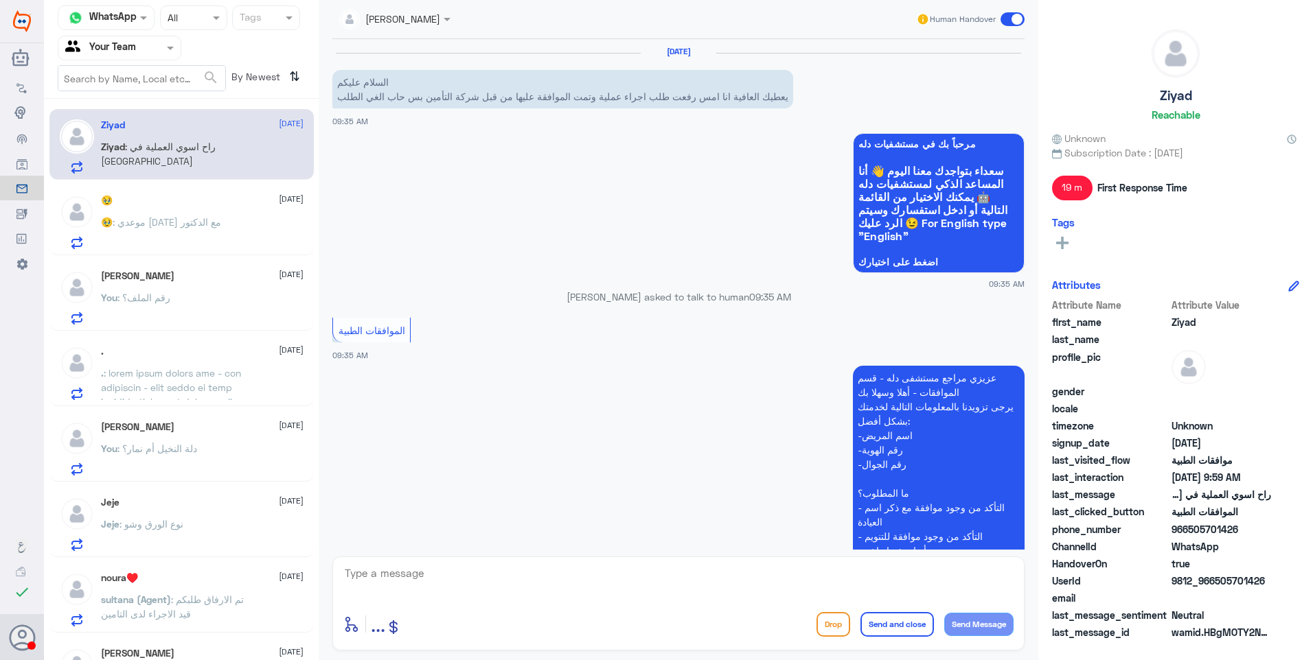
scroll to position [604, 0]
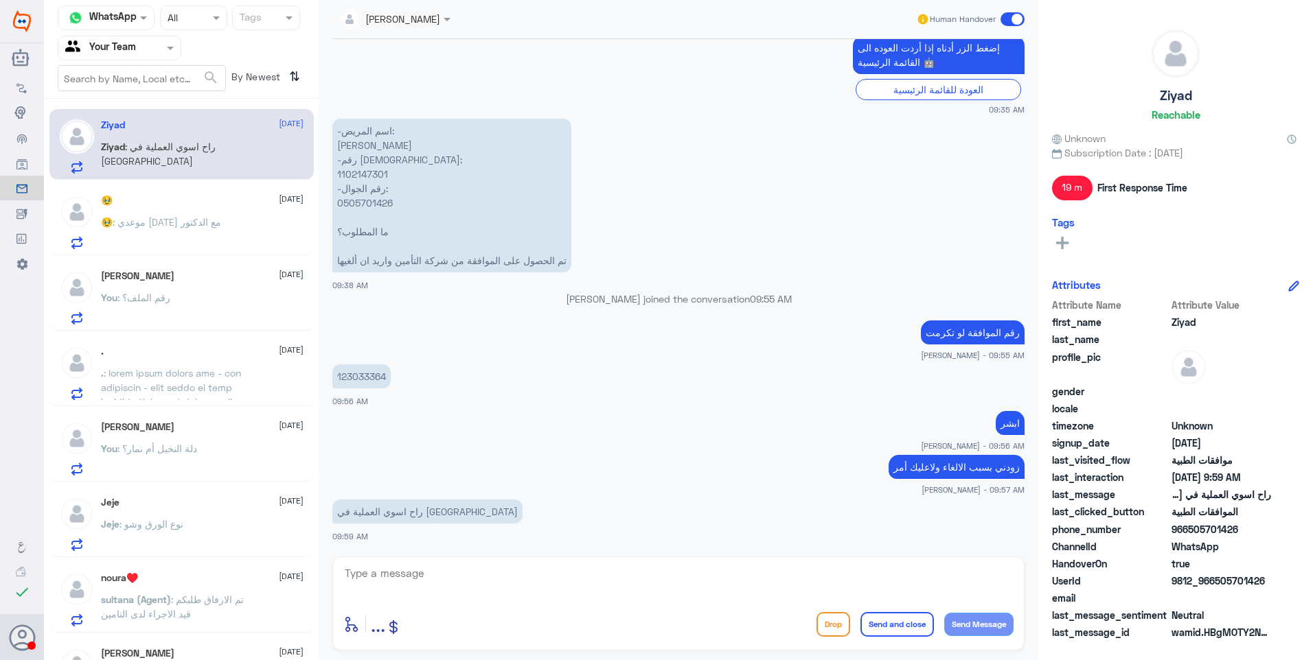
click at [168, 211] on div "🥹 [DATE] 🥹 : موعدي [DATE] مع الدكتور" at bounding box center [202, 222] width 203 height 54
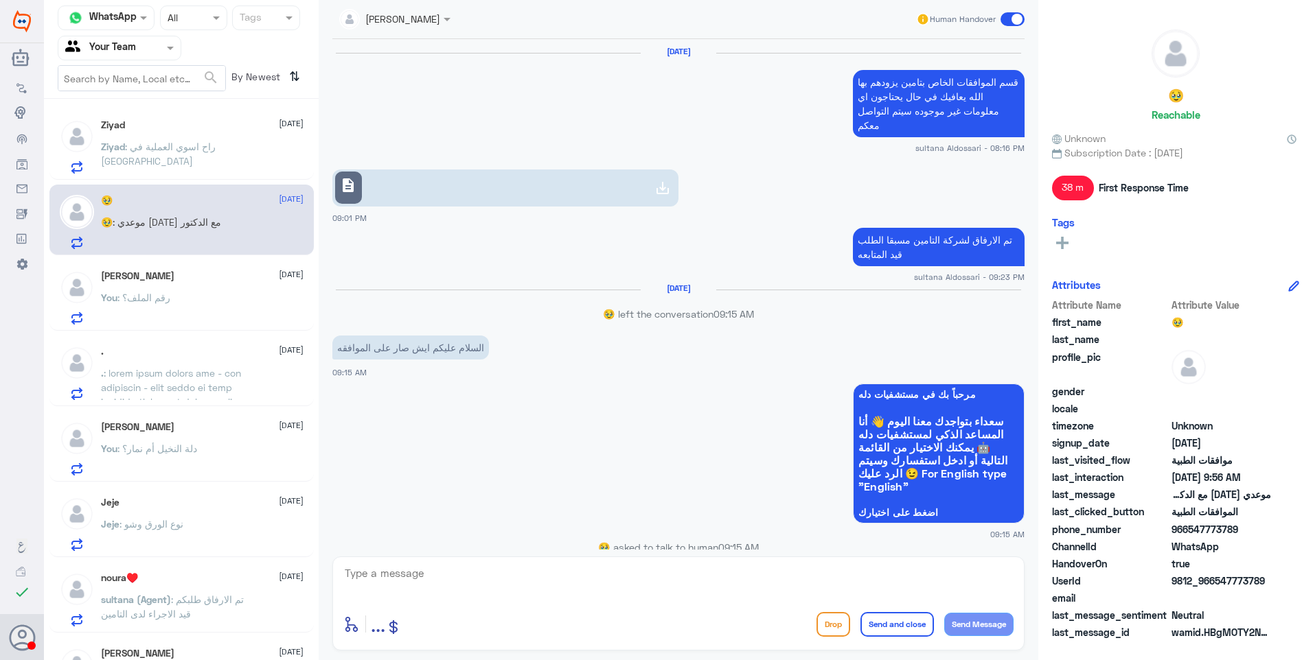
scroll to position [952, 0]
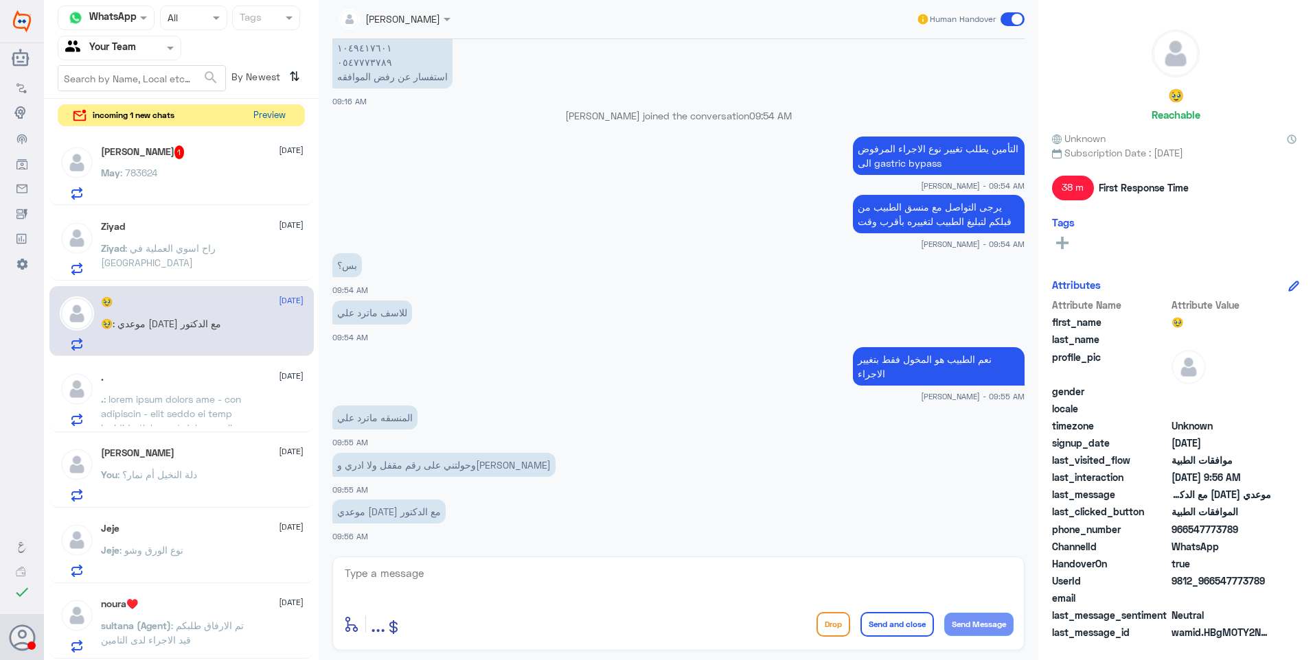
click at [266, 124] on button "Preview" at bounding box center [269, 115] width 43 height 21
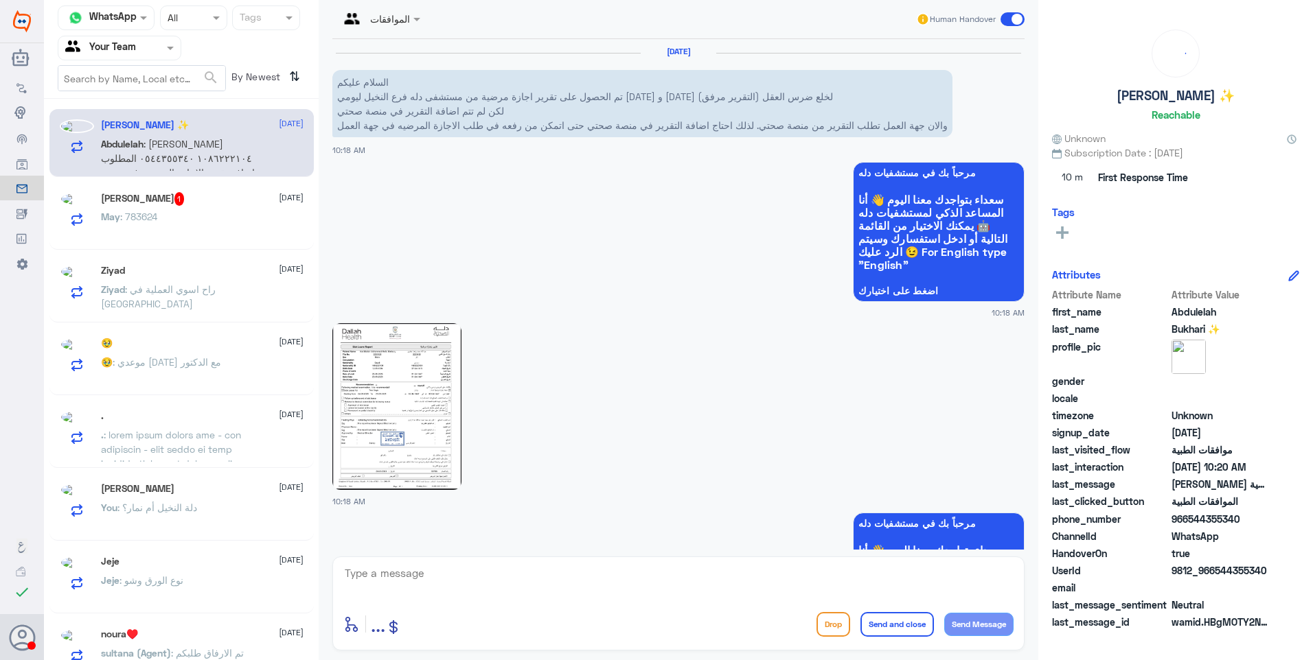
scroll to position [661, 0]
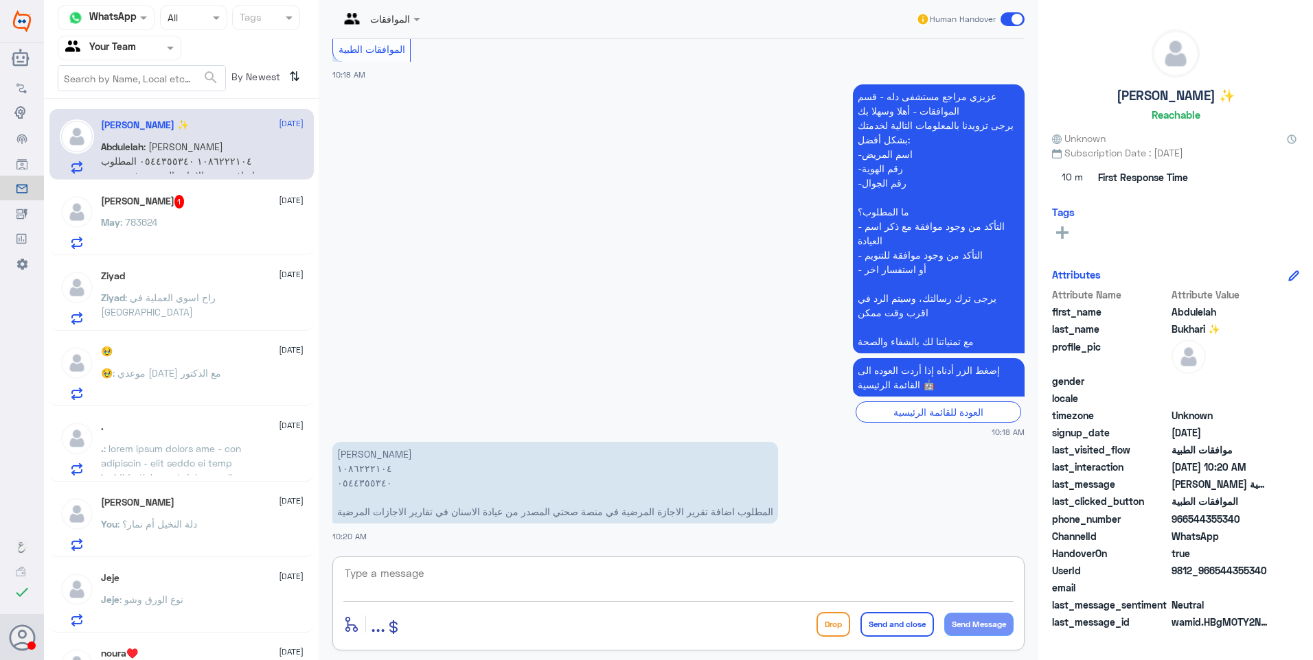
click at [617, 576] on textarea at bounding box center [678, 581] width 670 height 34
paste textarea "للاجازات المرضية يرجى التواصل مع قسم التقارير الطبية على الرقم 0550181732 ( وات…"
type textarea "للاجازات المرضية يرجى التواصل مع قسم التقارير الطبية على الرقم 0550181732 ( وات…"
click at [883, 619] on button "Send and close" at bounding box center [896, 624] width 73 height 25
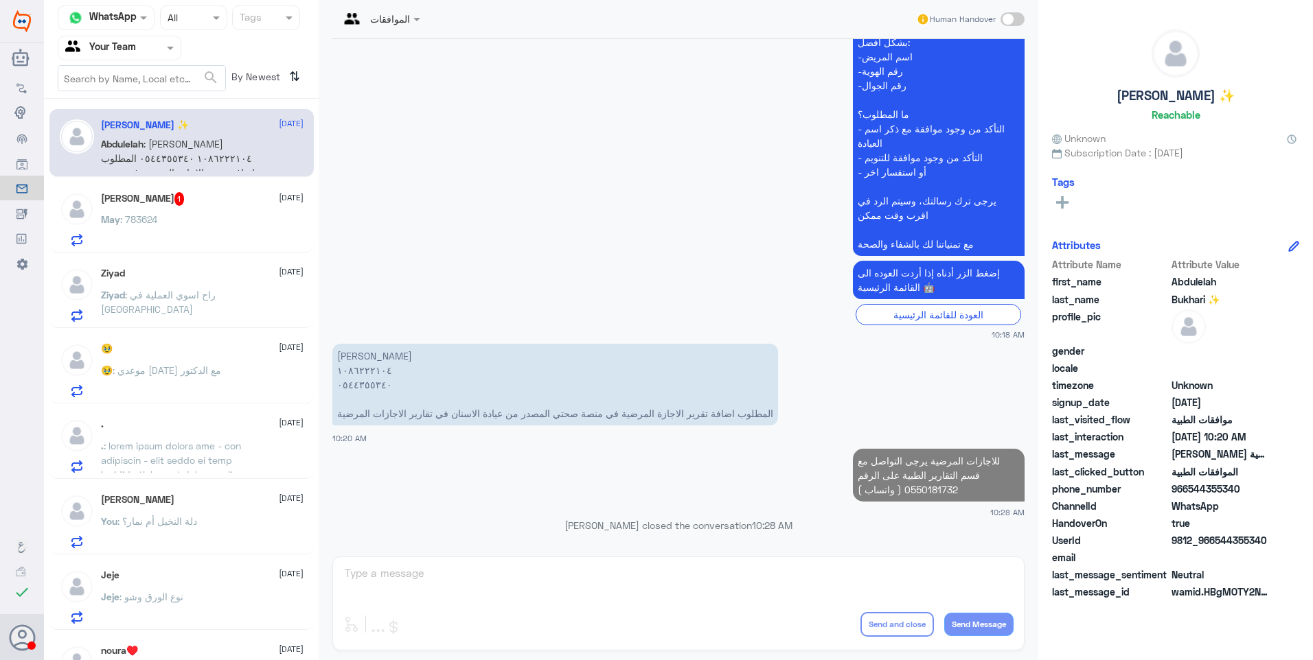
click at [216, 200] on div "May Aleisa 1 [DATE]" at bounding box center [202, 199] width 203 height 14
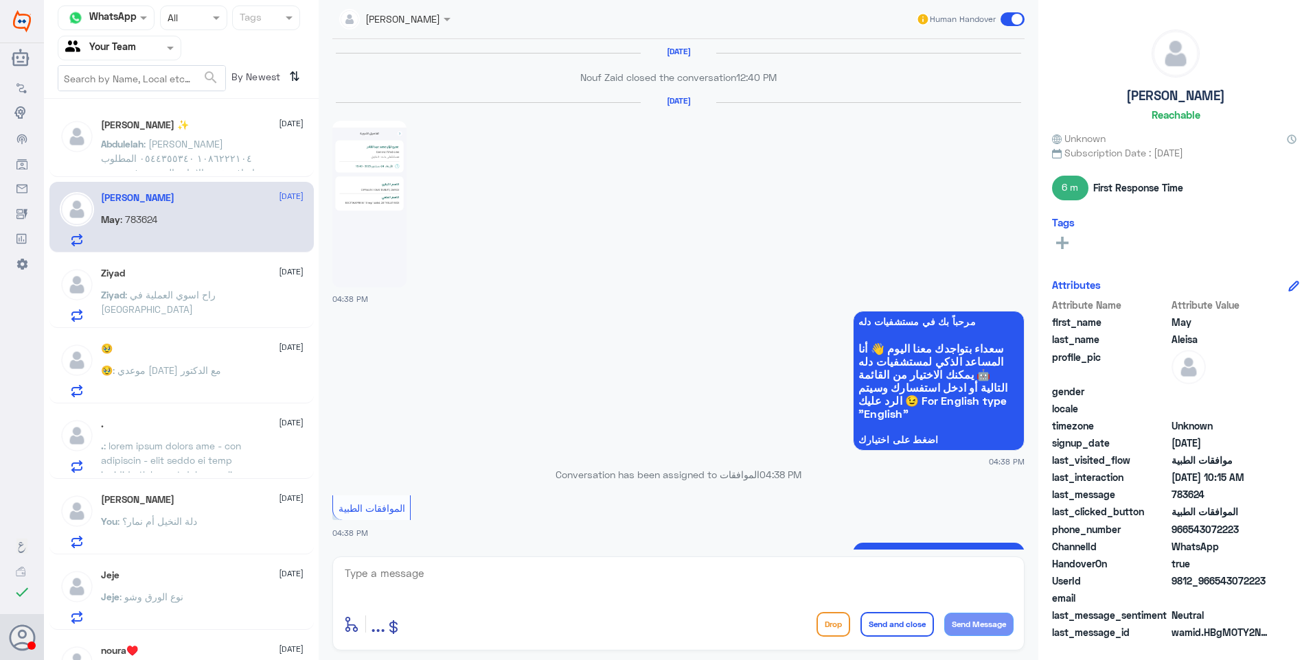
scroll to position [1584, 0]
